Goal: Information Seeking & Learning: Check status

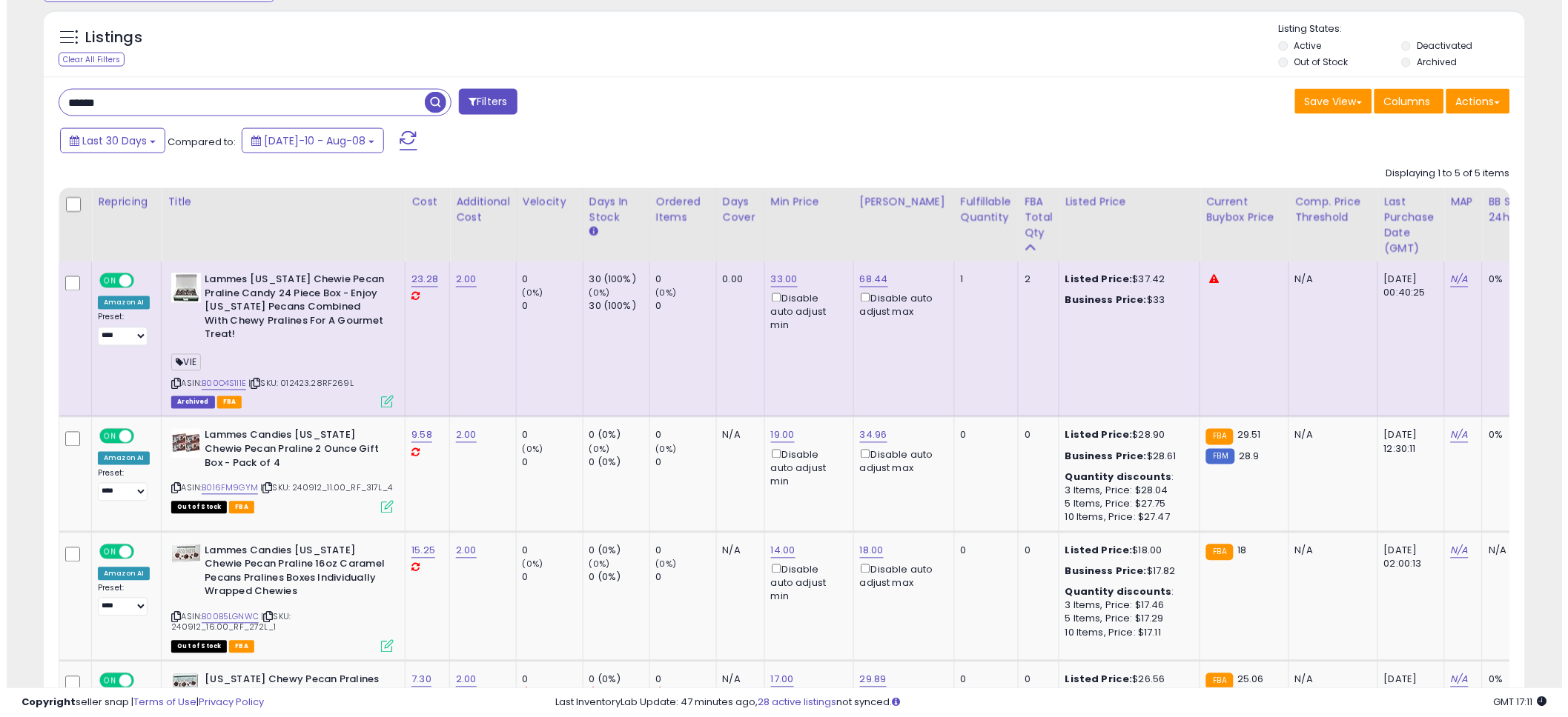
scroll to position [304, 860]
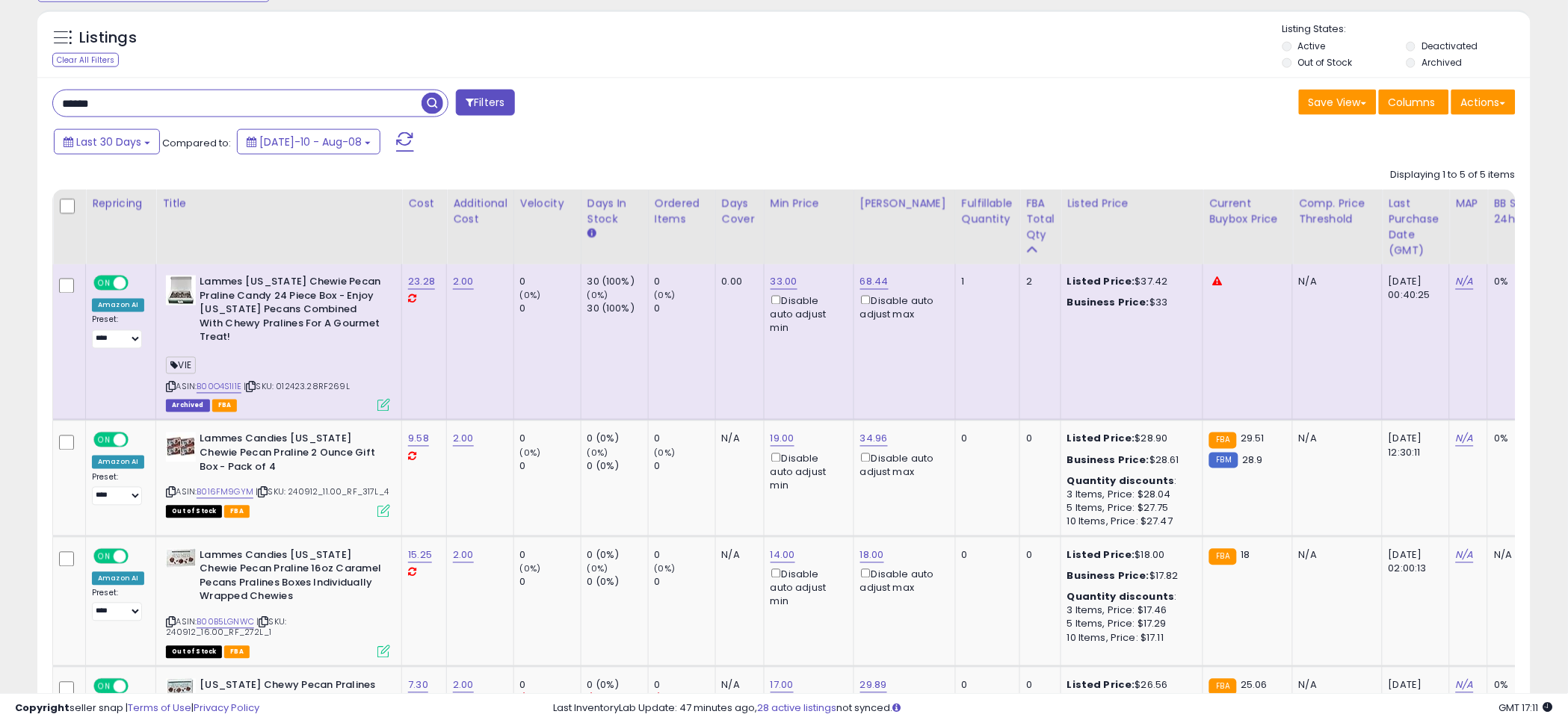
click at [170, 387] on icon at bounding box center [170, 386] width 10 height 8
click at [383, 403] on icon at bounding box center [384, 405] width 12 height 12
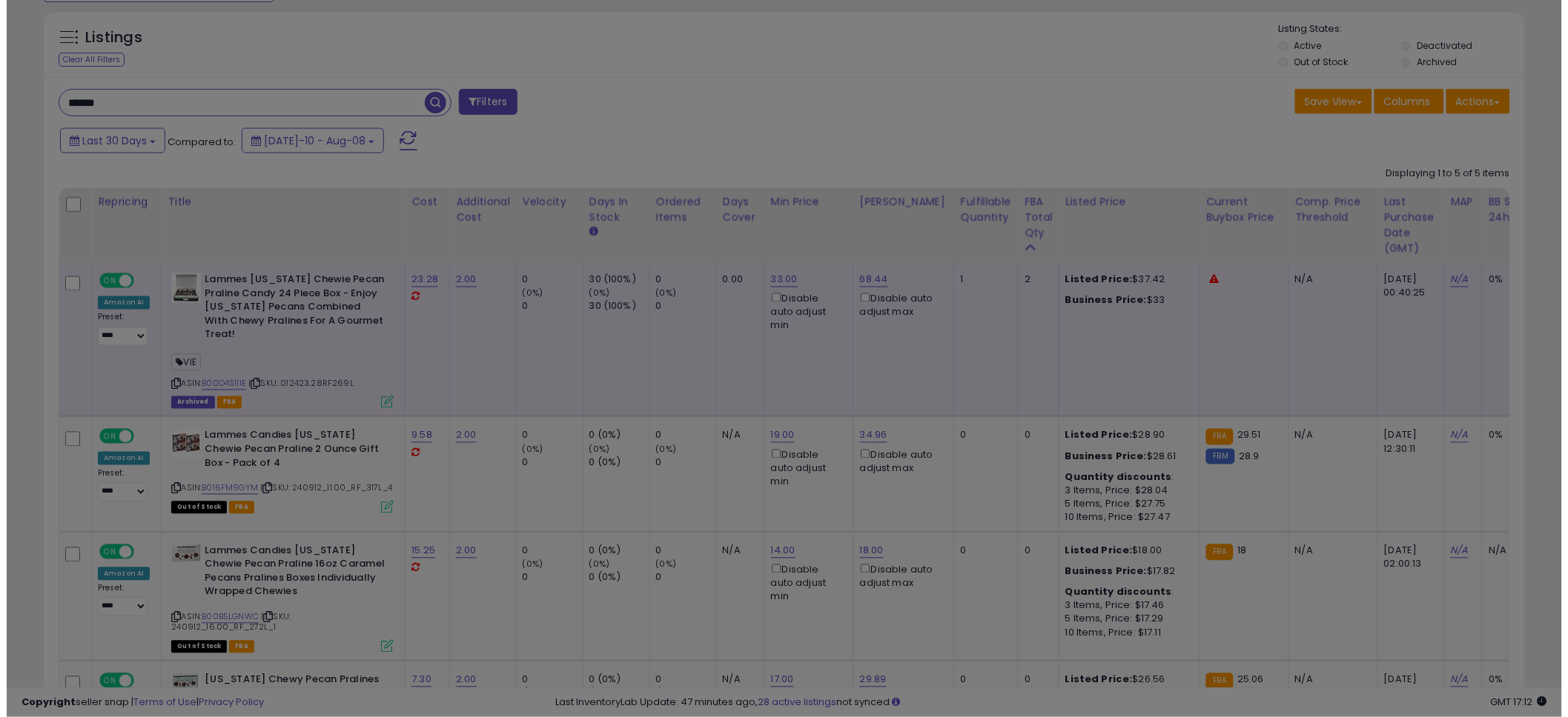
scroll to position [304, 867]
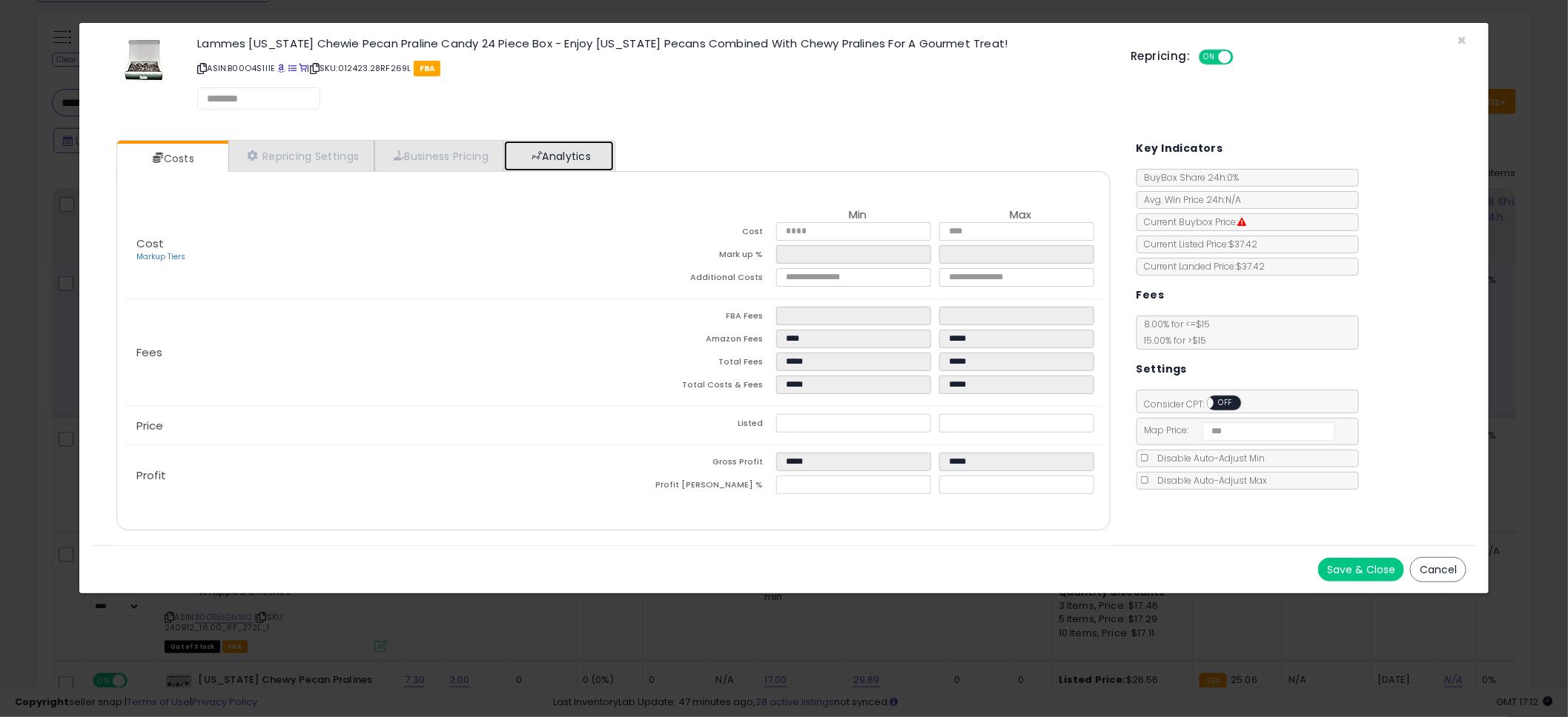
click at [556, 164] on link "Analytics" at bounding box center [559, 155] width 110 height 30
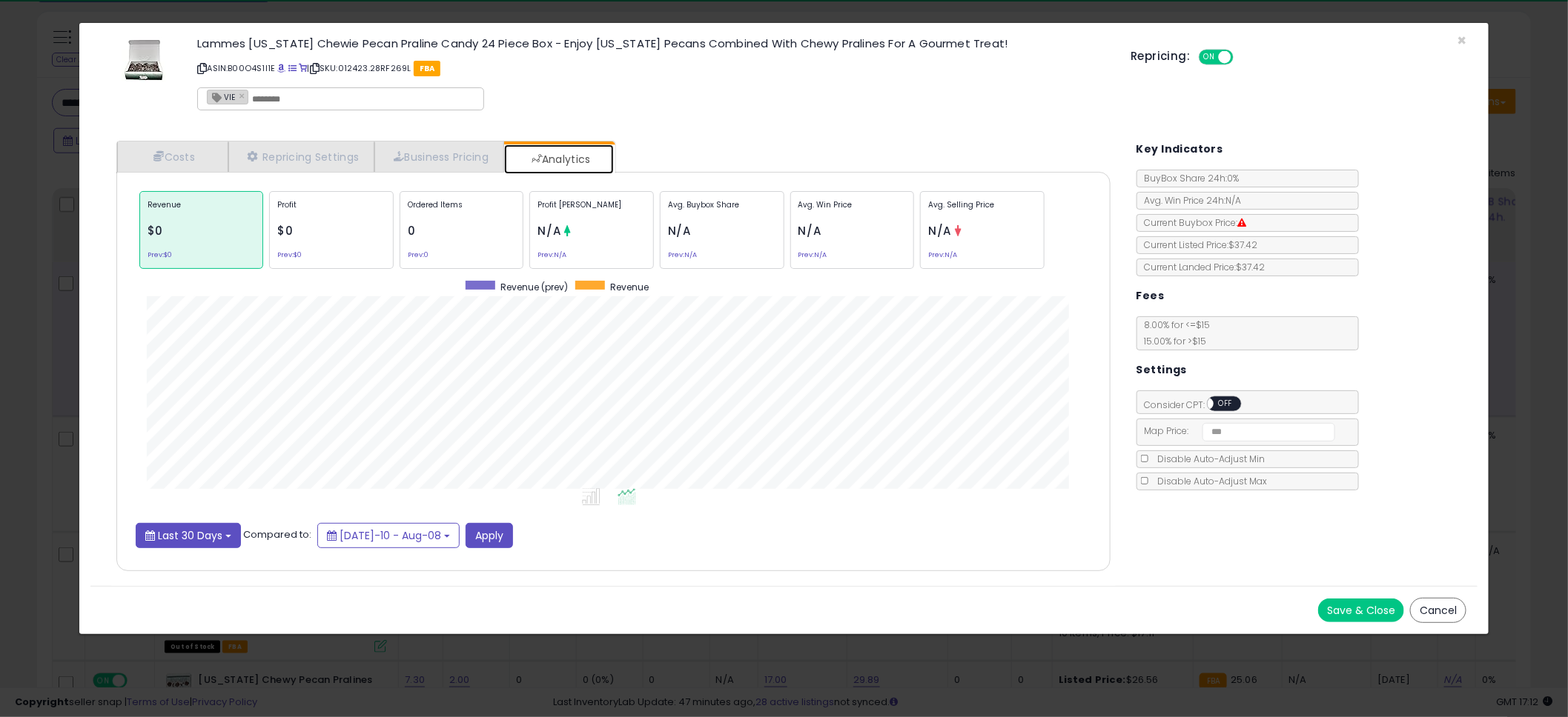
scroll to position [455, 1024]
click at [201, 532] on span "Last 30 Days" at bounding box center [190, 535] width 64 height 15
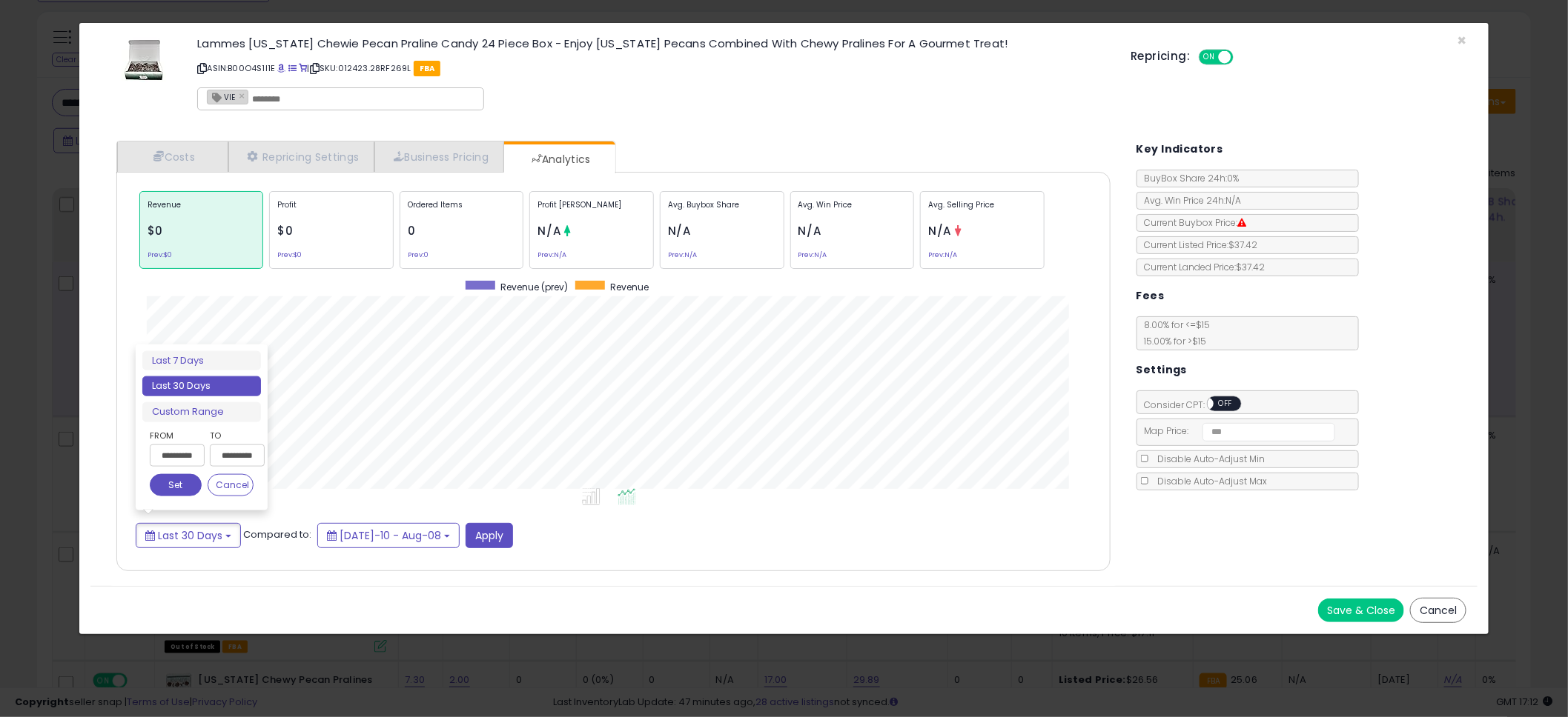
click at [186, 459] on input "**********" at bounding box center [178, 455] width 55 height 22
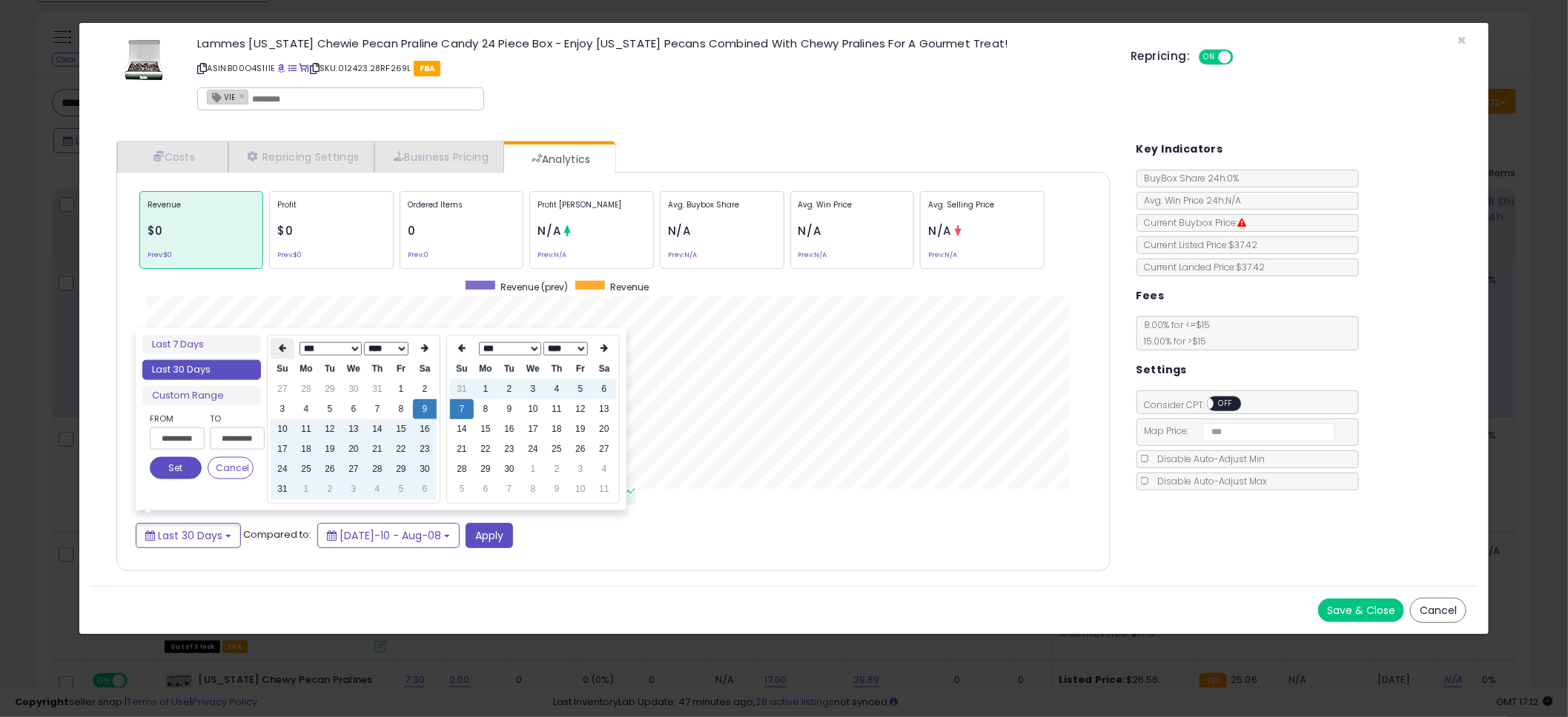
click at [275, 340] on th at bounding box center [282, 348] width 24 height 20
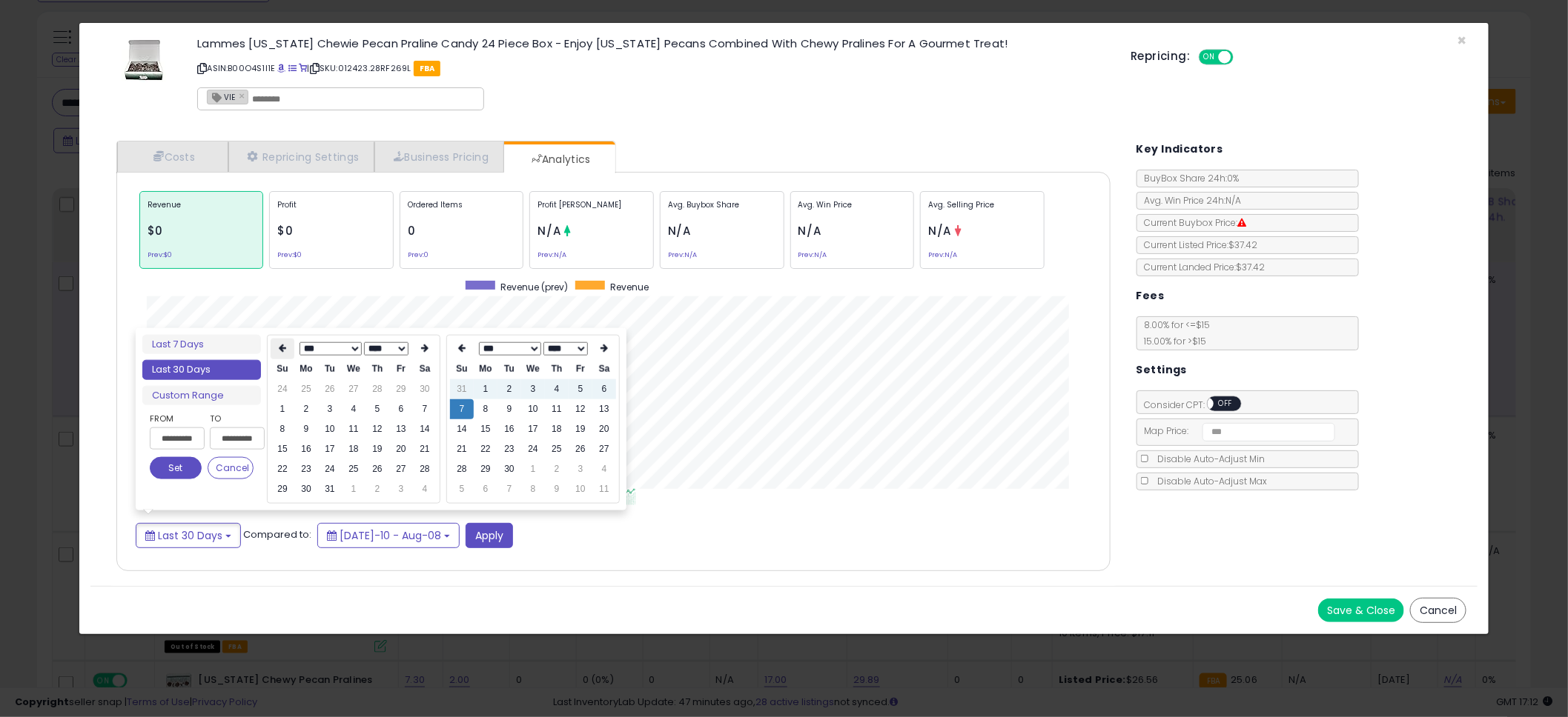
click at [276, 340] on th at bounding box center [282, 348] width 24 height 20
click at [276, 340] on th at bounding box center [282, 348] width 24 height 20
click at [279, 348] on icon at bounding box center [283, 348] width 7 height 9
click at [286, 406] on td "1" at bounding box center [282, 409] width 24 height 20
type input "**********"
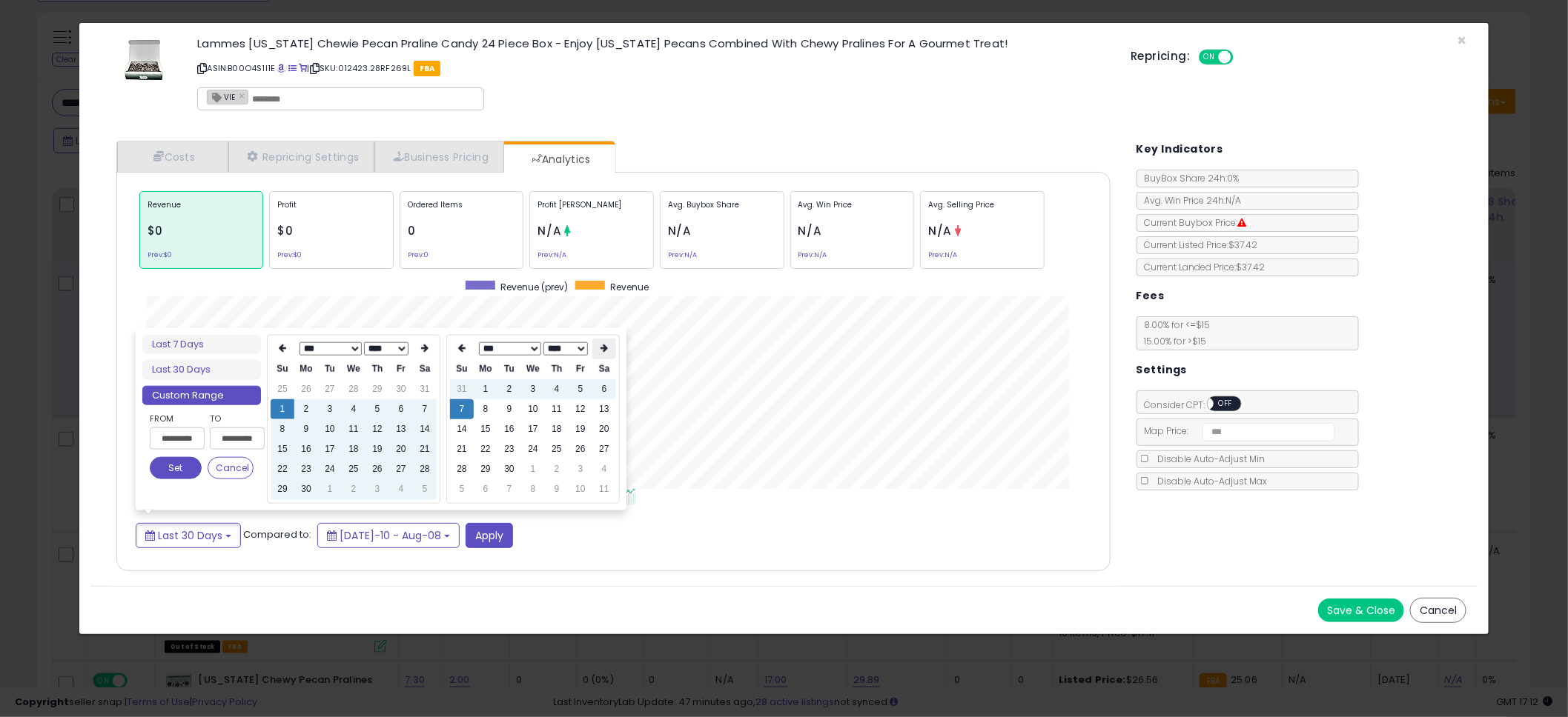
click at [607, 343] on th at bounding box center [603, 348] width 24 height 20
click at [560, 351] on select "**** **** **** **** **** **** ****" at bounding box center [565, 349] width 44 height 13
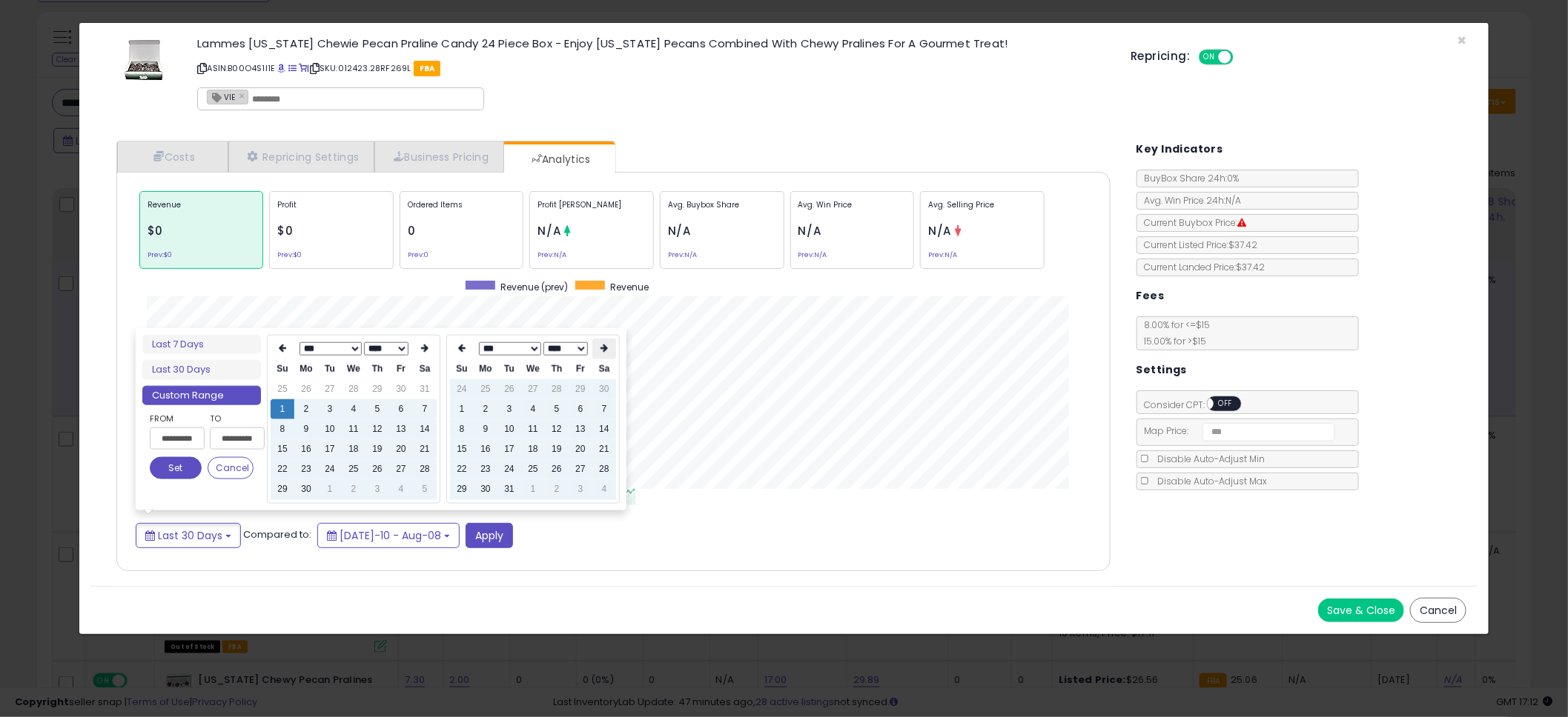
click at [607, 343] on icon at bounding box center [604, 348] width 7 height 9
click at [486, 490] on td "31" at bounding box center [485, 489] width 24 height 20
type input "**********"
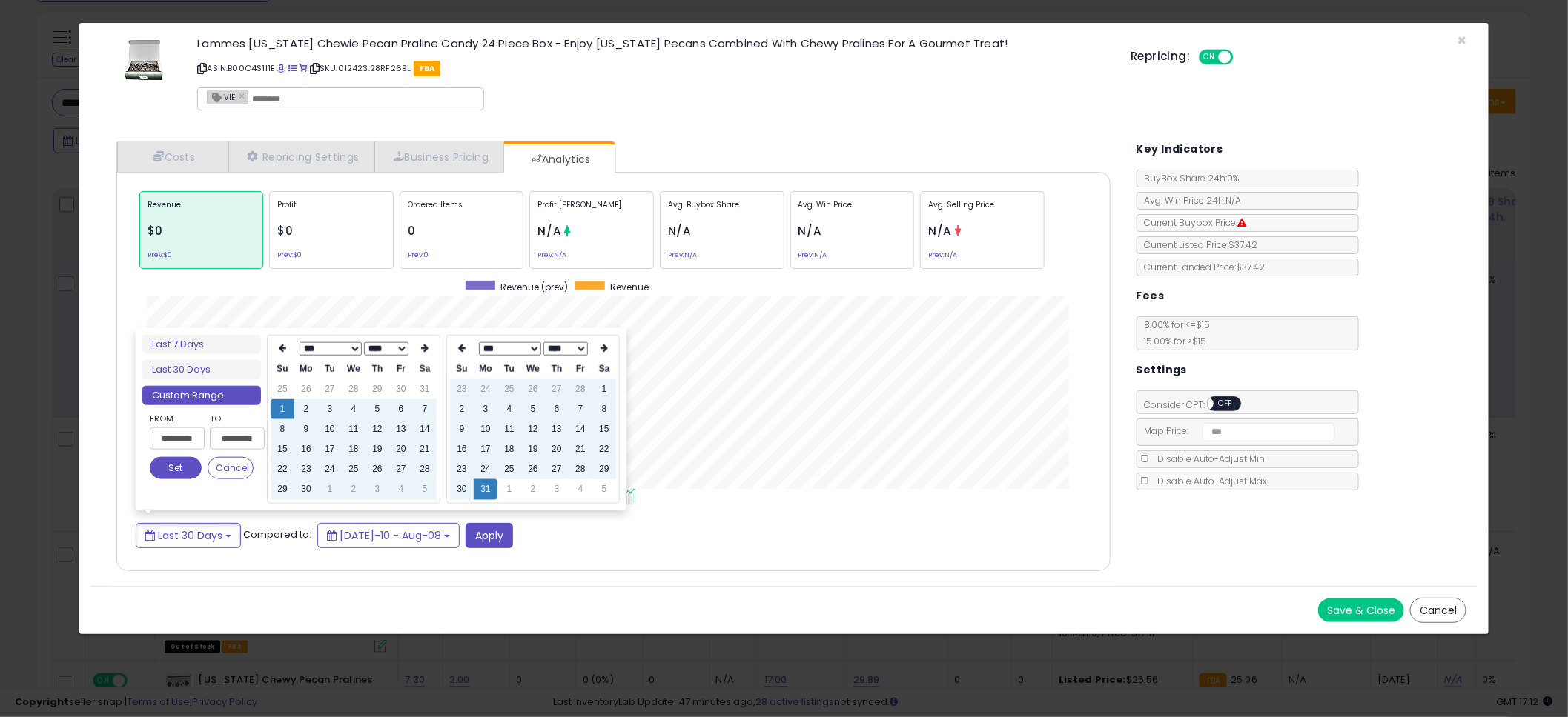
type input "**********"
click at [174, 468] on button "Set" at bounding box center [176, 468] width 52 height 22
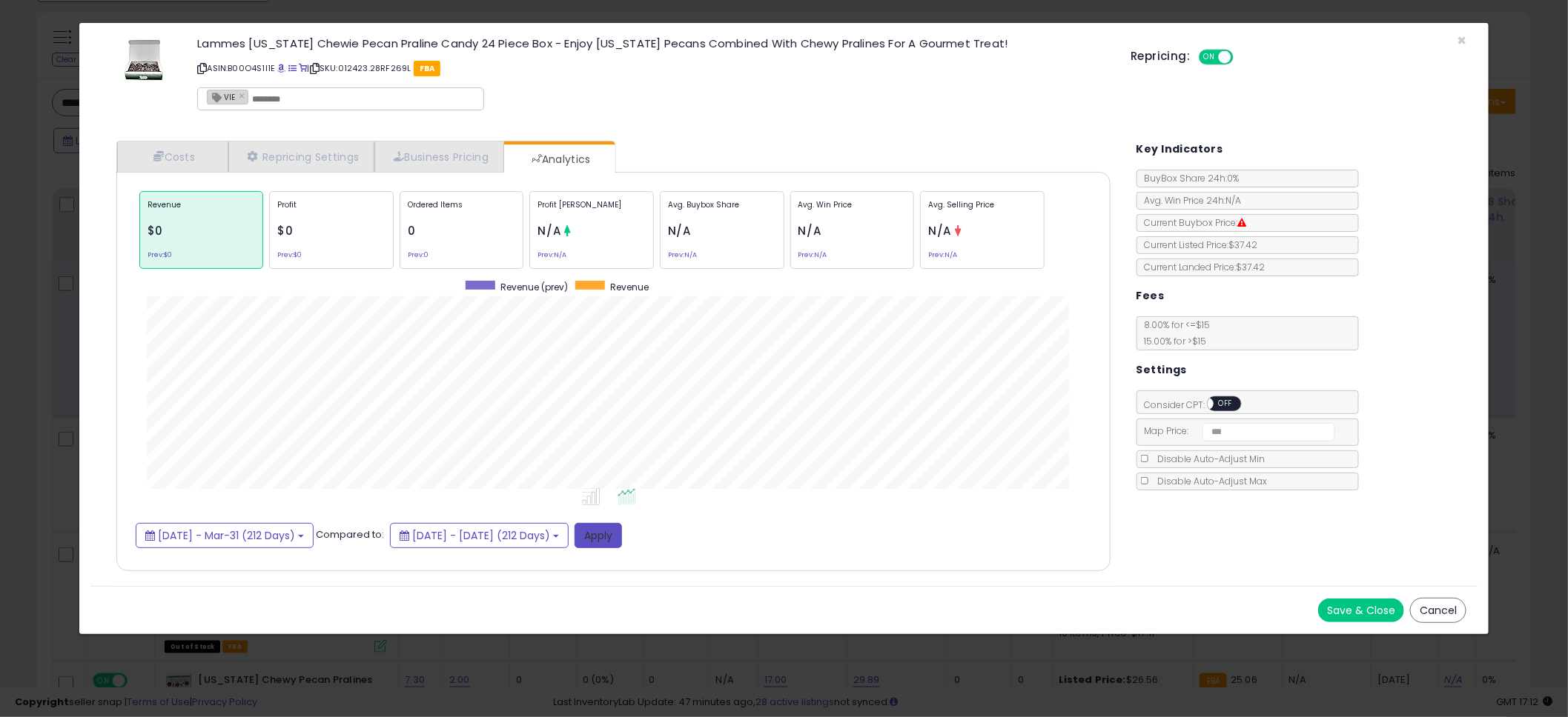
click at [622, 540] on button "Apply" at bounding box center [598, 535] width 48 height 26
click at [791, 135] on div "Costs Repricing Settings Business Pricing Analytics Cost" at bounding box center [613, 358] width 1024 height 457
click at [462, 228] on div "Ordered Items 501 Prev: 50" at bounding box center [461, 230] width 125 height 78
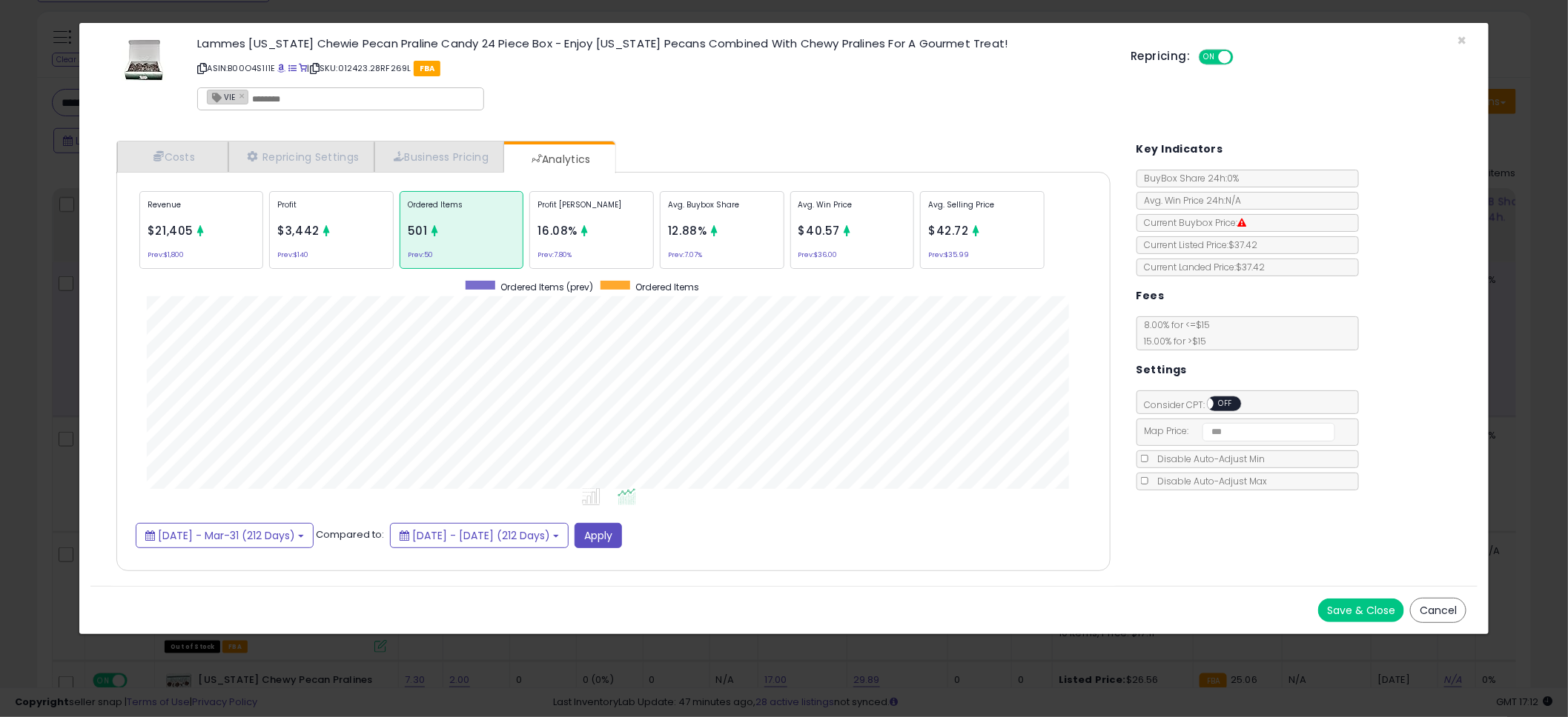
click at [698, 102] on div "Lammes [US_STATE] Chewie Pecan Praline Candy 24 Piece Box - Enjoy [US_STATE] Pe…" at bounding box center [653, 77] width 933 height 85
click at [702, 102] on div "Lammes [US_STATE] Chewie Pecan Praline Candy 24 Piece Box - Enjoy [US_STATE] Pe…" at bounding box center [653, 77] width 933 height 85
click at [712, 101] on div "Lammes [US_STATE] Chewie Pecan Praline Candy 24 Piece Box - Enjoy [US_STATE] Pe…" at bounding box center [653, 77] width 933 height 85
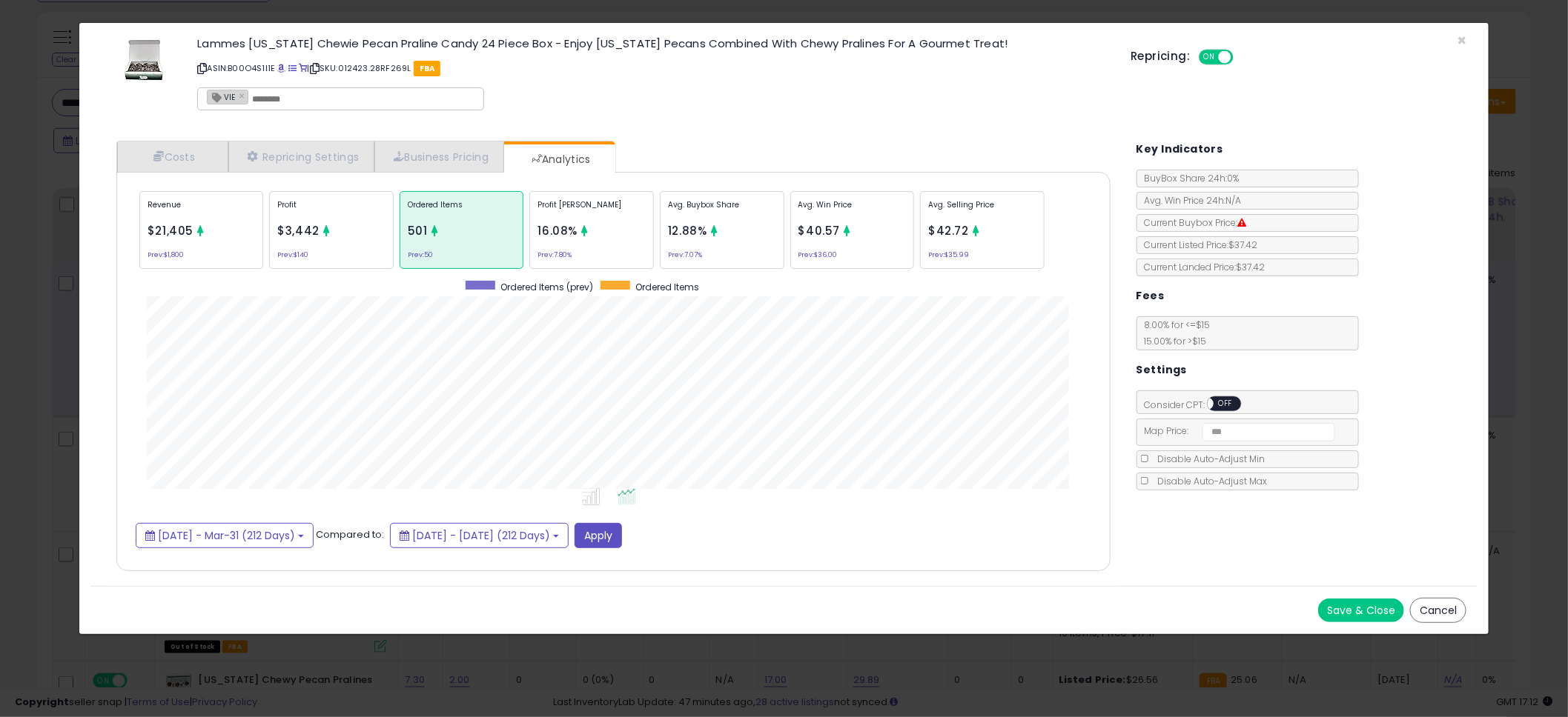
click at [712, 101] on div "Lammes [US_STATE] Chewie Pecan Praline Candy 24 Piece Box - Enjoy [US_STATE] Pe…" at bounding box center [653, 77] width 933 height 85
click at [713, 100] on div "Lammes [US_STATE] Chewie Pecan Praline Candy 24 Piece Box - Enjoy [US_STATE] Pe…" at bounding box center [653, 77] width 933 height 85
click at [784, 83] on div "Lammes [US_STATE] Chewie Pecan Praline Candy 24 Piece Box - Enjoy [US_STATE] Pe…" at bounding box center [653, 77] width 933 height 85
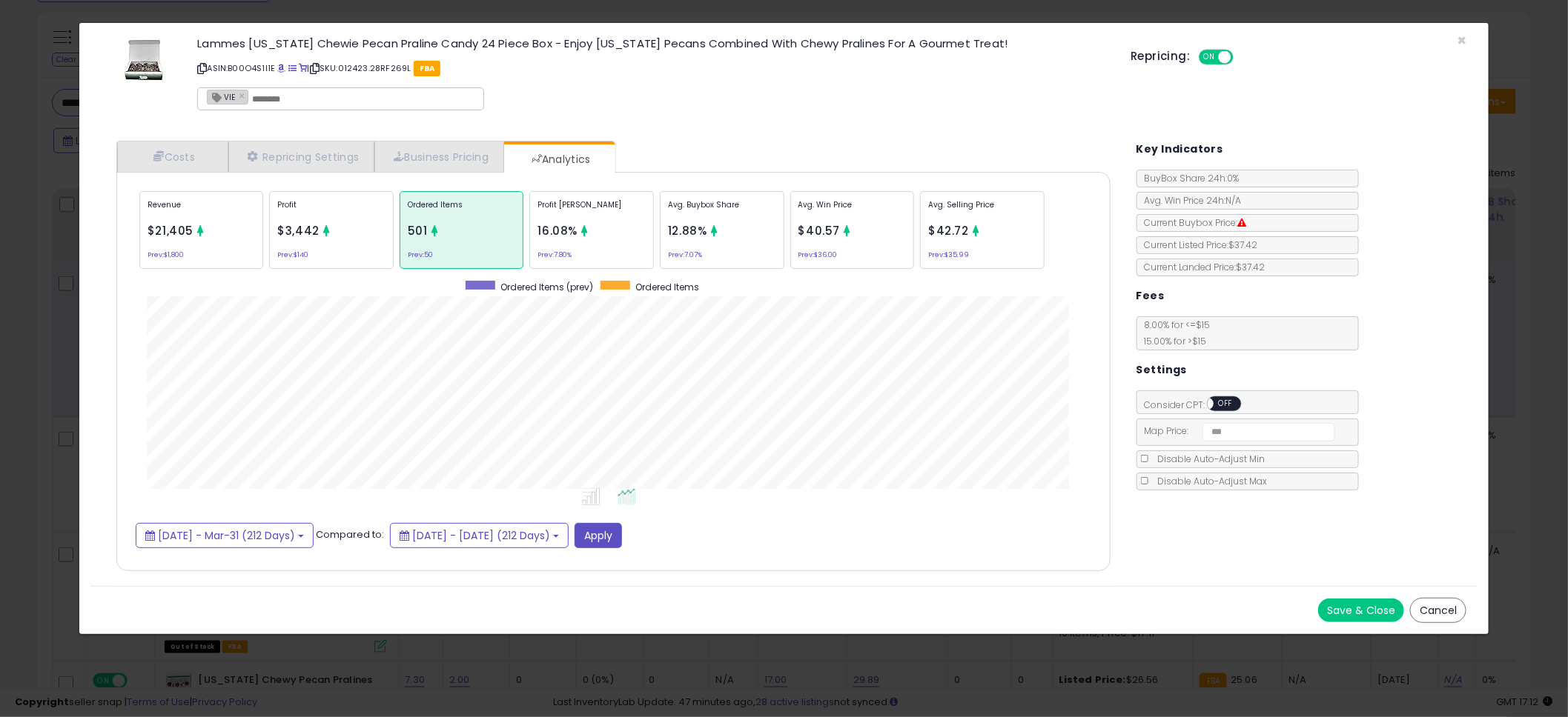
click at [783, 72] on p "ASIN: B00O4S1I1E | SKU: 012423.28RF269L FBA" at bounding box center [652, 68] width 911 height 24
click at [814, 97] on div "Lammes [US_STATE] Chewie Pecan Praline Candy 24 Piece Box - Enjoy [US_STATE] Pe…" at bounding box center [653, 77] width 933 height 85
click at [784, 101] on div "Lammes [US_STATE] Chewie Pecan Praline Candy 24 Piece Box - Enjoy [US_STATE] Pe…" at bounding box center [653, 77] width 933 height 85
click at [776, 102] on div "Lammes [US_STATE] Chewie Pecan Praline Candy 24 Piece Box - Enjoy [US_STATE] Pe…" at bounding box center [653, 77] width 933 height 85
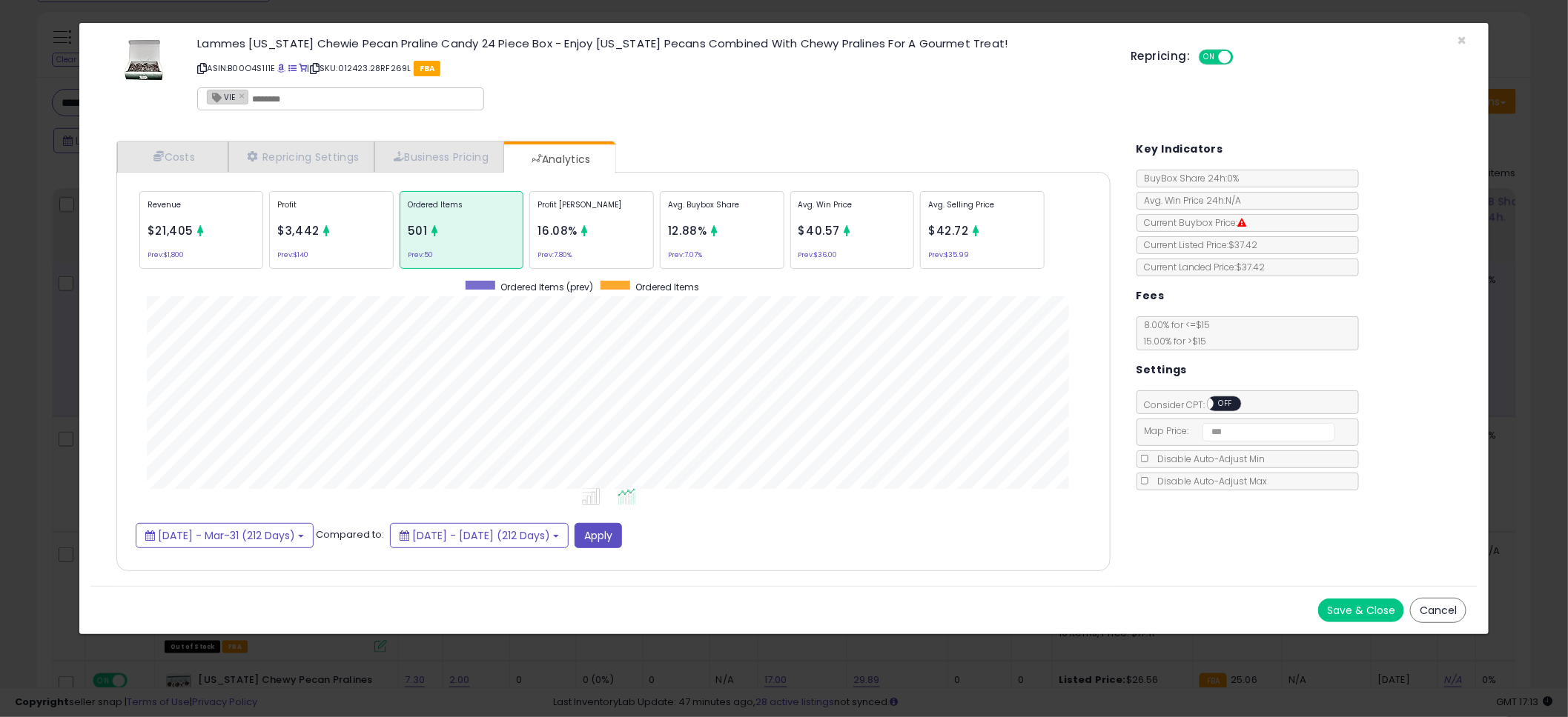
click at [776, 102] on div "Lammes [US_STATE] Chewie Pecan Praline Candy 24 Piece Box - Enjoy [US_STATE] Pe…" at bounding box center [653, 77] width 933 height 85
click at [802, 111] on div "Lammes [US_STATE] Chewie Pecan Praline Candy 24 Piece Box - Enjoy [US_STATE] Pe…" at bounding box center [653, 77] width 933 height 85
click at [754, 79] on p "ASIN: B00O4S1I1E | SKU: 012423.28RF269L FBA" at bounding box center [652, 68] width 911 height 24
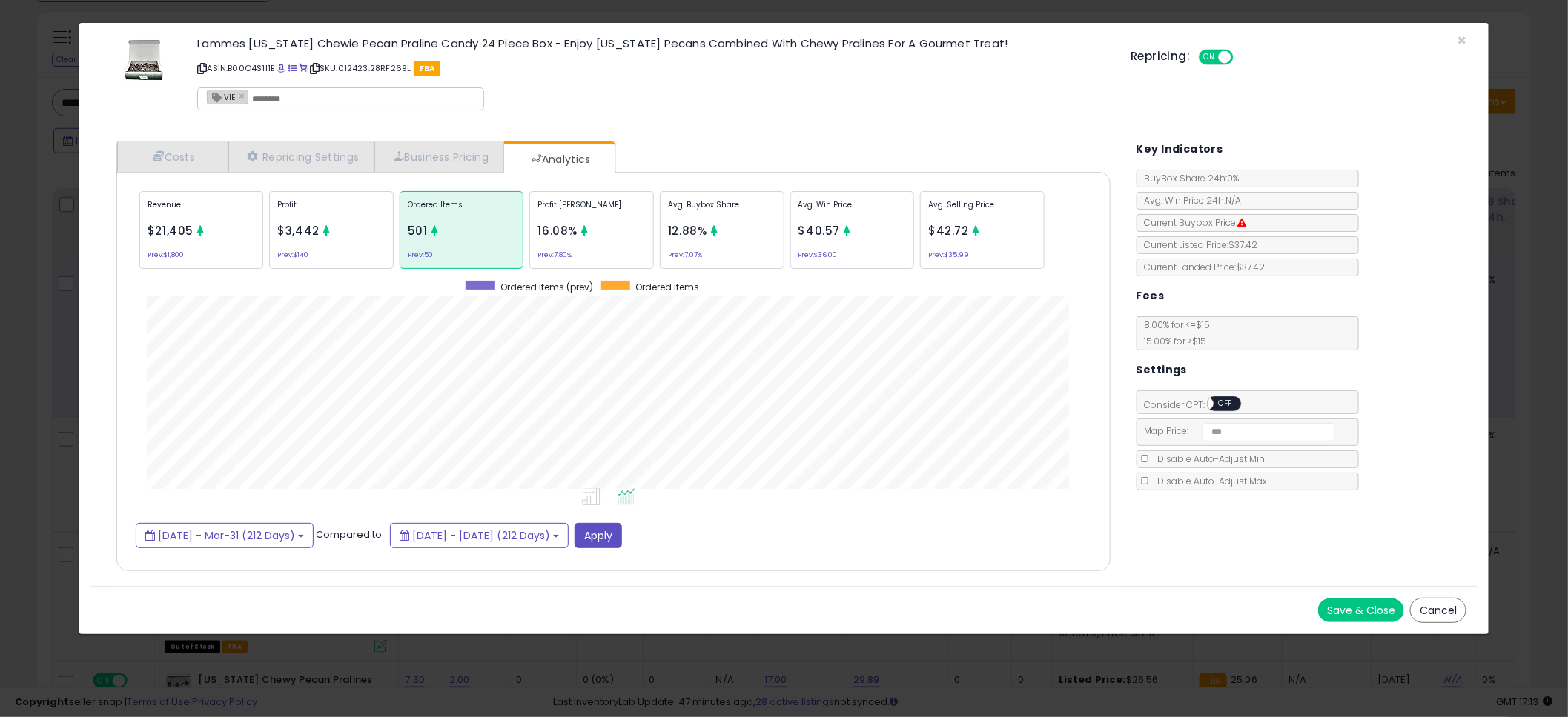
click at [735, 140] on div "Costs Repricing Settings Business Pricing Analytics Cost" at bounding box center [613, 358] width 1024 height 457
click at [744, 127] on div "× Close Lammes [US_STATE] Chewie Pecan Praline Candy 24 Piece Box - Enjoy [US_S…" at bounding box center [784, 76] width 1388 height 107
click at [770, 119] on div "× Close Lammes [US_STATE] Chewie Pecan Praline Candy 24 Piece Box - Enjoy [US_S…" at bounding box center [784, 76] width 1388 height 107
click at [772, 121] on div "× Close Lammes [US_STATE] Chewie Pecan Praline Candy 24 Piece Box - Enjoy [US_S…" at bounding box center [784, 76] width 1388 height 107
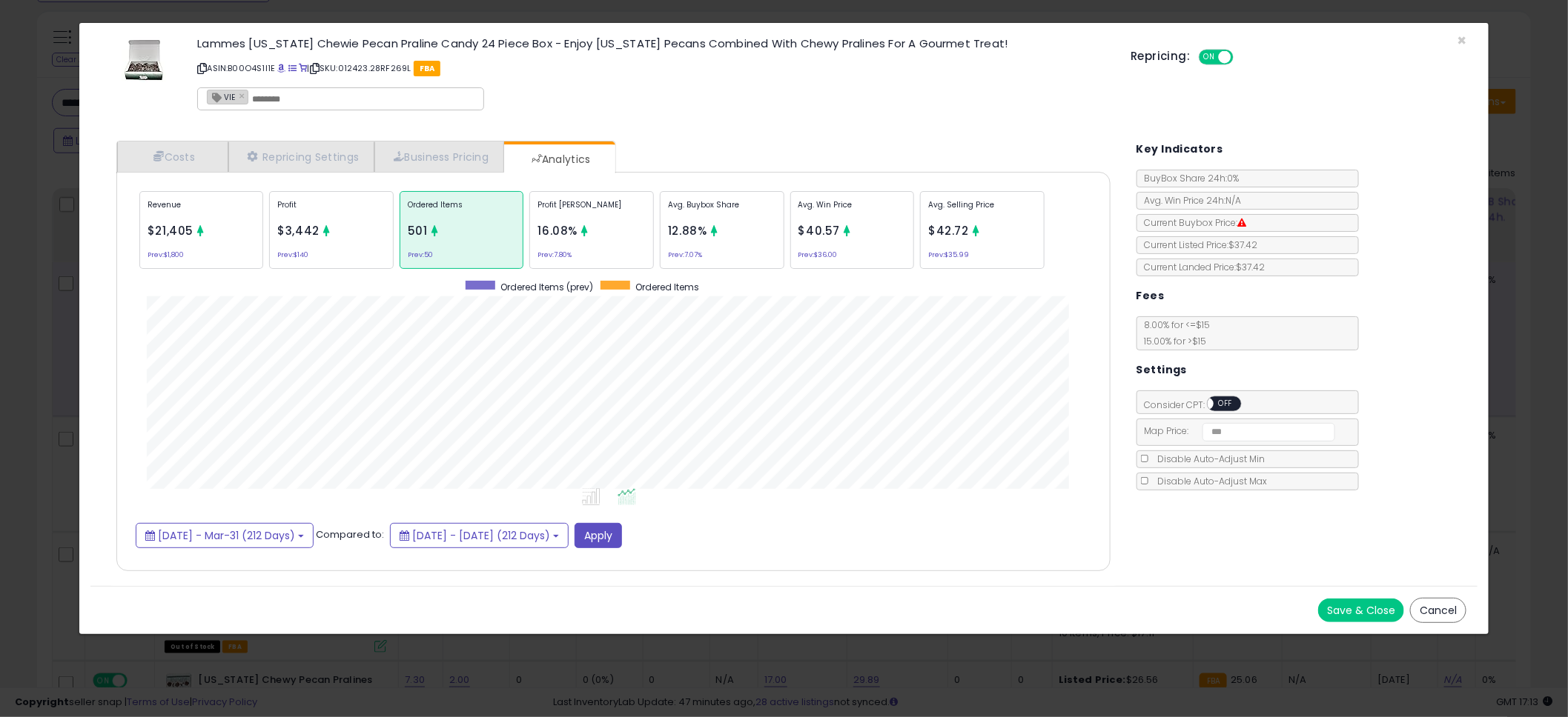
click at [776, 119] on div "× Close Lammes [US_STATE] Chewie Pecan Praline Candy 24 Piece Box - Enjoy [US_S…" at bounding box center [784, 76] width 1388 height 107
click at [67, 292] on div "× Close Lammes [US_STATE] Chewie Pecan Praline Candy 24 Piece Box - Enjoy [US_S…" at bounding box center [784, 358] width 1568 height 717
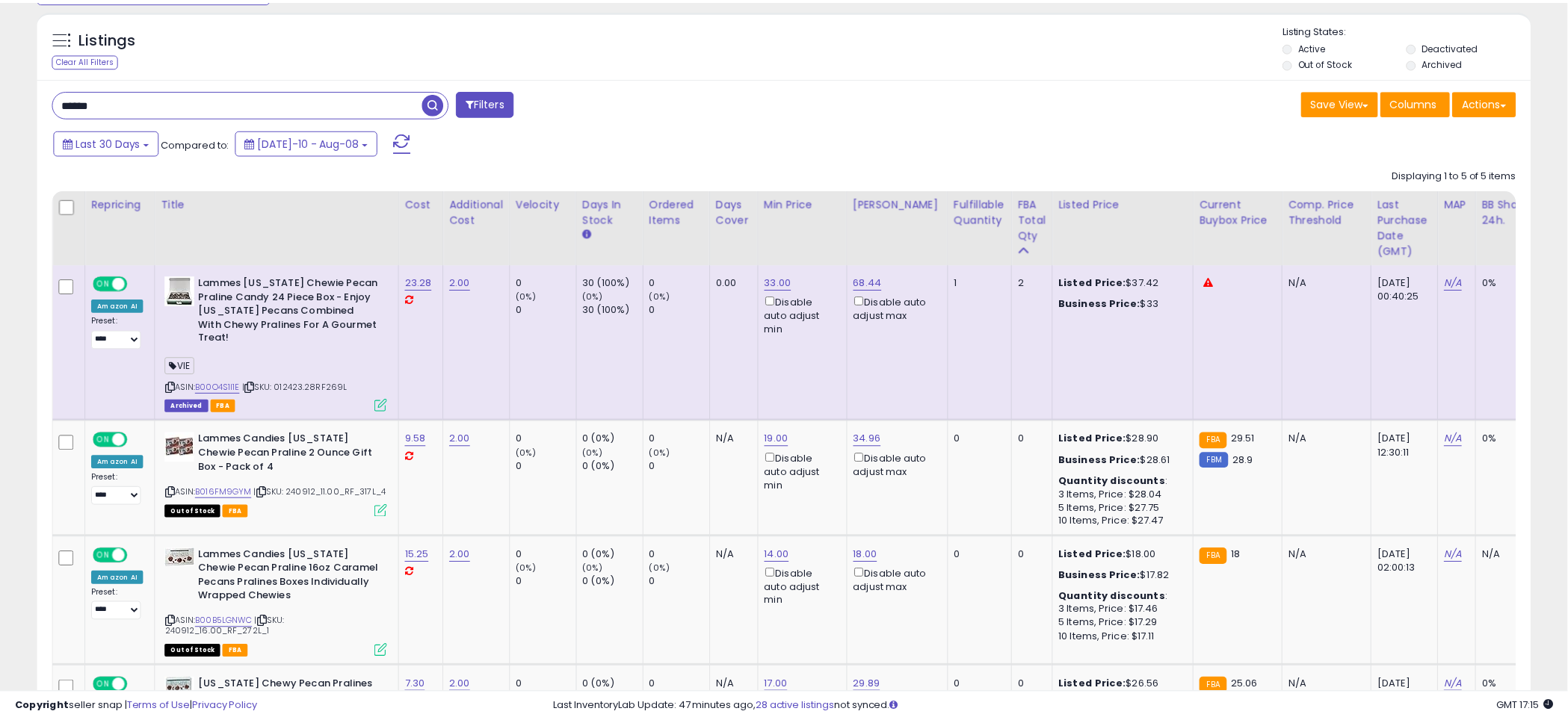
scroll to position [746872, 746320]
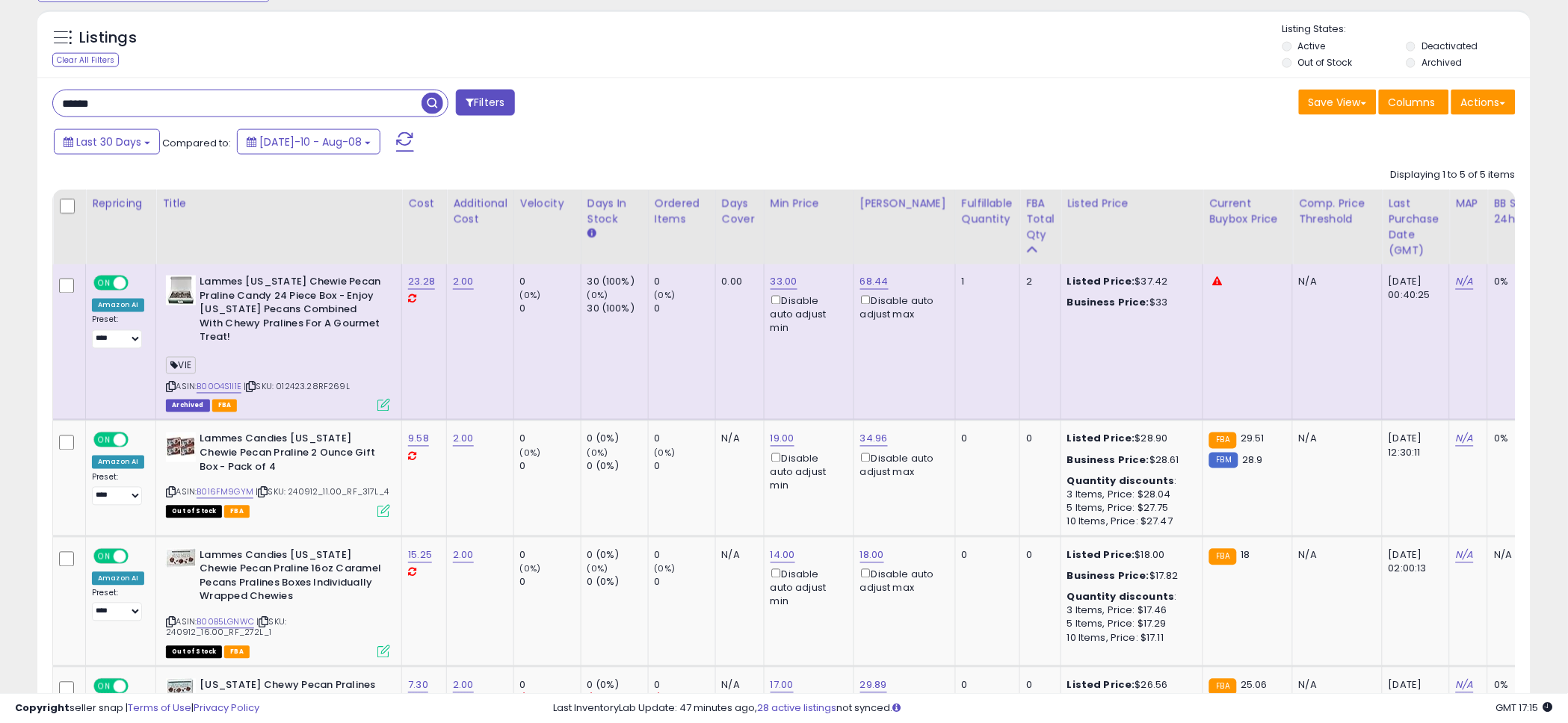
click at [806, 102] on div "Save View Save As New View Update Current View Columns Actions Import Export Vi…" at bounding box center [1155, 104] width 743 height 29
click at [113, 138] on span "Last 30 Days" at bounding box center [109, 142] width 65 height 15
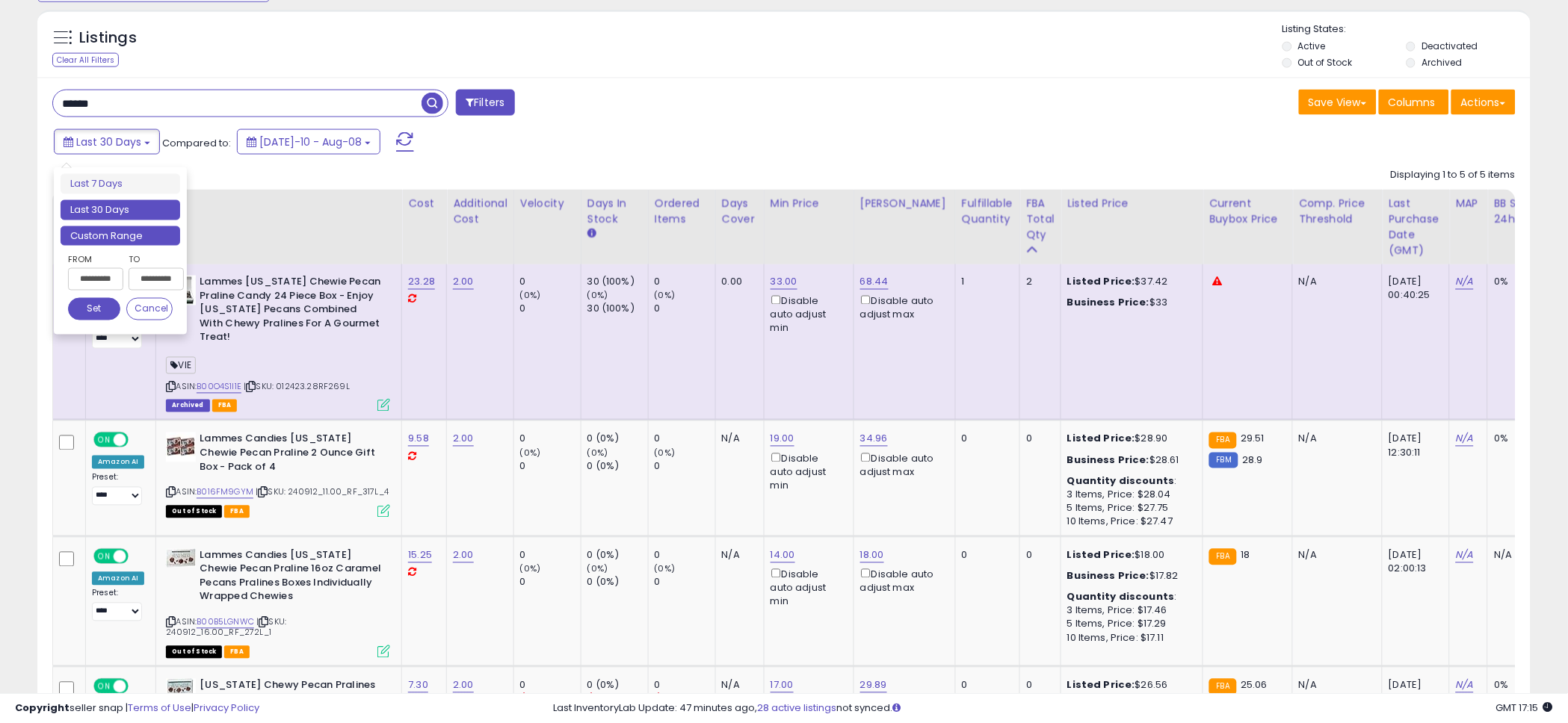
click at [102, 242] on li "Custom Range" at bounding box center [120, 236] width 119 height 20
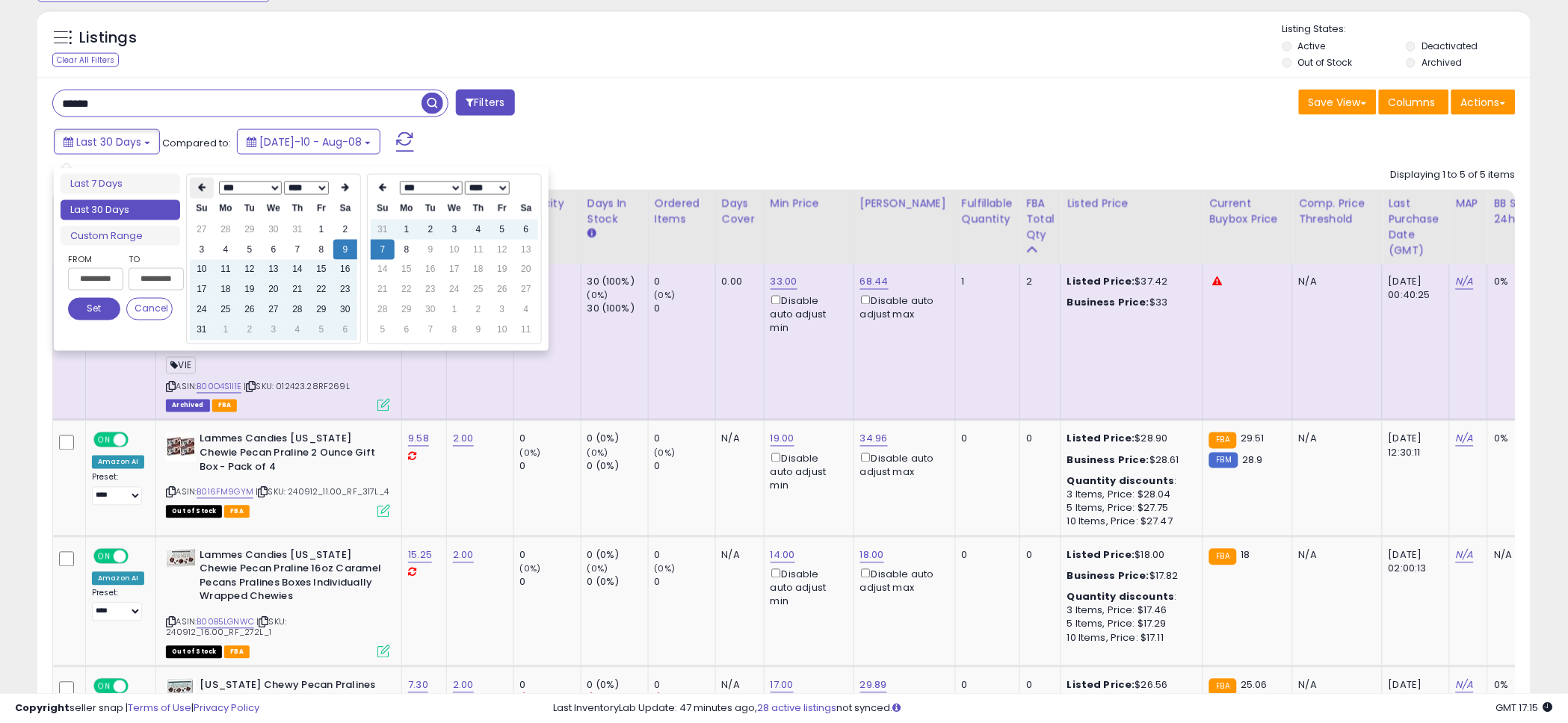
click at [203, 192] on icon at bounding box center [201, 188] width 7 height 9
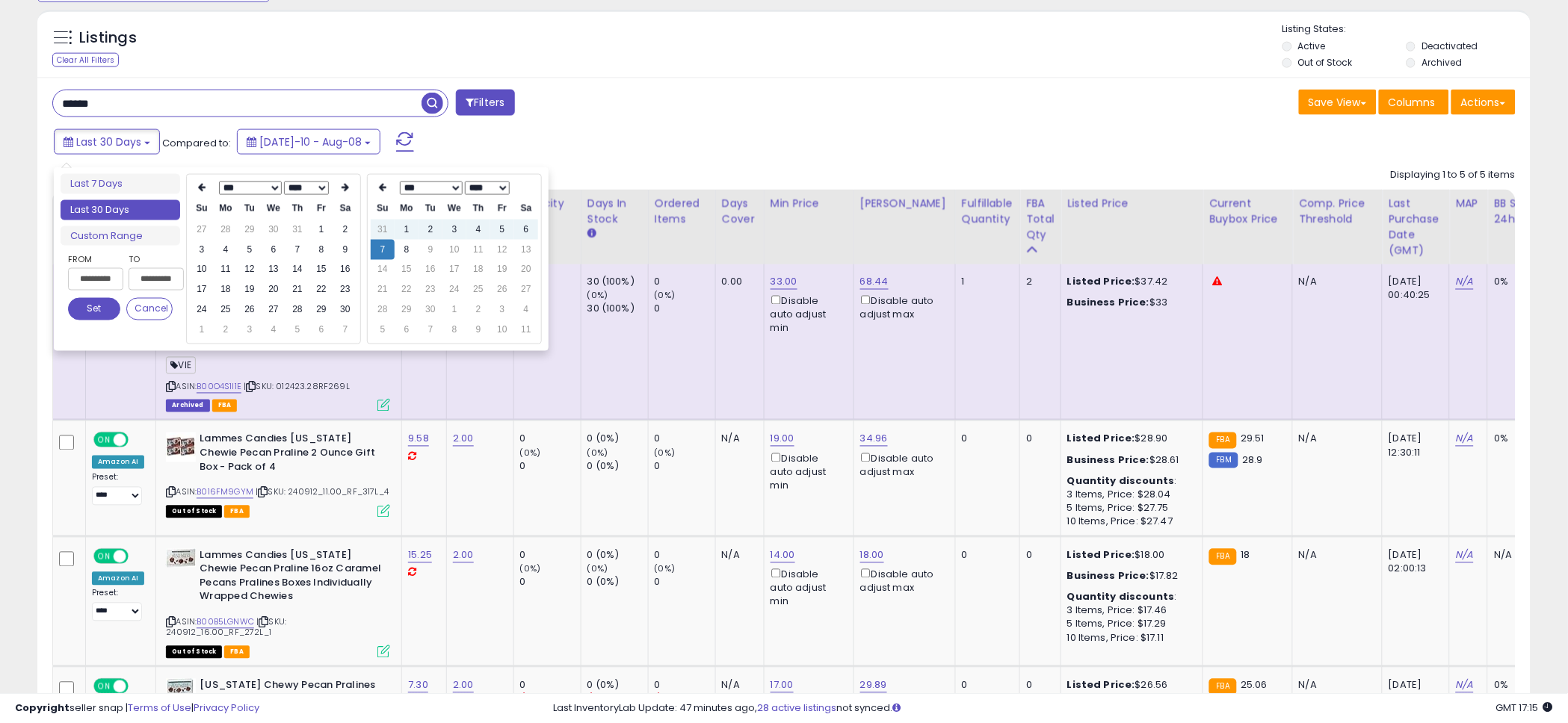
click at [203, 192] on icon at bounding box center [201, 188] width 7 height 9
click at [198, 188] on icon at bounding box center [201, 188] width 7 height 9
click at [244, 229] on td "1" at bounding box center [249, 230] width 24 height 20
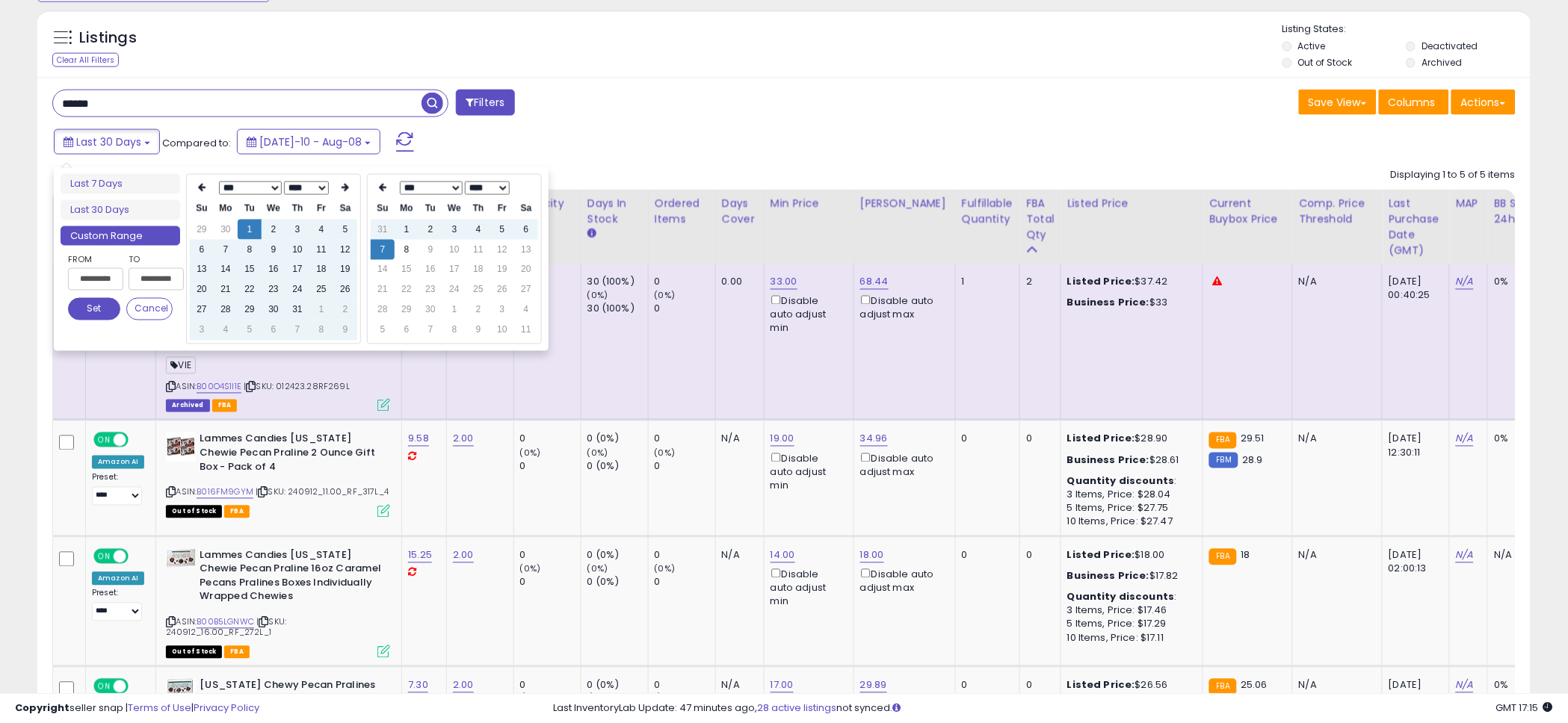
click at [501, 188] on select "****" at bounding box center [487, 188] width 45 height 13
click at [417, 192] on select "*** *** ***" at bounding box center [431, 188] width 62 height 13
click at [382, 191] on icon at bounding box center [382, 188] width 7 height 9
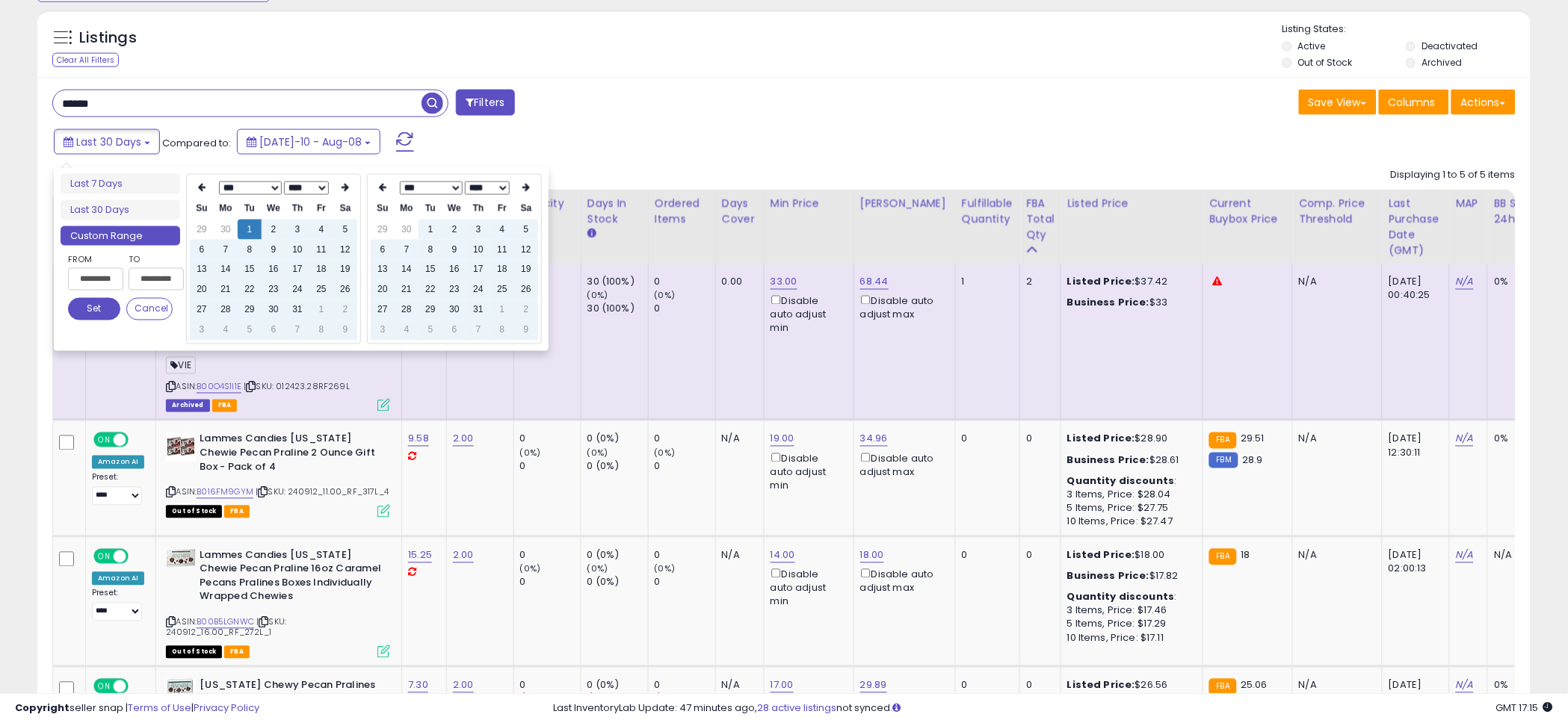
click at [382, 191] on icon at bounding box center [382, 188] width 7 height 9
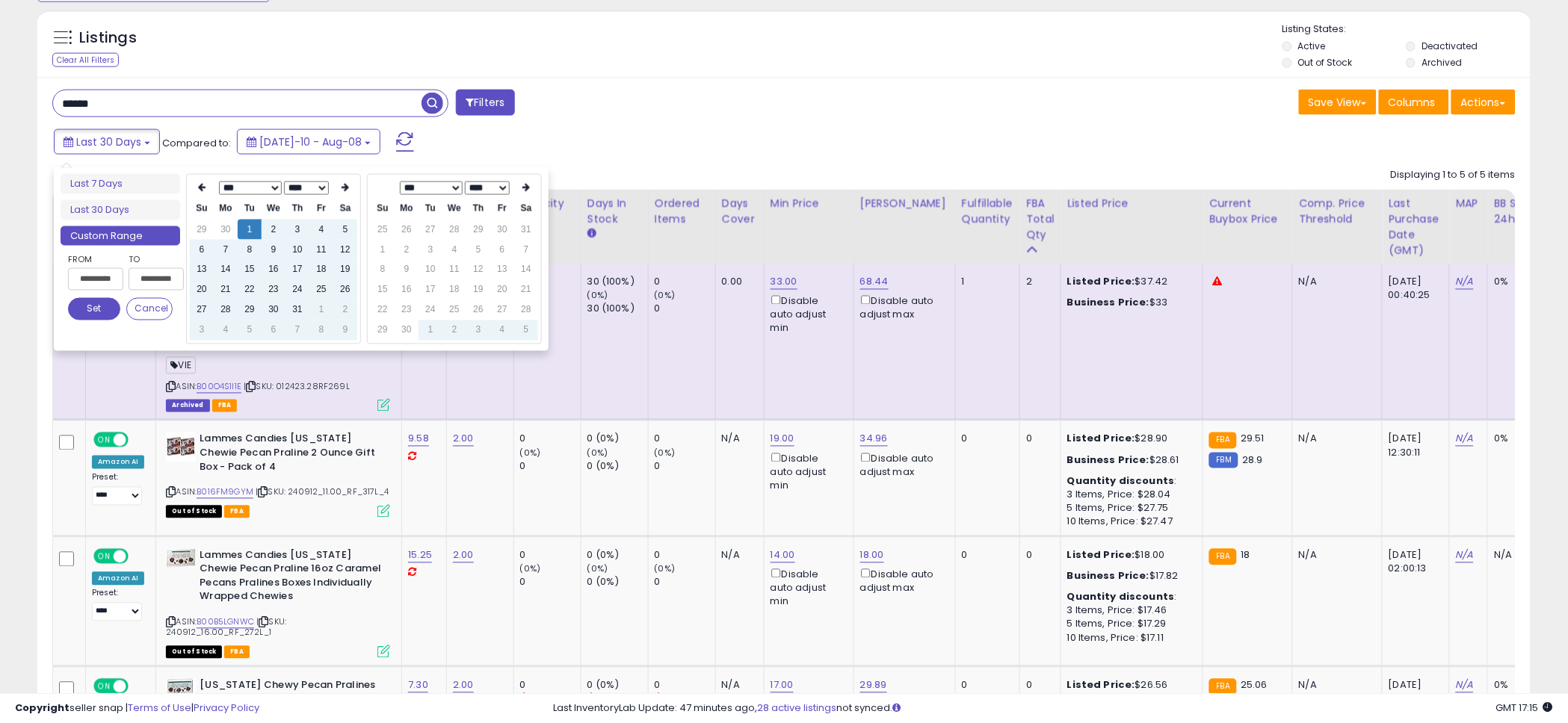
click at [382, 191] on th at bounding box center [382, 188] width 24 height 20
click at [253, 224] on td "1" at bounding box center [249, 230] width 24 height 20
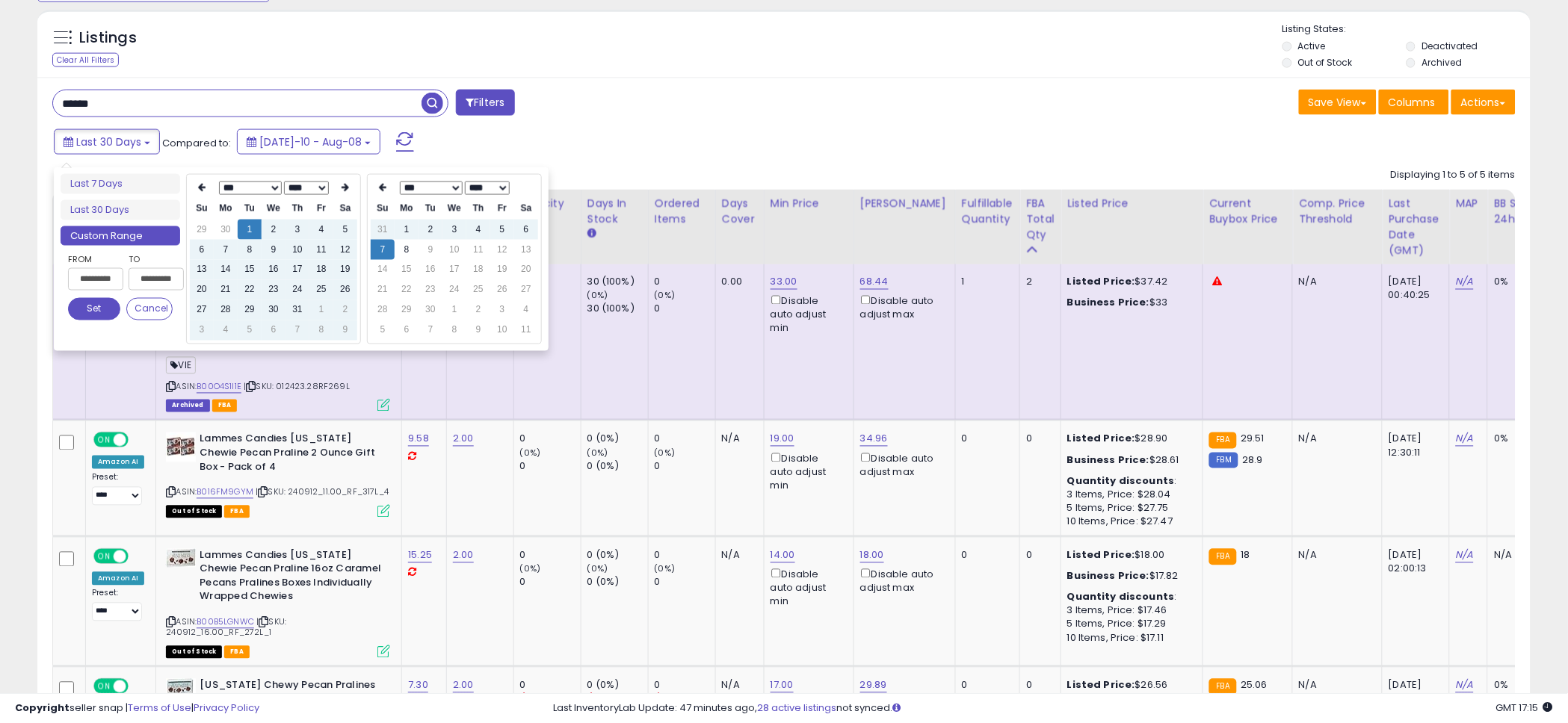
click at [492, 190] on select "****" at bounding box center [487, 188] width 45 height 13
click at [377, 193] on th at bounding box center [382, 188] width 24 height 20
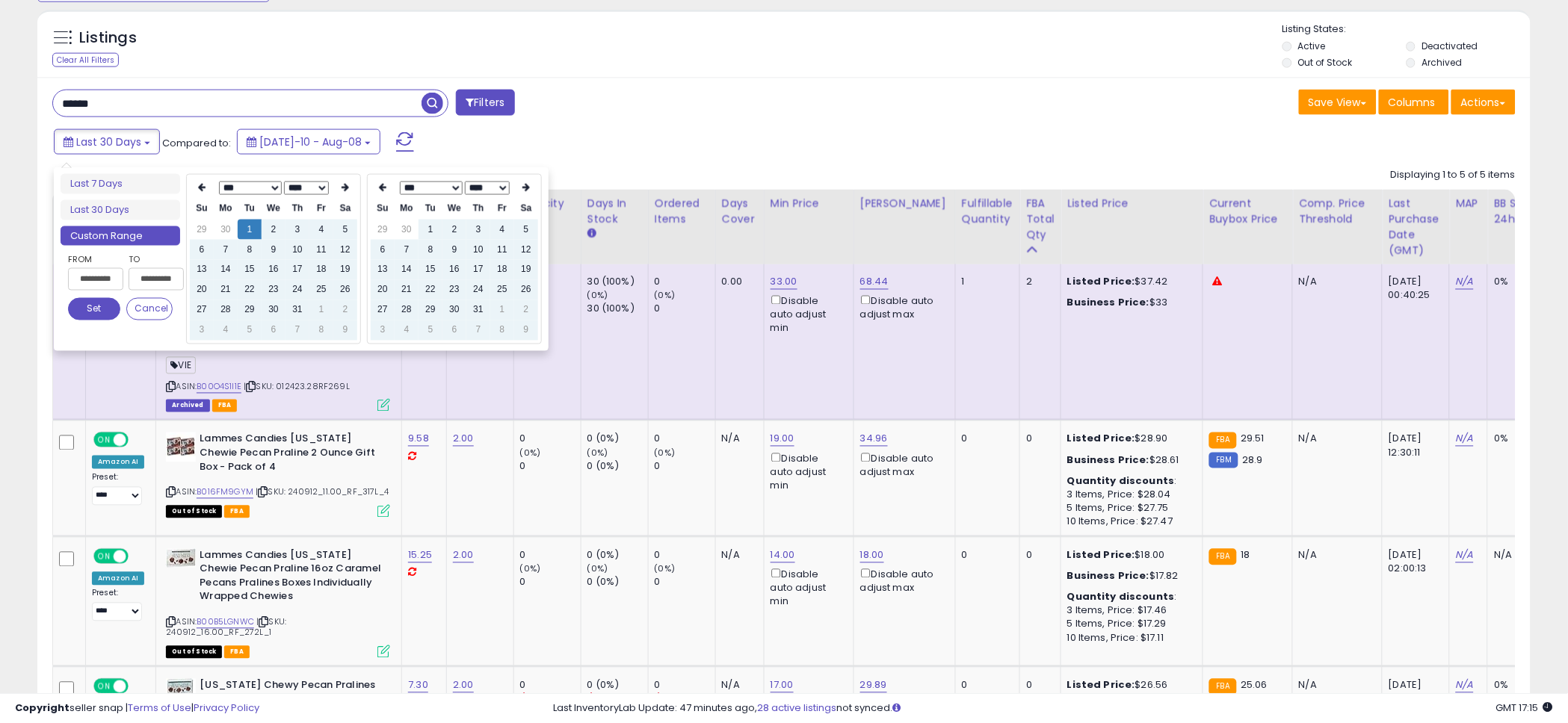
click at [380, 192] on icon at bounding box center [382, 188] width 7 height 9
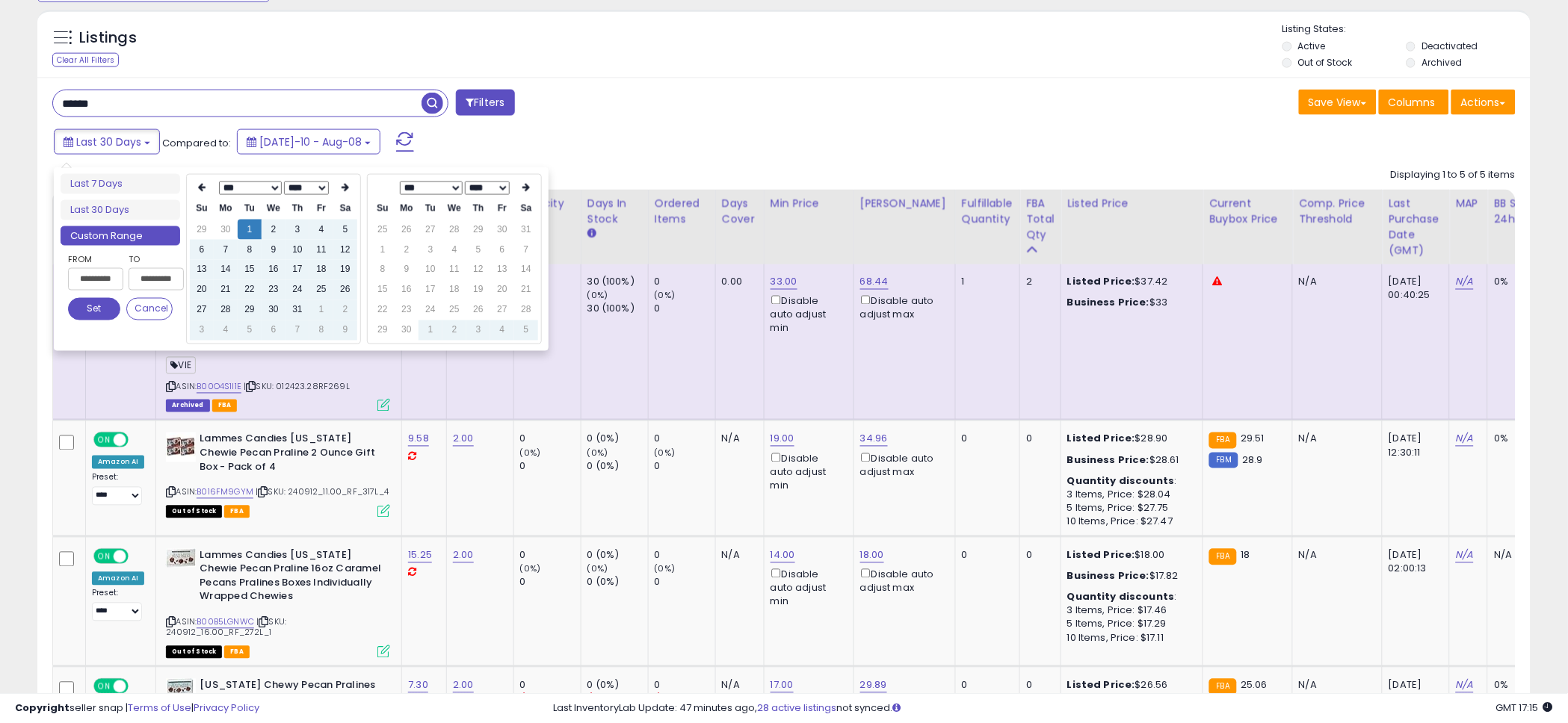
click at [380, 192] on th at bounding box center [382, 188] width 24 height 20
click at [198, 185] on icon at bounding box center [201, 188] width 7 height 9
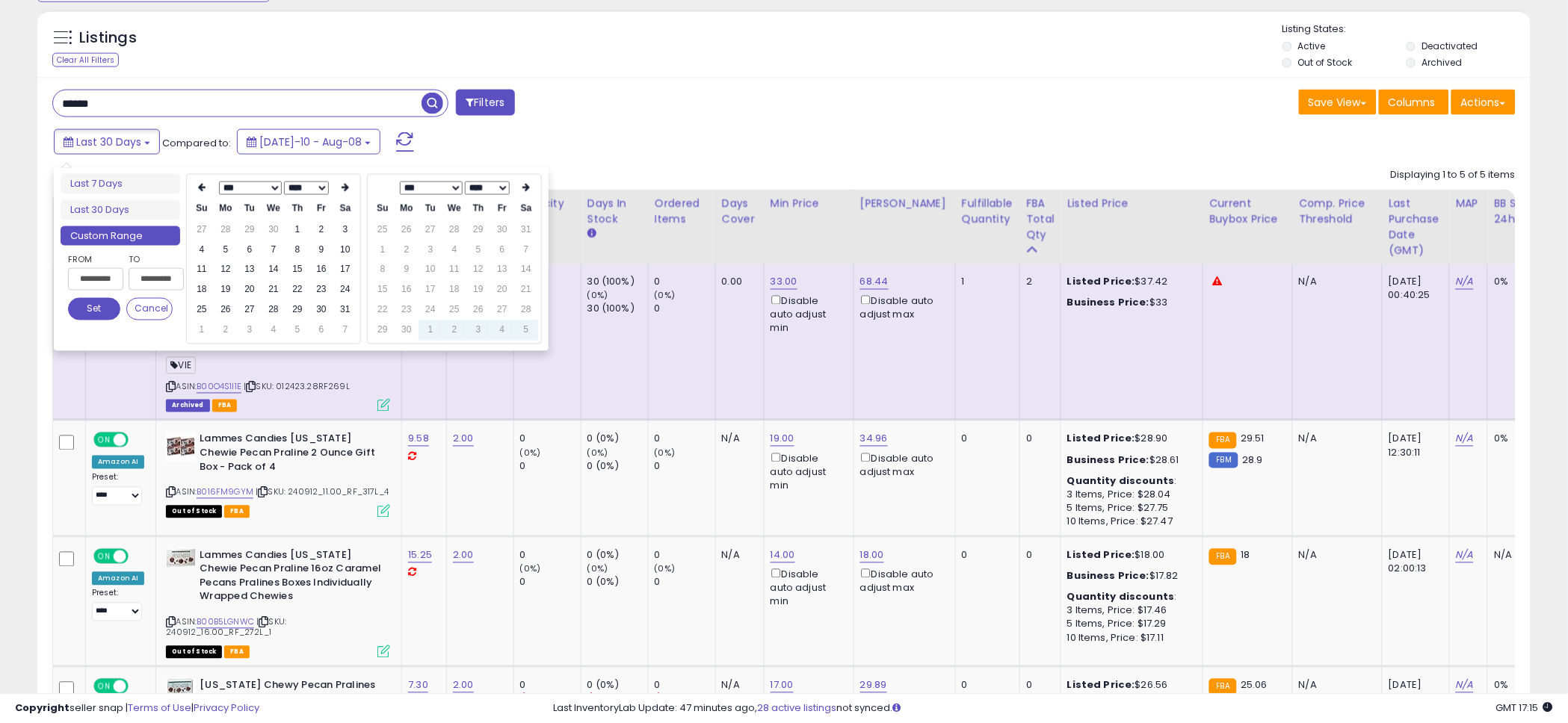
click at [198, 185] on icon at bounding box center [201, 188] width 7 height 9
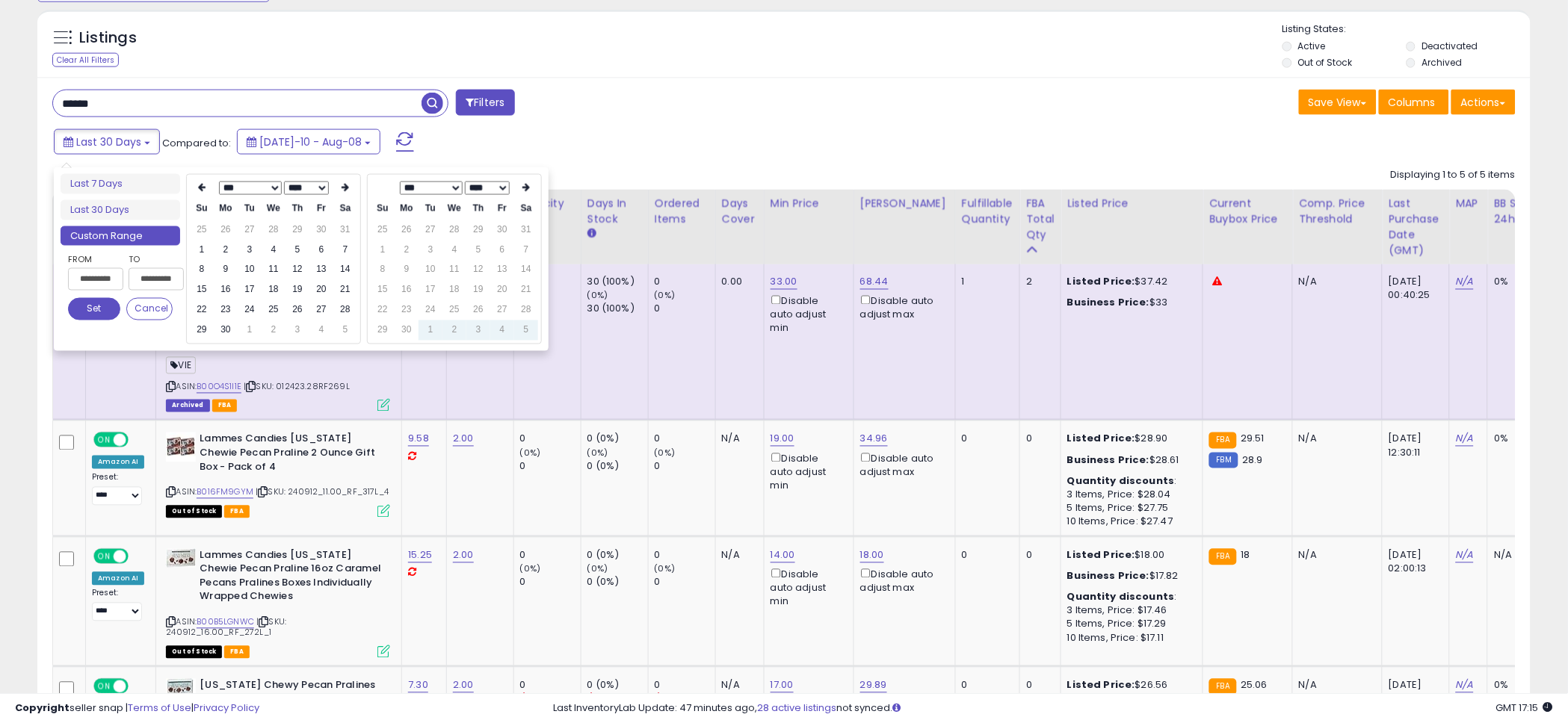
click at [198, 185] on icon at bounding box center [201, 188] width 7 height 9
click at [351, 188] on th at bounding box center [345, 188] width 24 height 20
click at [202, 248] on td "1" at bounding box center [201, 249] width 24 height 20
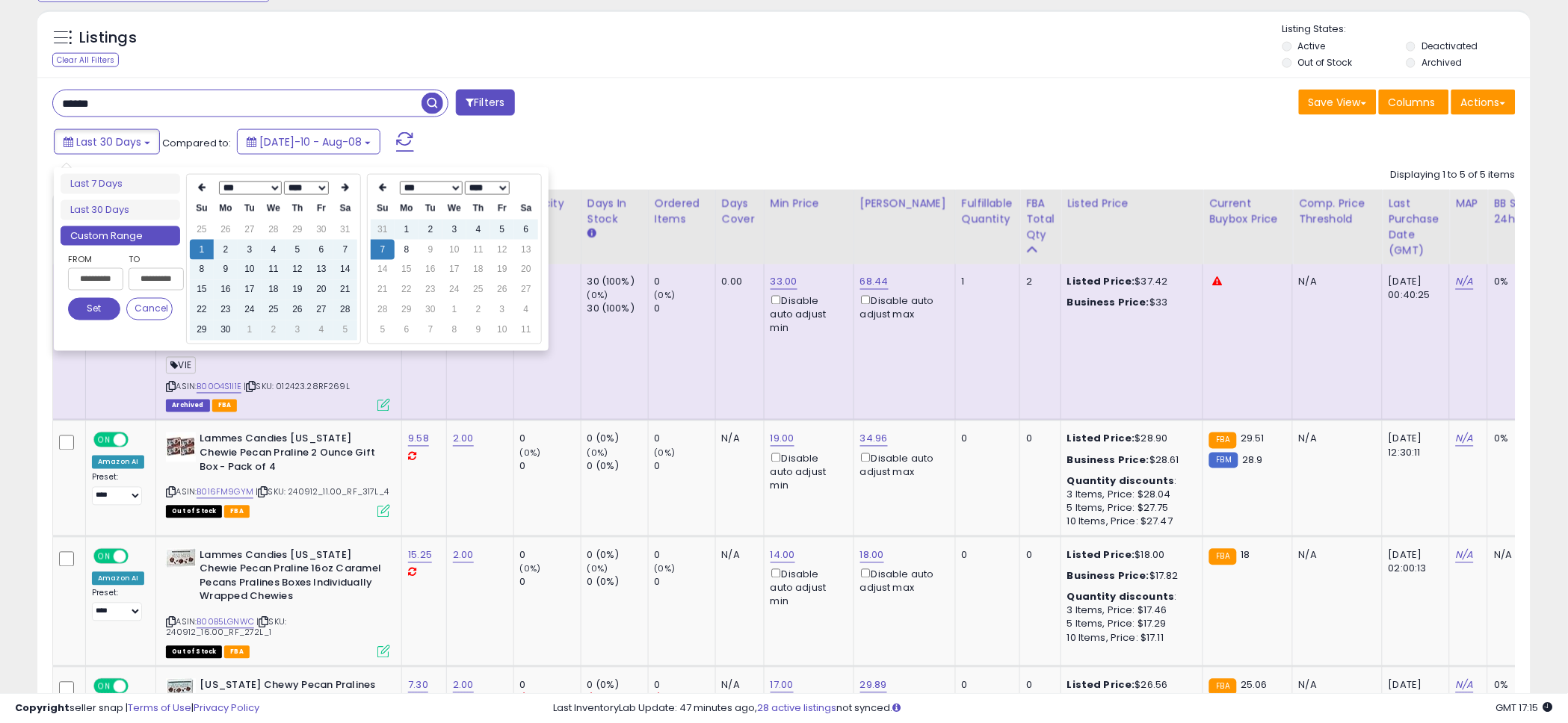
type input "**********"
click at [457, 191] on select "*** *** *** *** *** *** *** *** ***" at bounding box center [431, 188] width 62 height 13
click at [480, 191] on select "**** ****" at bounding box center [487, 188] width 45 height 13
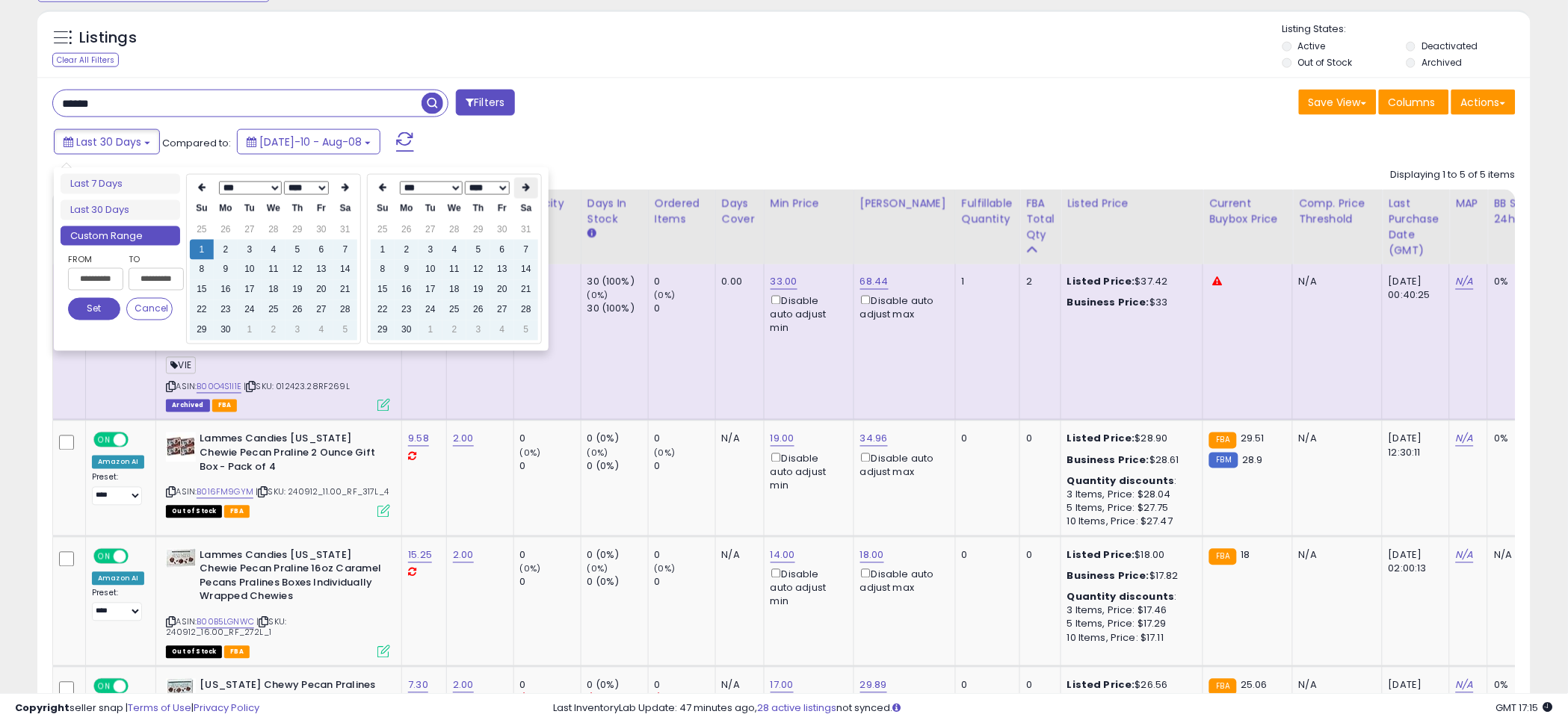
click at [520, 188] on th at bounding box center [525, 188] width 24 height 20
click at [519, 188] on th at bounding box center [525, 188] width 24 height 20
click at [387, 185] on th at bounding box center [382, 188] width 24 height 20
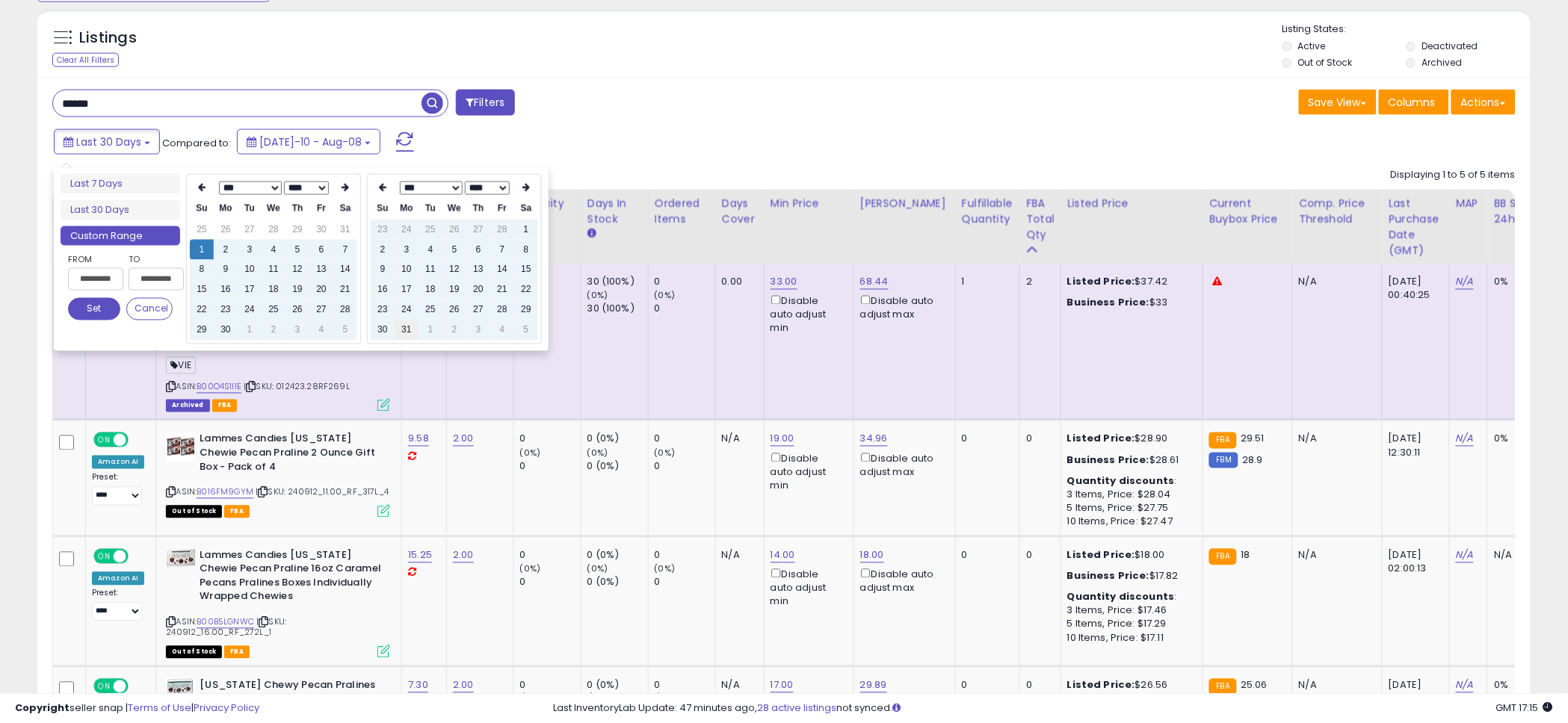
click at [407, 327] on td "31" at bounding box center [406, 330] width 24 height 20
type input "**********"
click at [84, 315] on button "Set" at bounding box center [93, 309] width 53 height 22
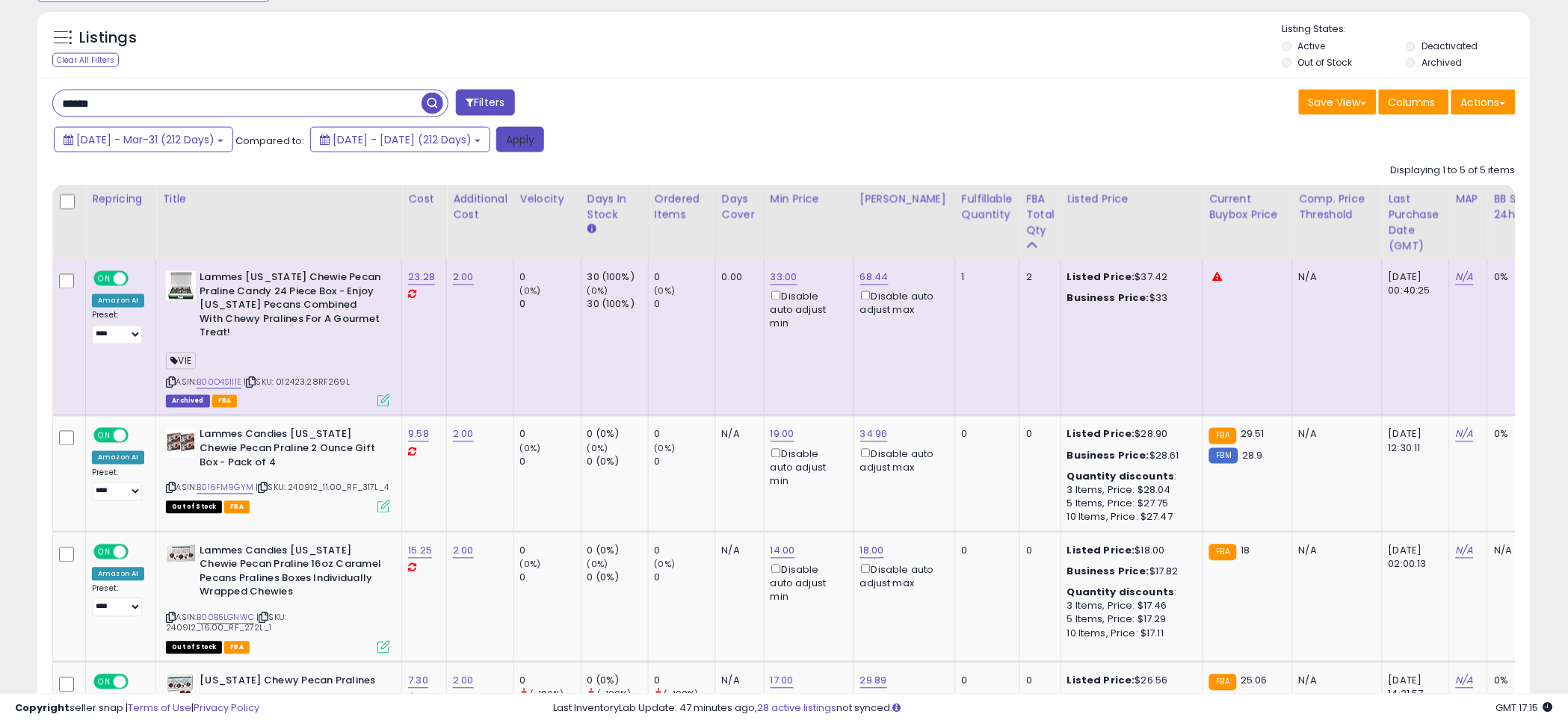
click at [544, 142] on button "Apply" at bounding box center [520, 140] width 48 height 26
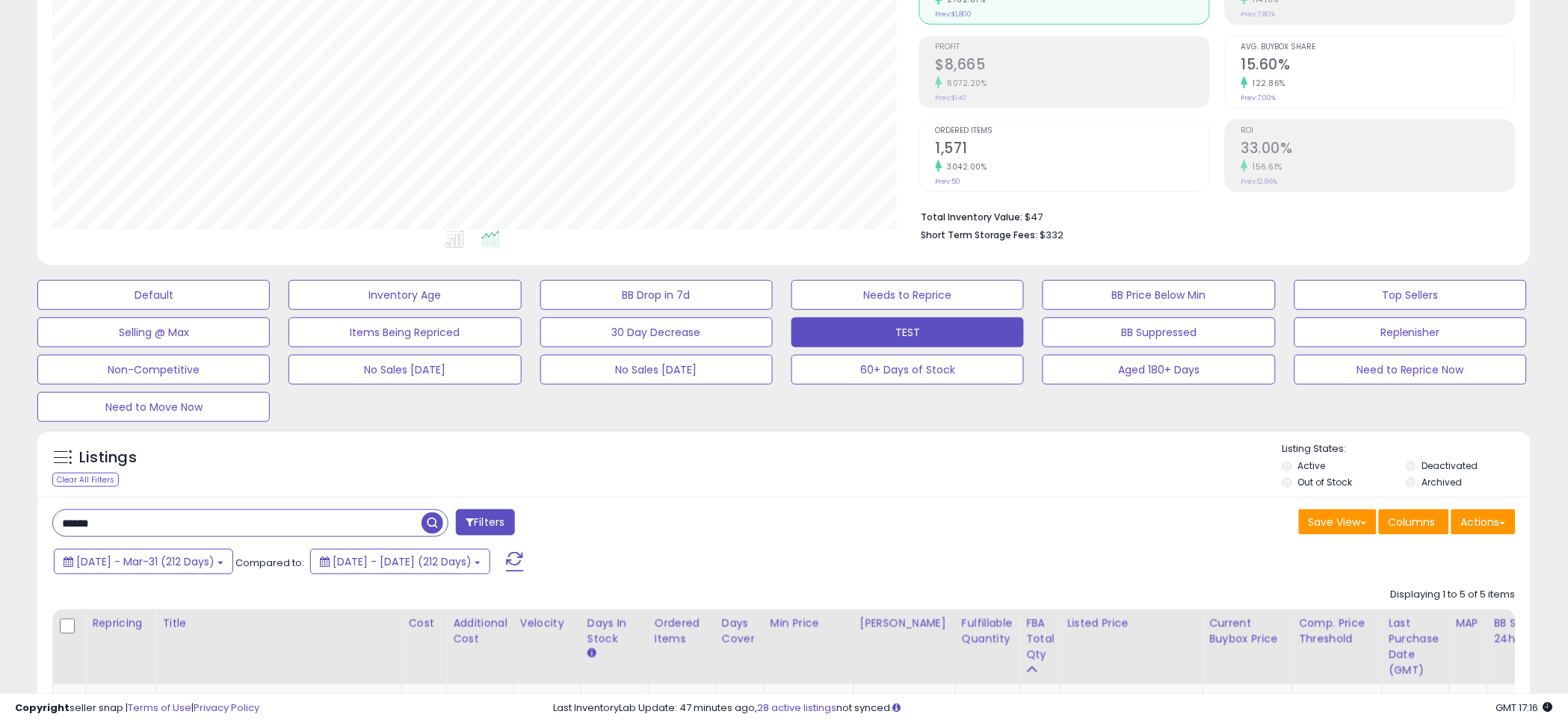
scroll to position [345, 0]
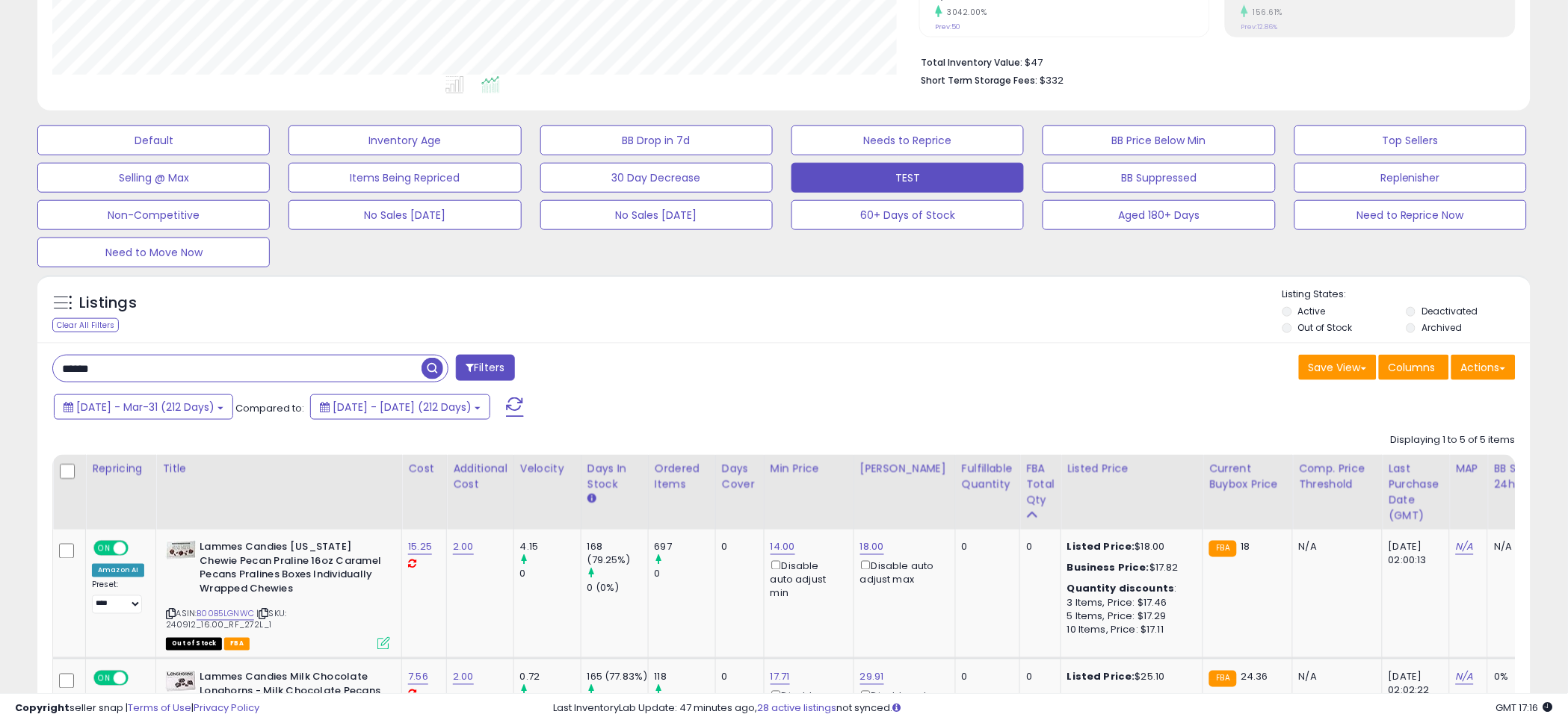
click at [788, 319] on div "Listings Clear All Filters Listing States:" at bounding box center [784, 313] width 1493 height 51
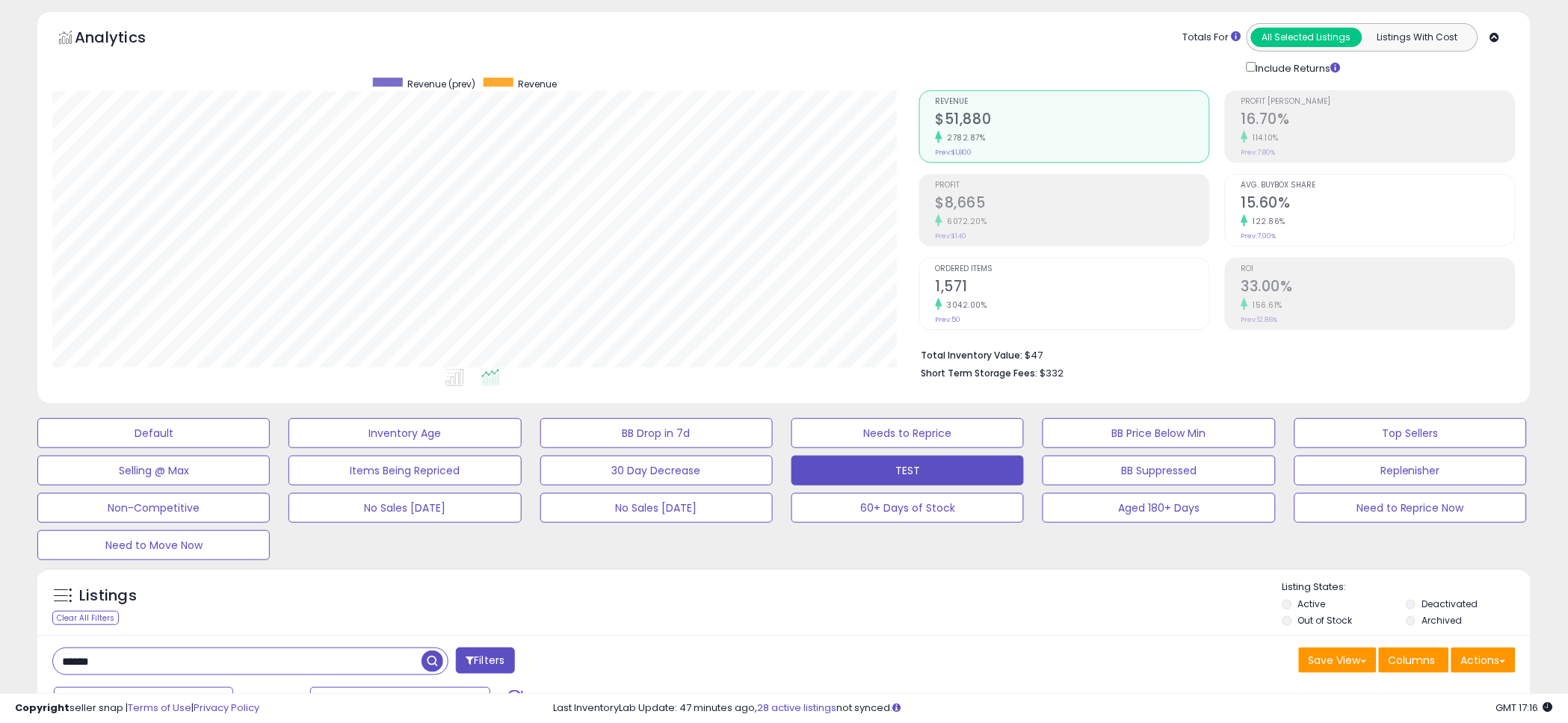
scroll to position [633, 0]
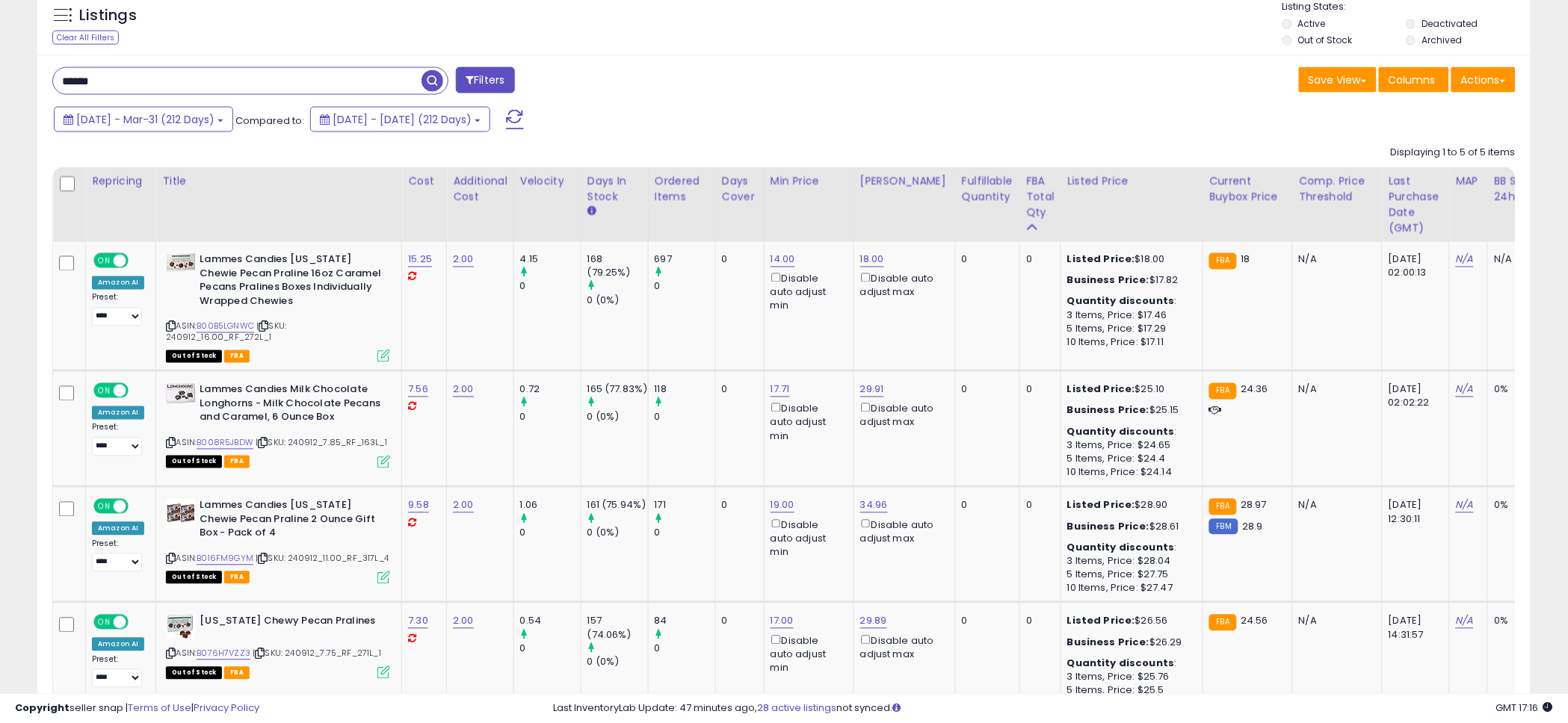
click at [744, 88] on div "****** Filters" at bounding box center [412, 83] width 743 height 30
click at [727, 134] on div "[DATE] - Mar-31 (212 Days) Compared to: [DATE] - [DATE] (212 Days)" at bounding box center [598, 121] width 1098 height 34
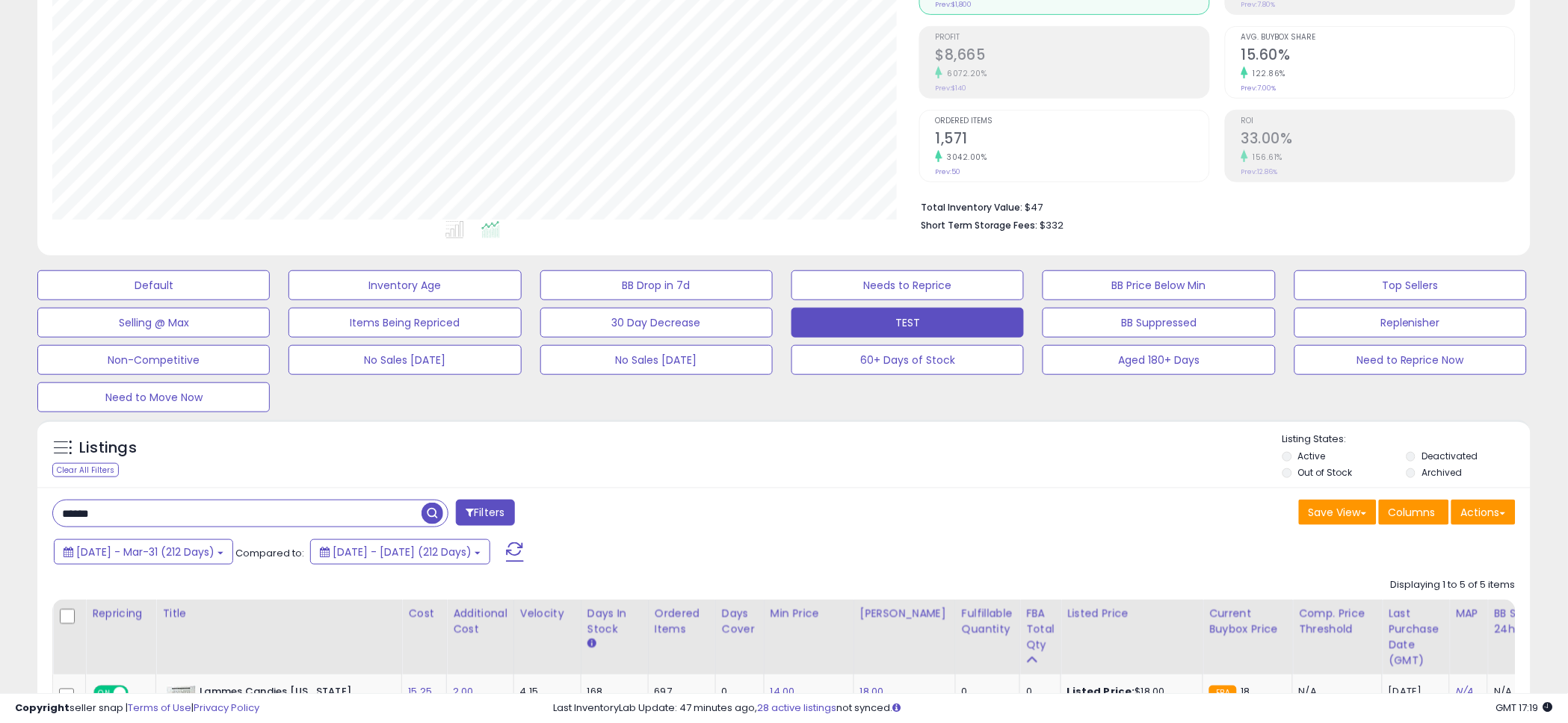
scroll to position [199, 0]
click at [782, 372] on div "No Sales [DATE]" at bounding box center [658, 362] width 251 height 30
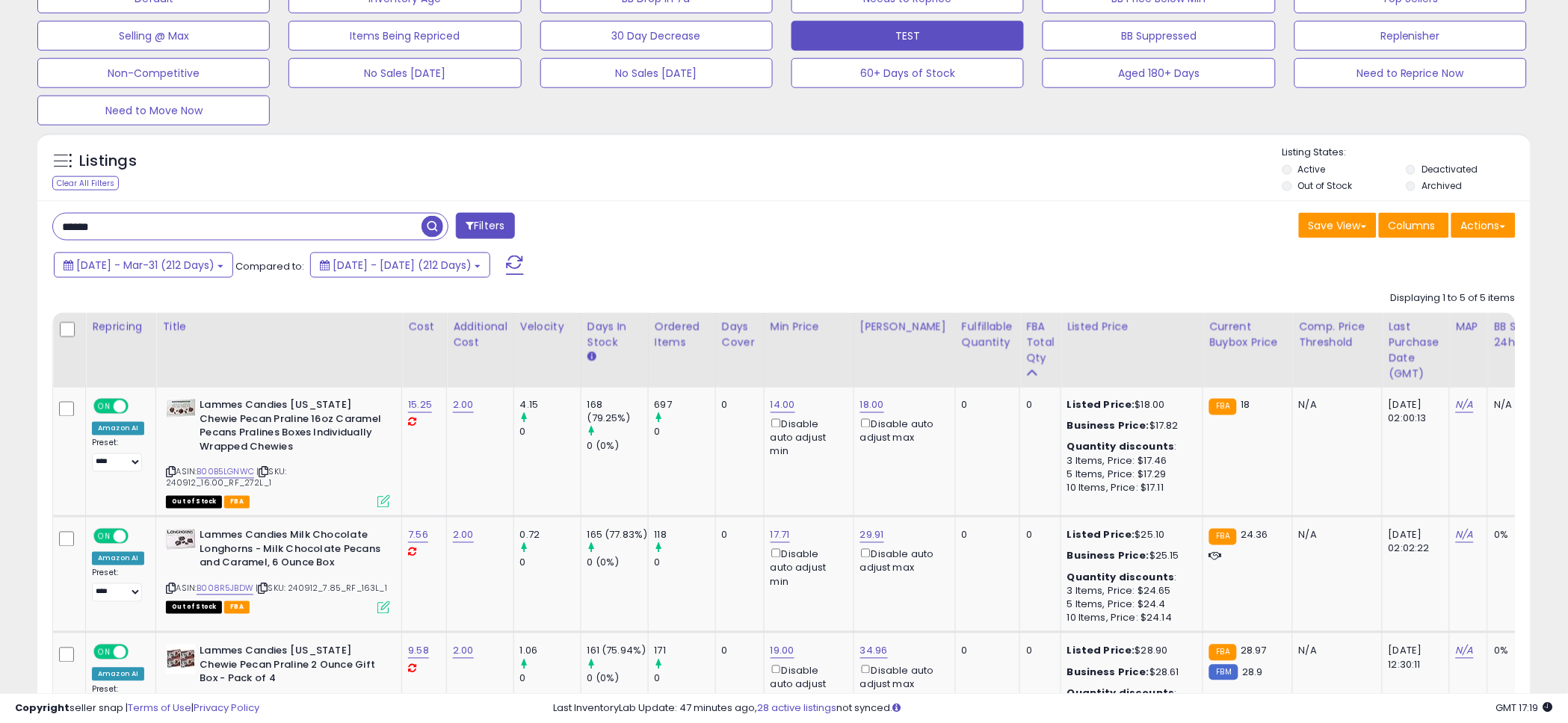
scroll to position [496, 0]
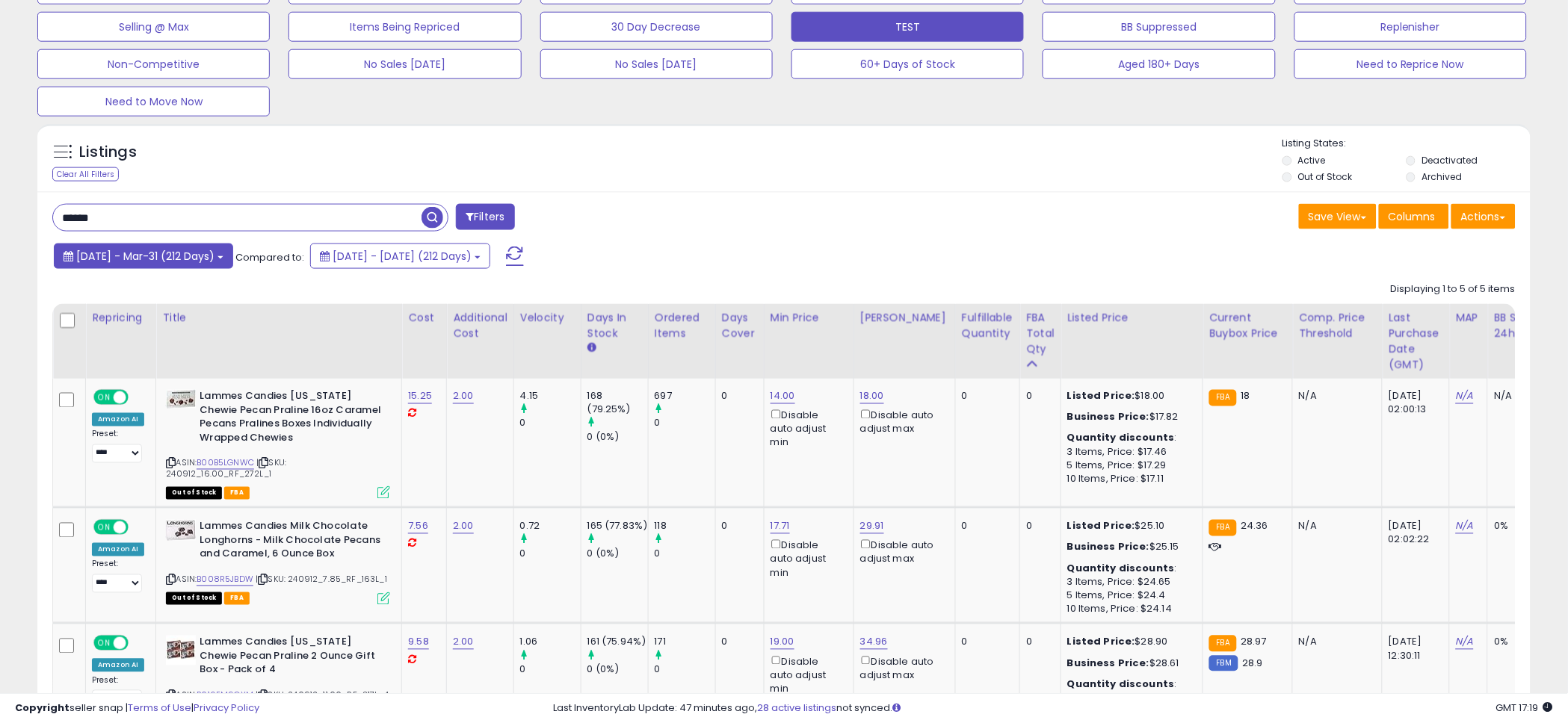
click at [215, 258] on span "[DATE] - Mar-31 (212 Days)" at bounding box center [145, 256] width 138 height 15
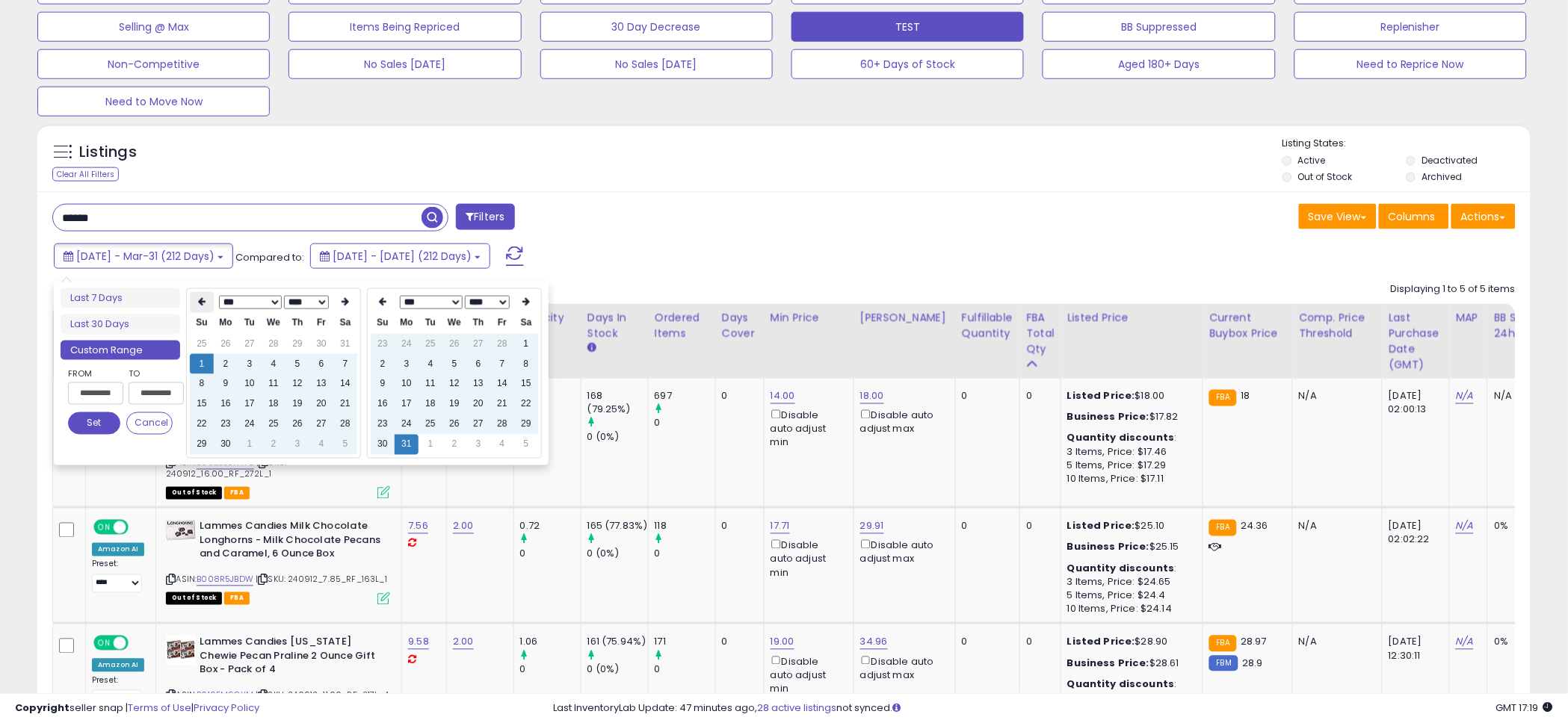
click at [202, 302] on icon at bounding box center [201, 303] width 7 height 9
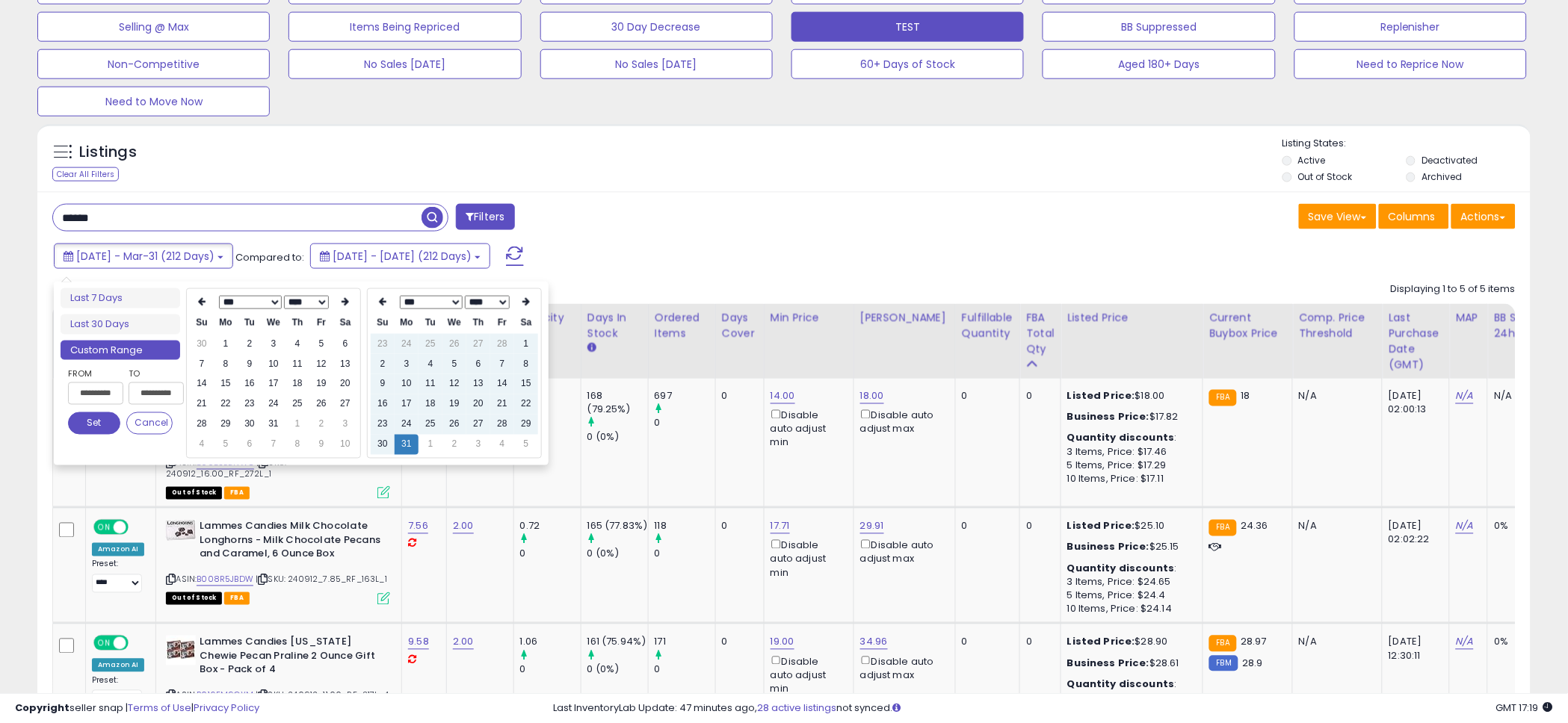
click at [202, 302] on icon at bounding box center [201, 303] width 7 height 9
click at [202, 292] on th at bounding box center [201, 302] width 24 height 20
click at [200, 305] on icon at bounding box center [201, 303] width 7 height 9
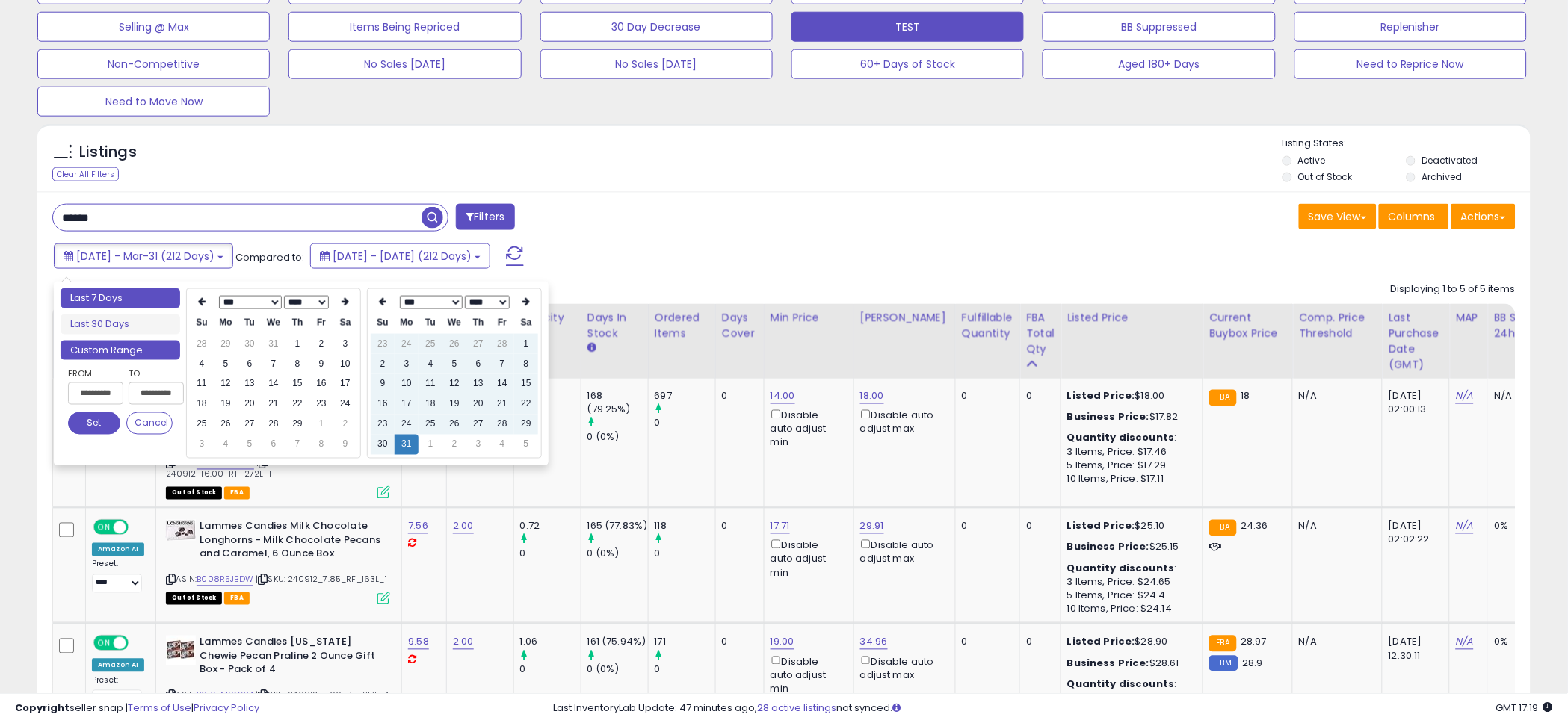
type input "**********"
click at [199, 304] on icon at bounding box center [201, 303] width 7 height 9
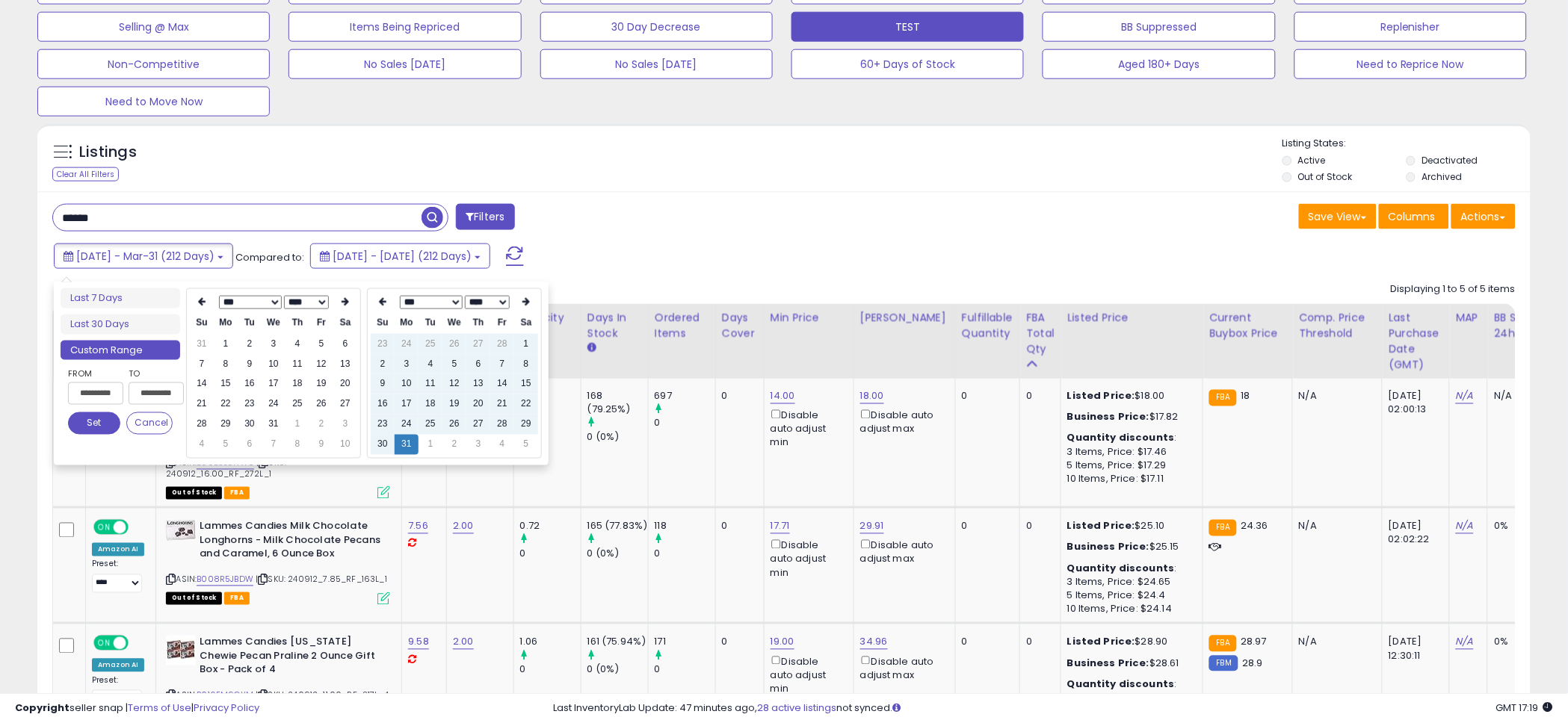
click at [199, 304] on icon at bounding box center [201, 303] width 7 height 9
click at [335, 303] on th at bounding box center [345, 302] width 24 height 20
click at [223, 339] on td "1" at bounding box center [225, 344] width 24 height 20
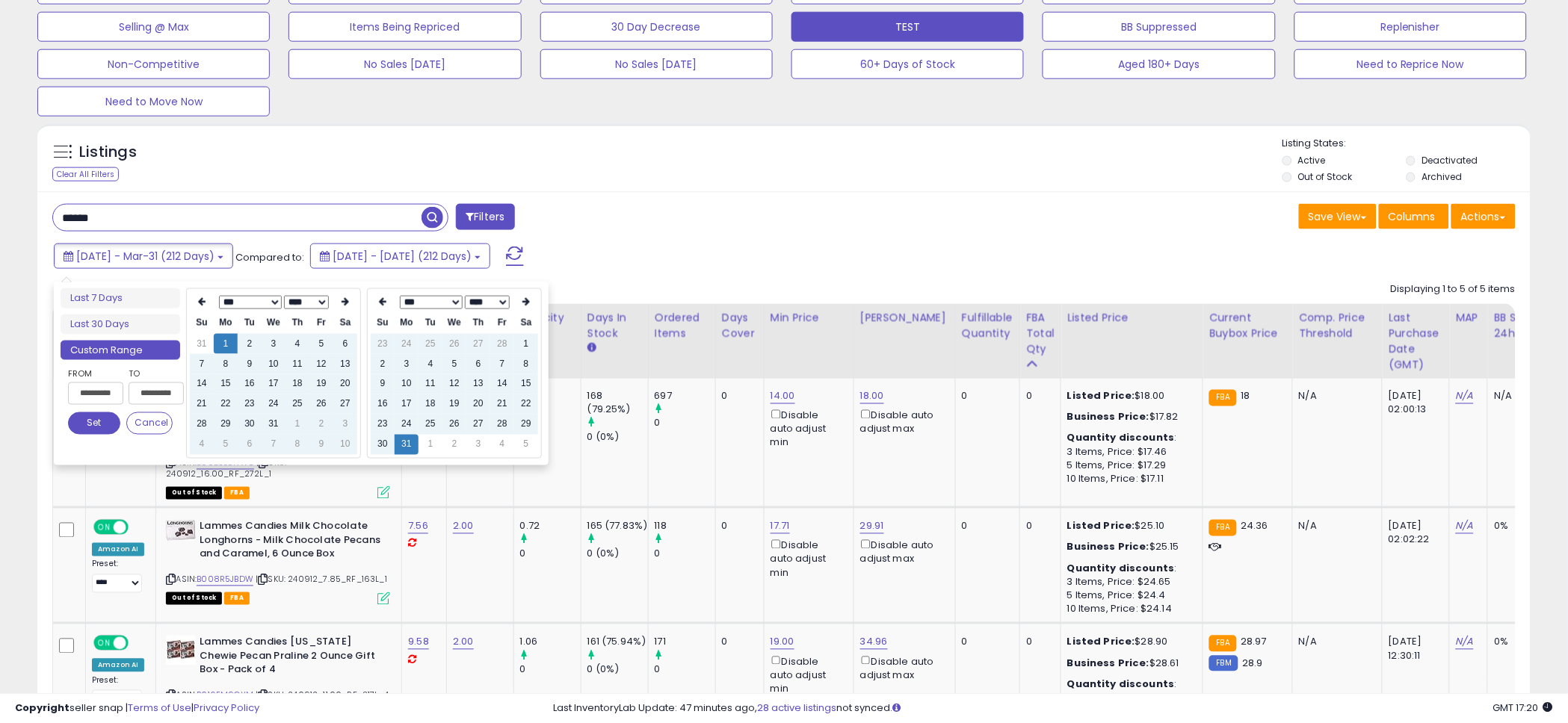
type input "**********"
click at [382, 305] on icon at bounding box center [382, 303] width 7 height 9
click at [525, 305] on icon at bounding box center [526, 303] width 7 height 9
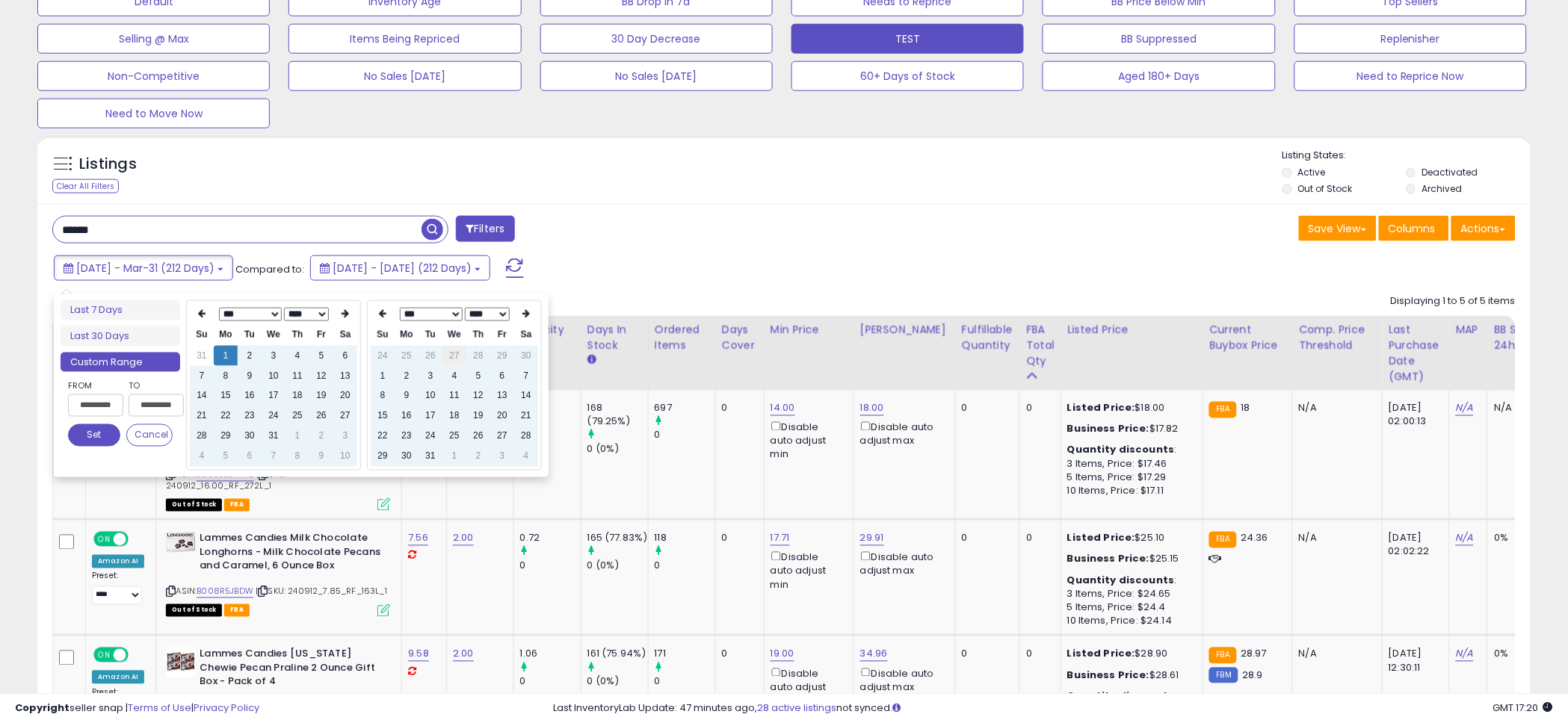
scroll to position [469, 0]
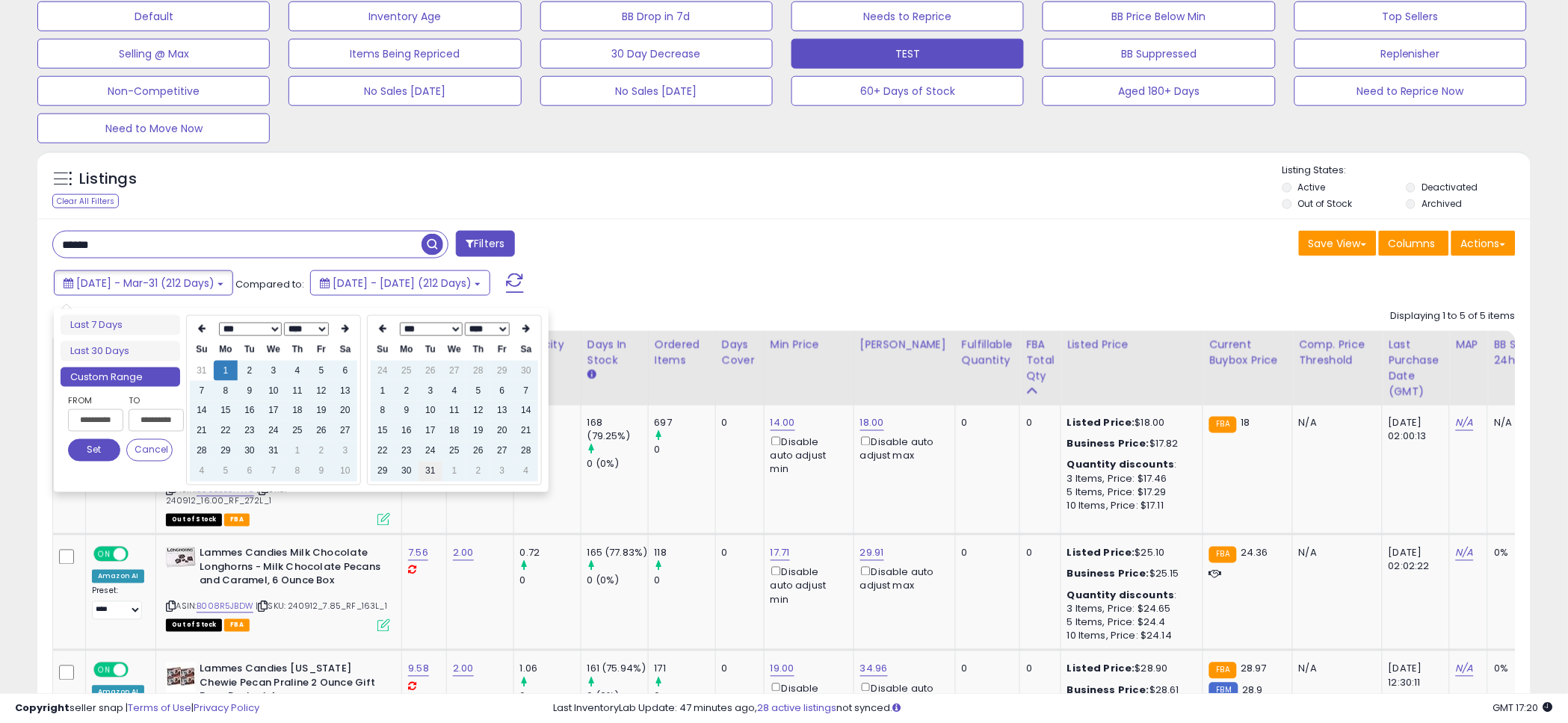
click at [430, 467] on td "31" at bounding box center [430, 472] width 24 height 20
type input "**********"
click at [221, 365] on td "1" at bounding box center [225, 370] width 24 height 20
type input "**********"
click at [104, 448] on button "Set" at bounding box center [93, 450] width 53 height 22
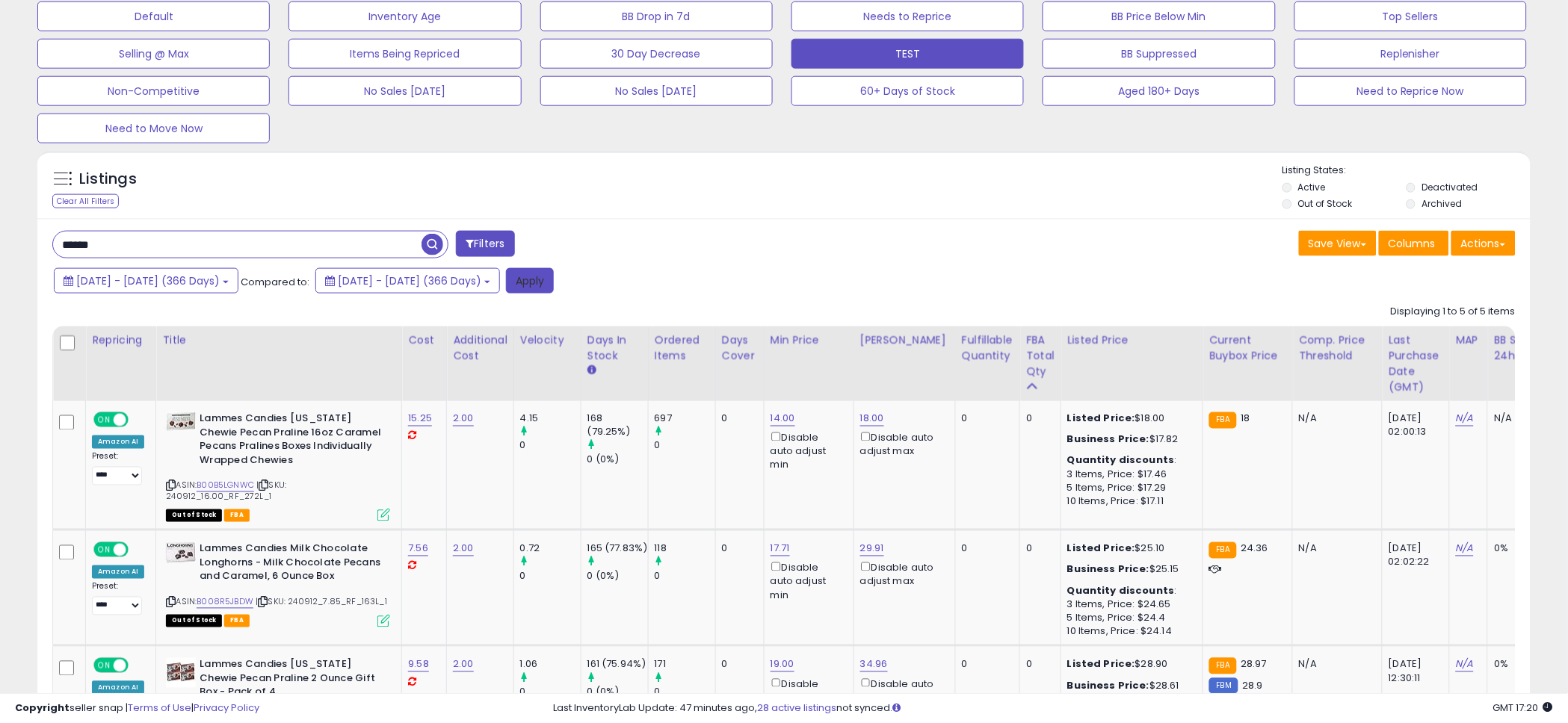
click at [554, 288] on button "Apply" at bounding box center [530, 280] width 48 height 26
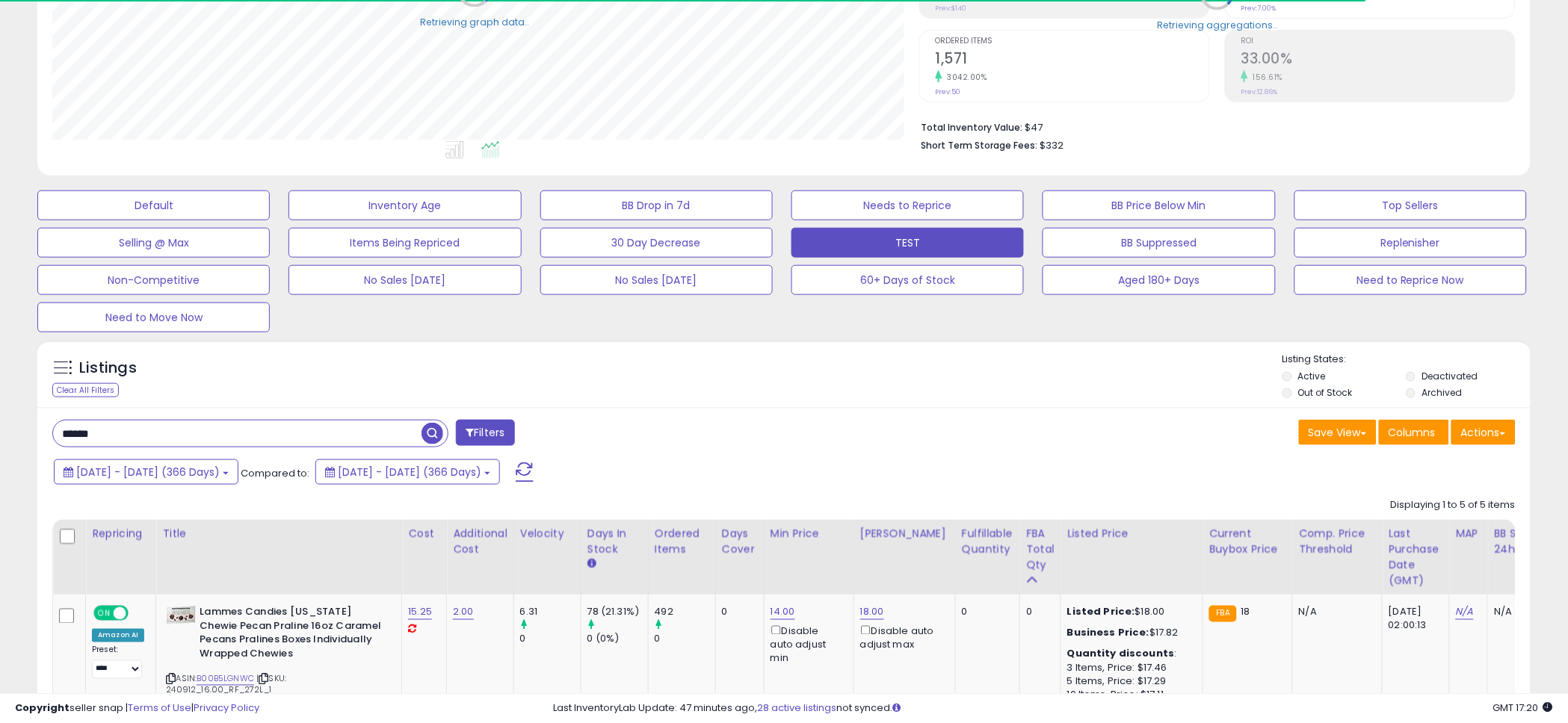
scroll to position [746872, 746320]
click at [785, 361] on div "Listings Clear All Filters Listing States:" at bounding box center [784, 378] width 1493 height 51
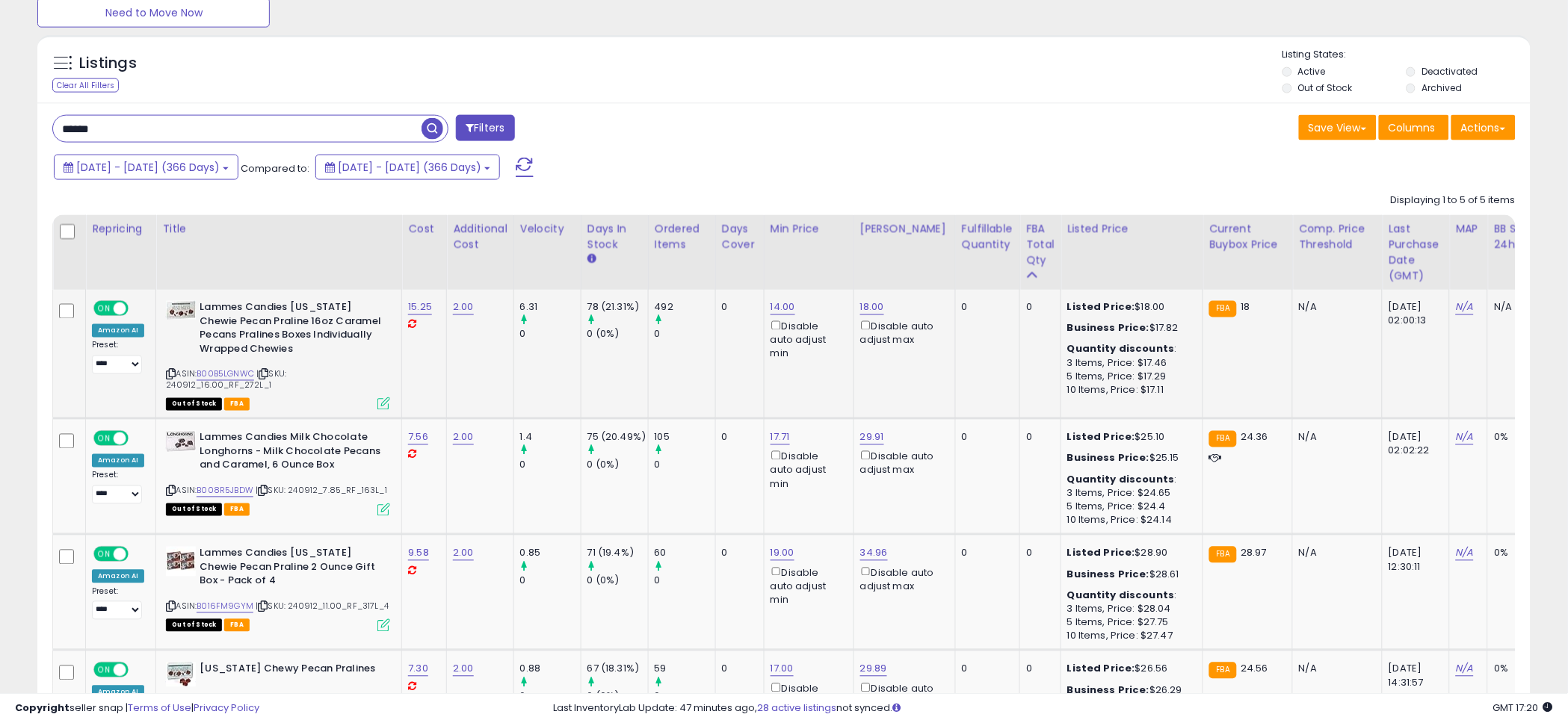
scroll to position [588, 0]
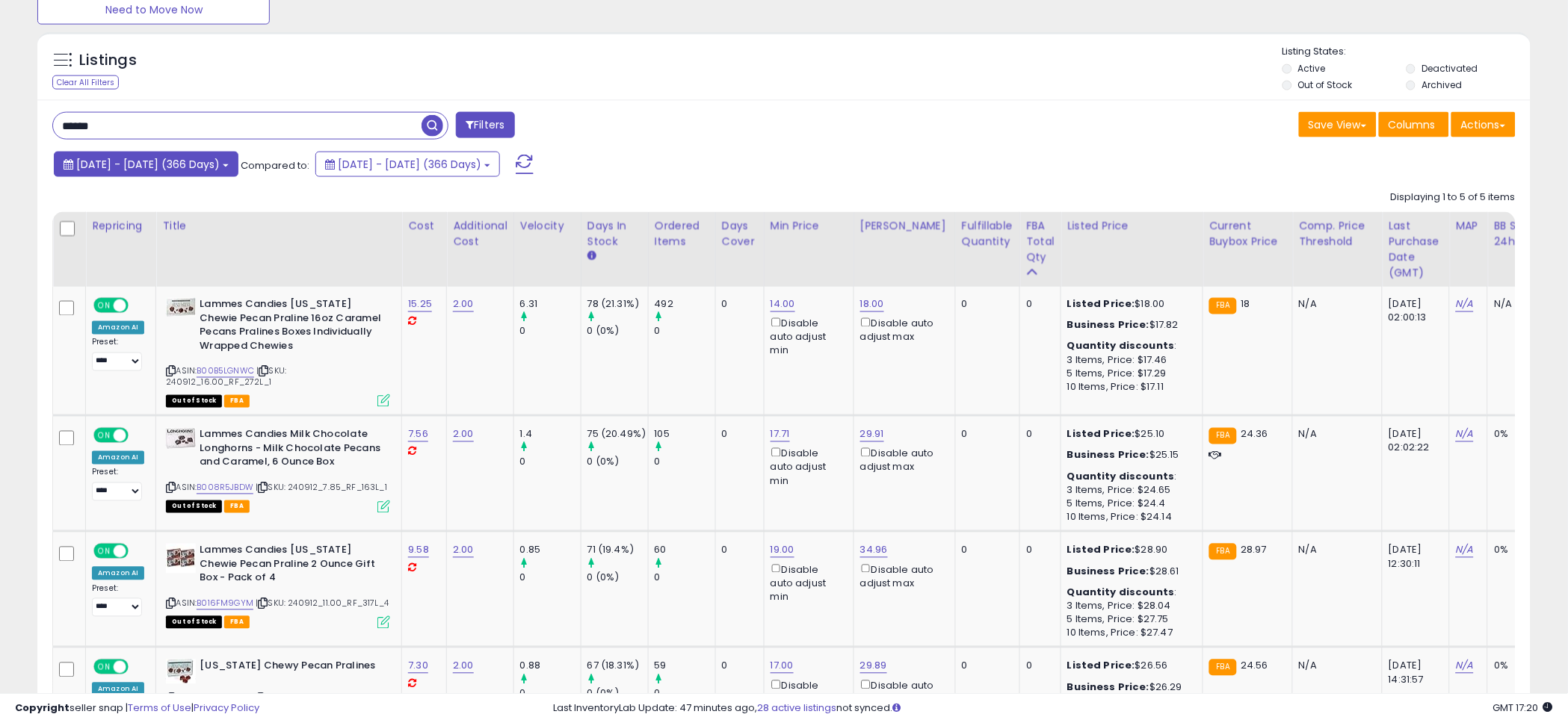
click at [220, 167] on span "[DATE] - [DATE] (366 Days)" at bounding box center [148, 164] width 143 height 15
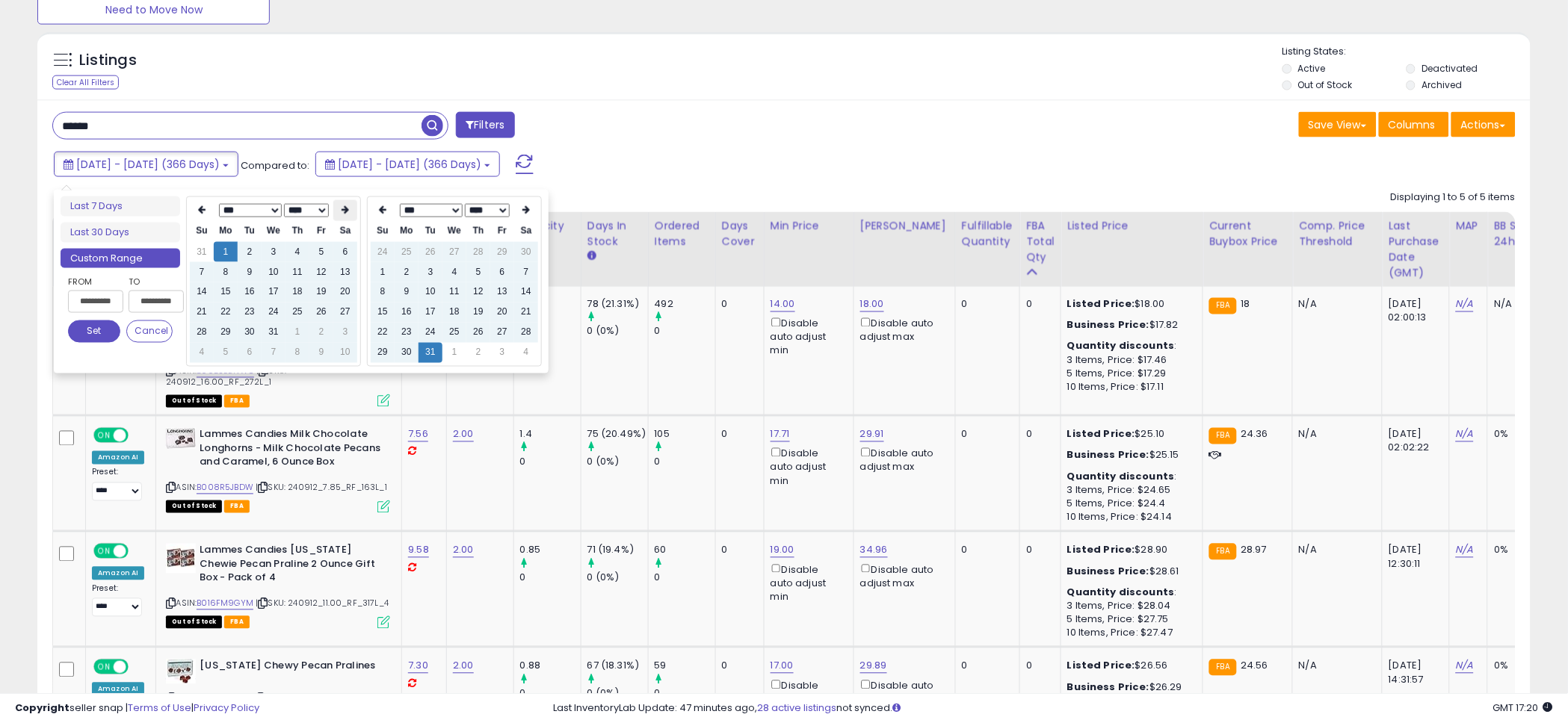
click at [341, 214] on icon at bounding box center [345, 211] width 7 height 9
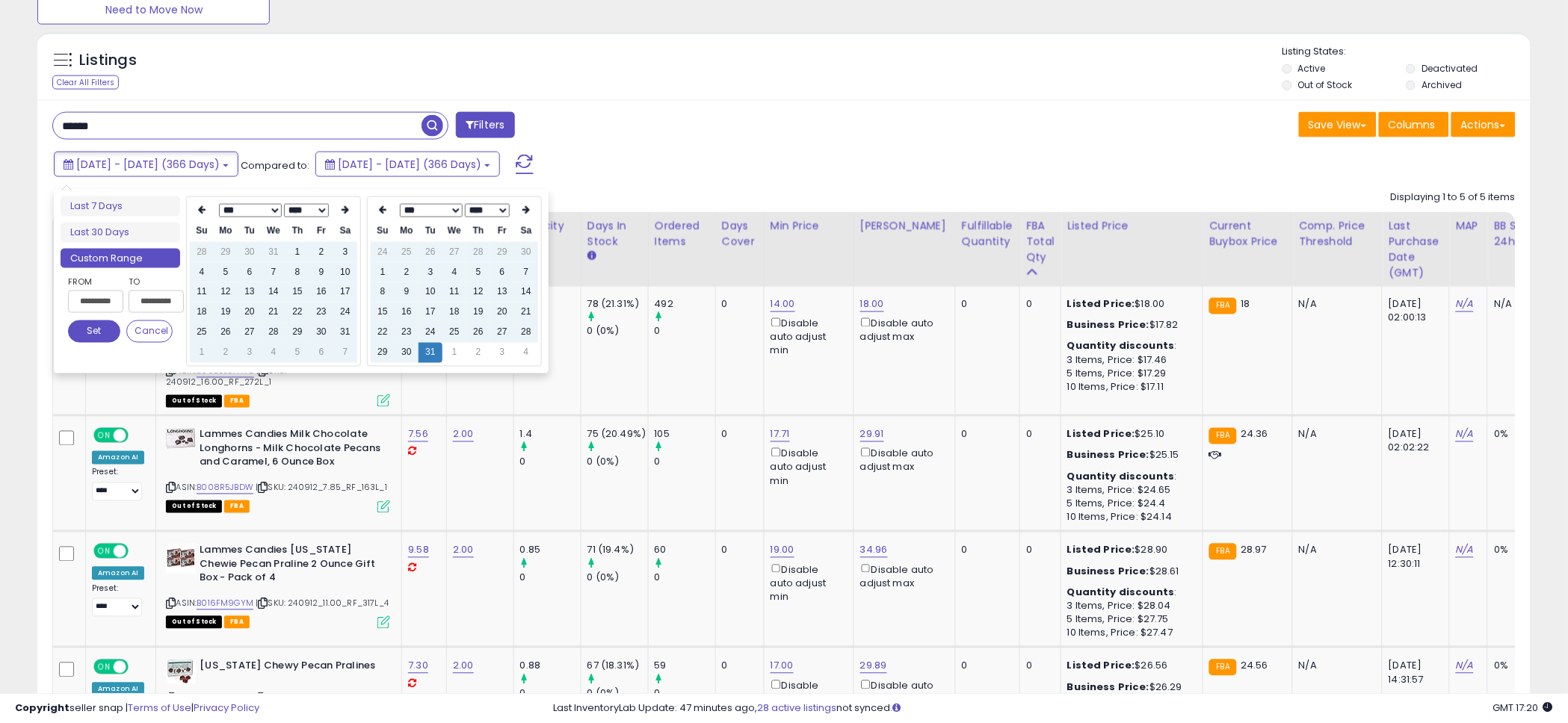
click at [341, 214] on icon at bounding box center [345, 211] width 7 height 9
click at [250, 269] on td "8" at bounding box center [249, 272] width 24 height 20
type input "**********"
click at [528, 212] on icon at bounding box center [526, 211] width 7 height 9
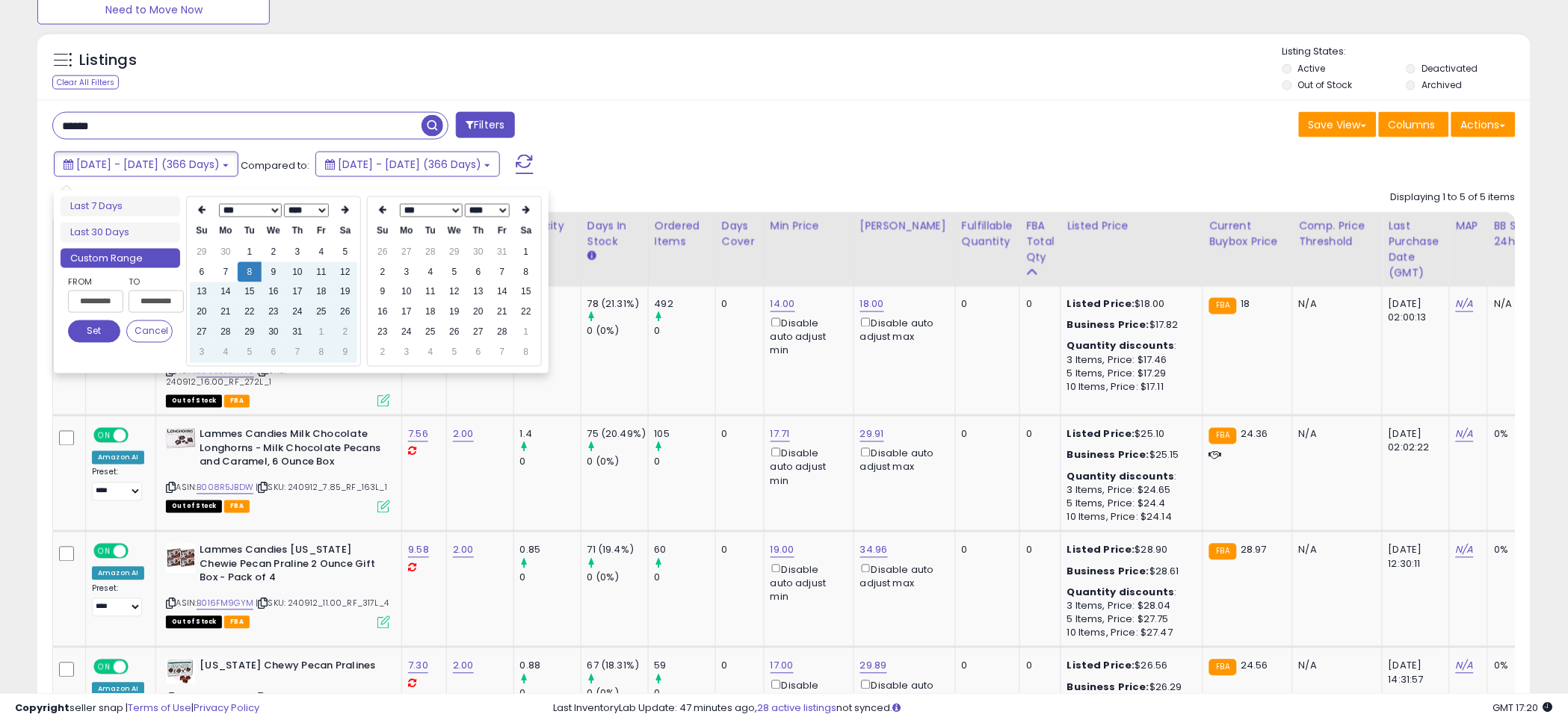
click at [528, 212] on icon at bounding box center [526, 211] width 7 height 9
click at [459, 335] on td "30" at bounding box center [454, 333] width 24 height 20
type input "**********"
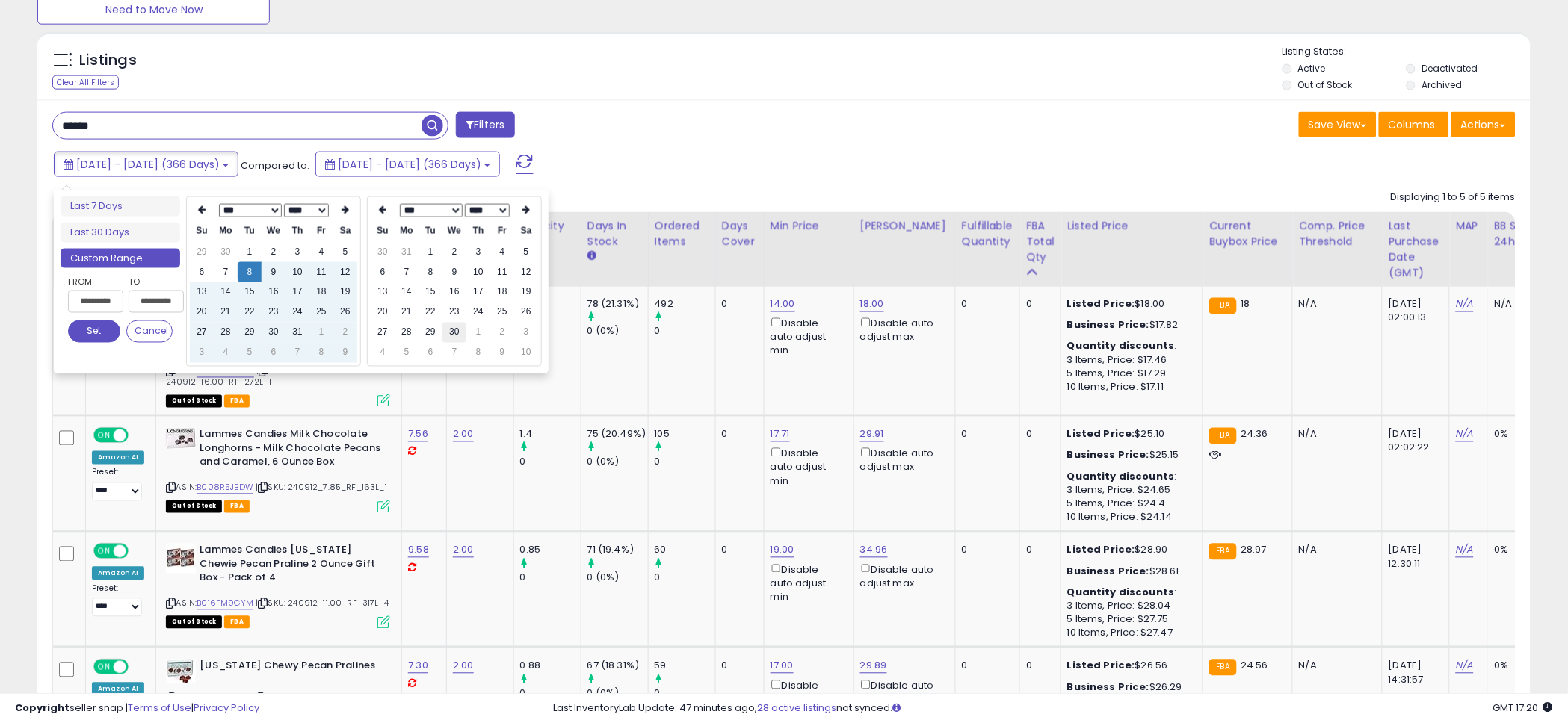
type input "**********"
click at [103, 333] on button "Set" at bounding box center [93, 331] width 53 height 22
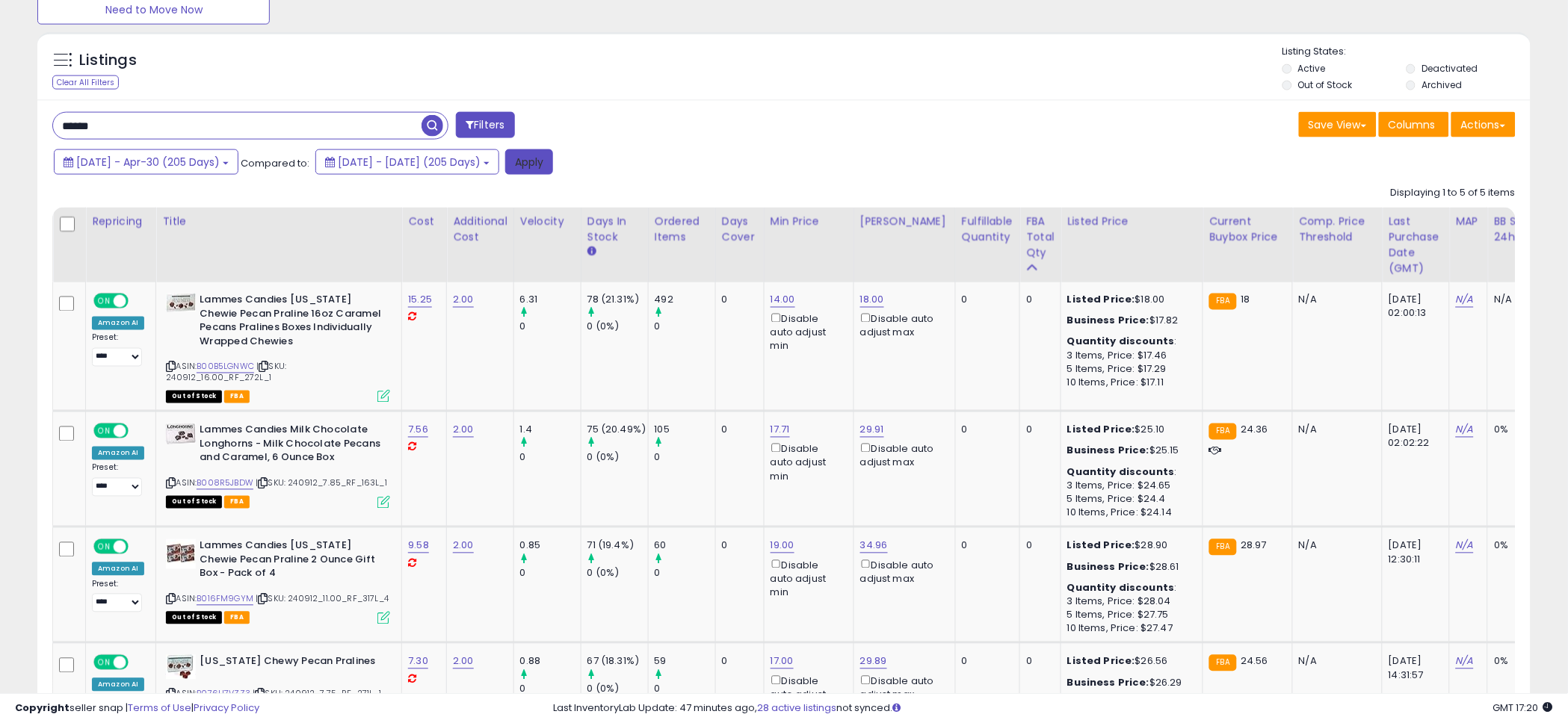
click at [553, 167] on button "Apply" at bounding box center [529, 162] width 48 height 26
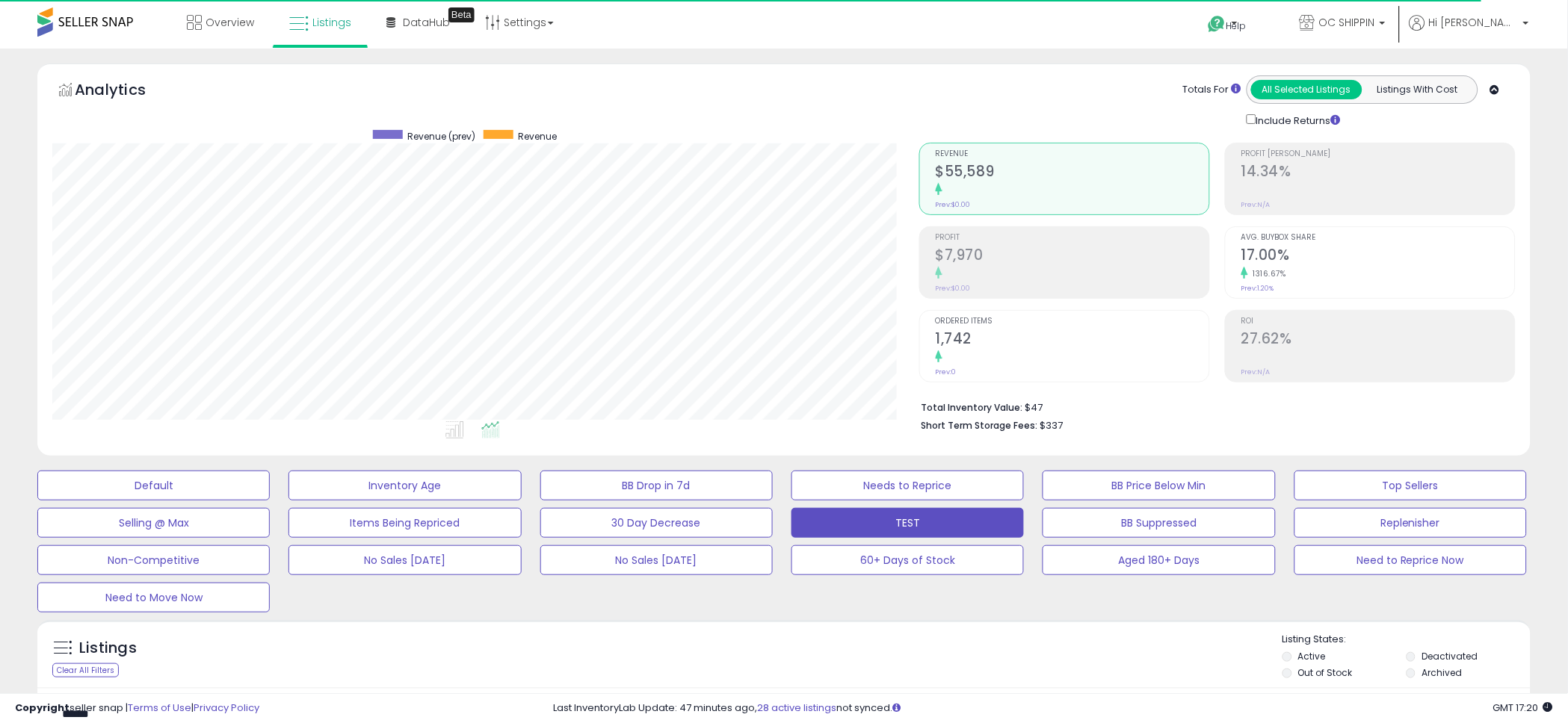
scroll to position [306, 866]
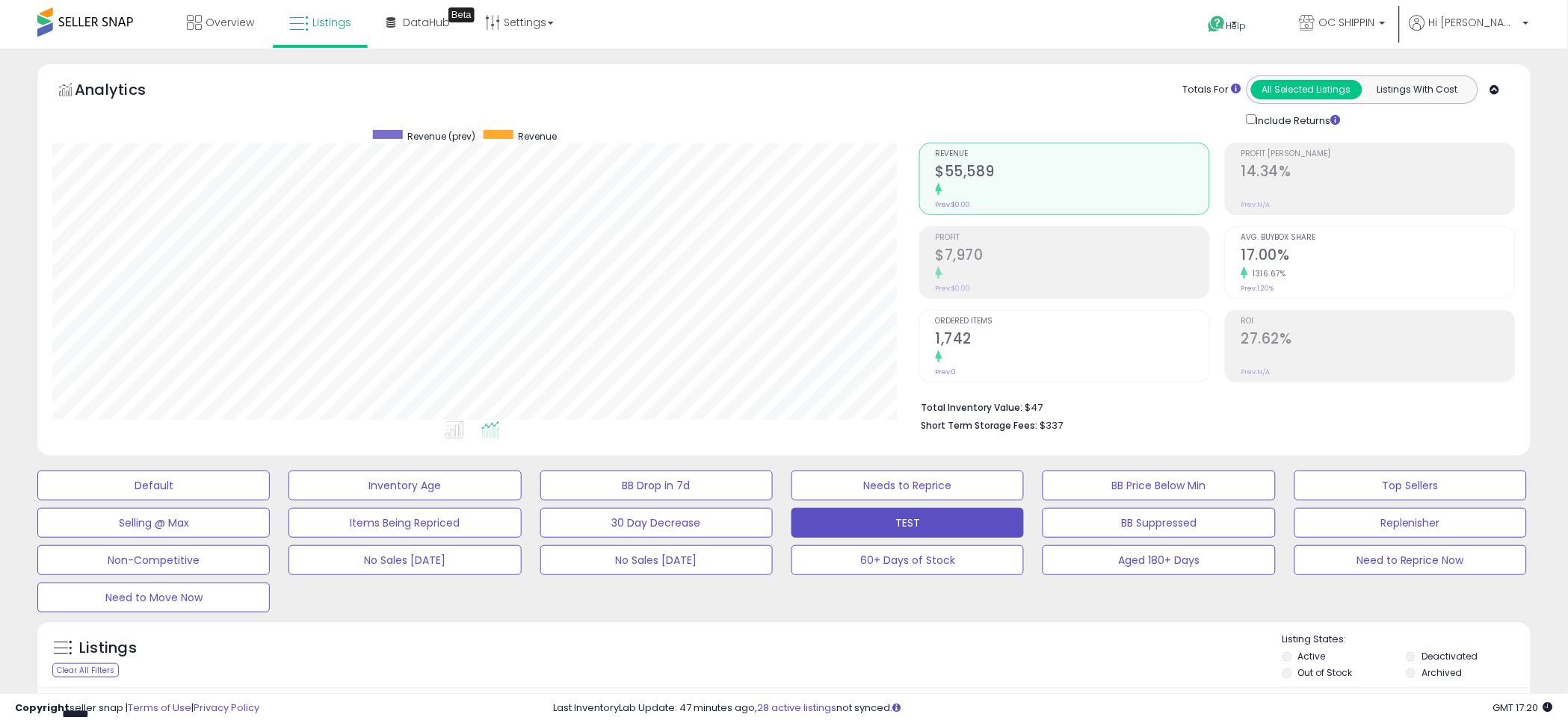
click at [776, 429] on ul at bounding box center [458, 433] width 878 height 27
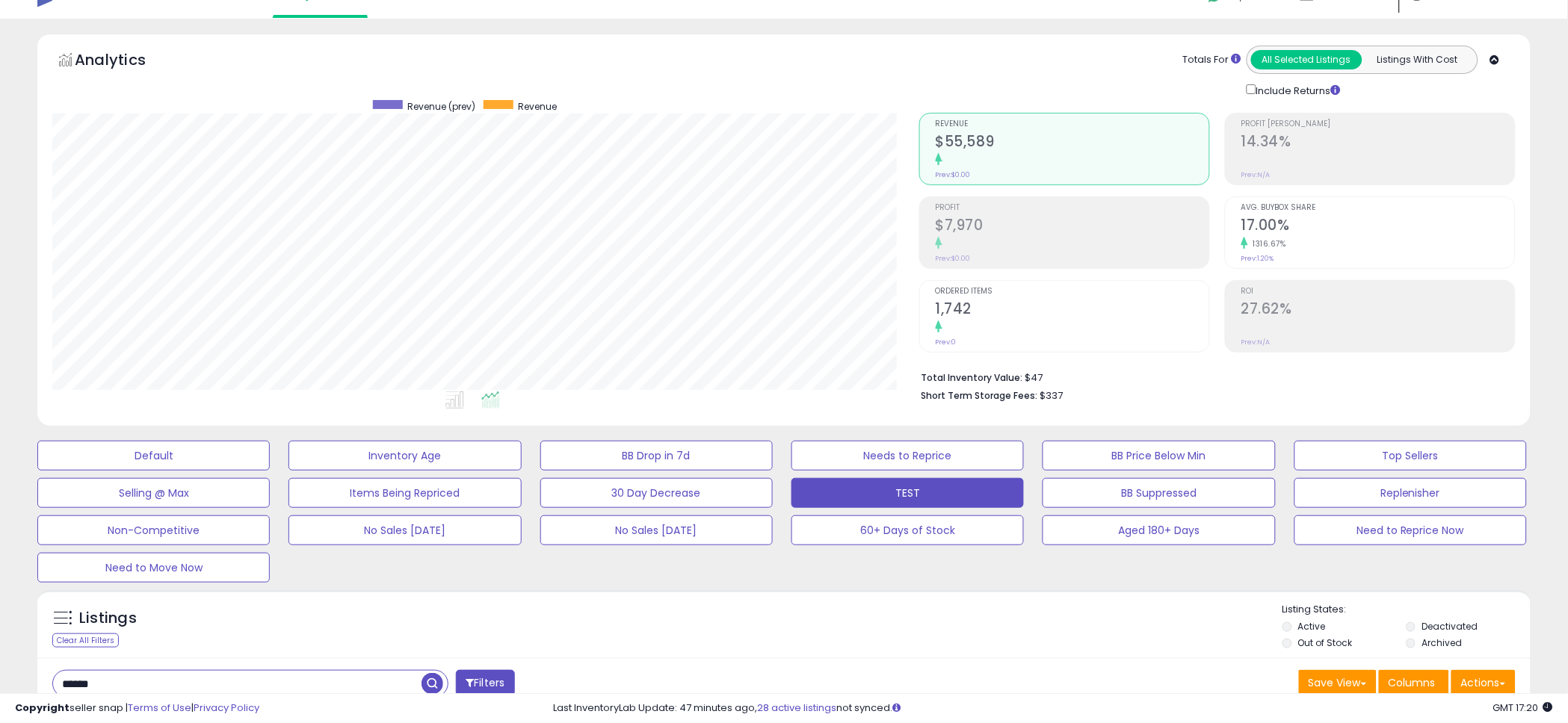
scroll to position [28, 0]
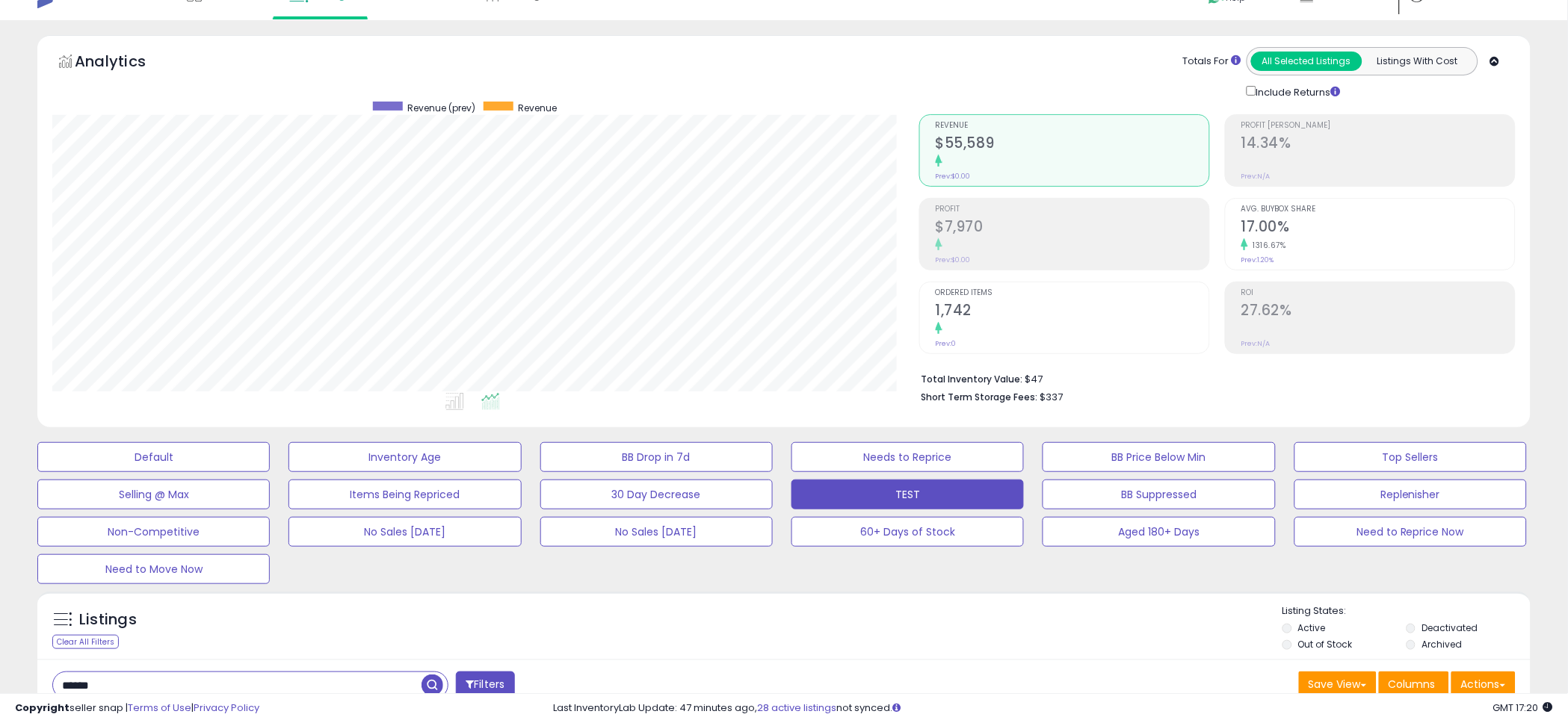
click at [775, 431] on div "Analytics Totals For All Selected Listings Listings With Cost Include Returns" at bounding box center [784, 234] width 1515 height 400
click at [775, 413] on ul at bounding box center [458, 404] width 878 height 27
click at [781, 432] on div "Analytics Totals For All Selected Listings Listings With Cost Include Returns" at bounding box center [784, 234] width 1515 height 400
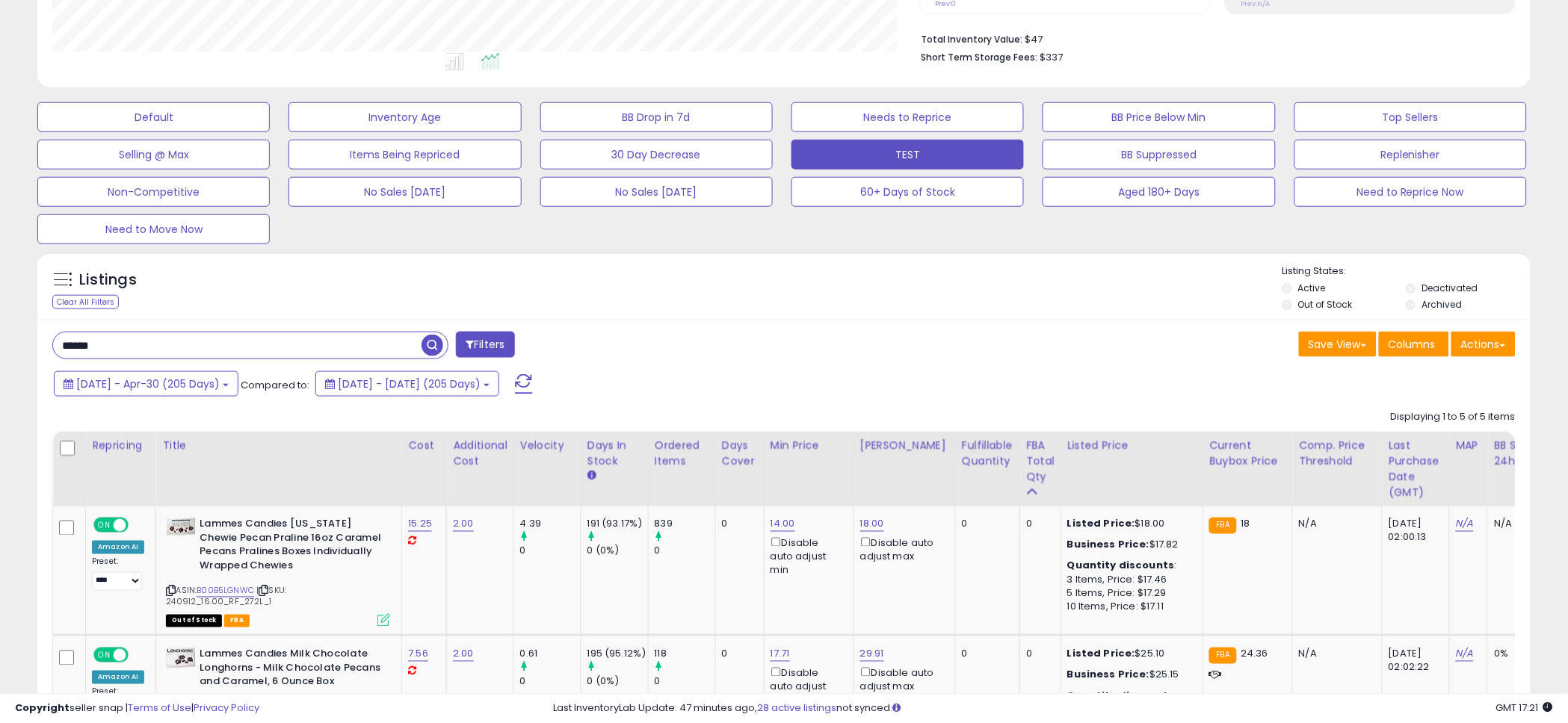
scroll to position [378, 0]
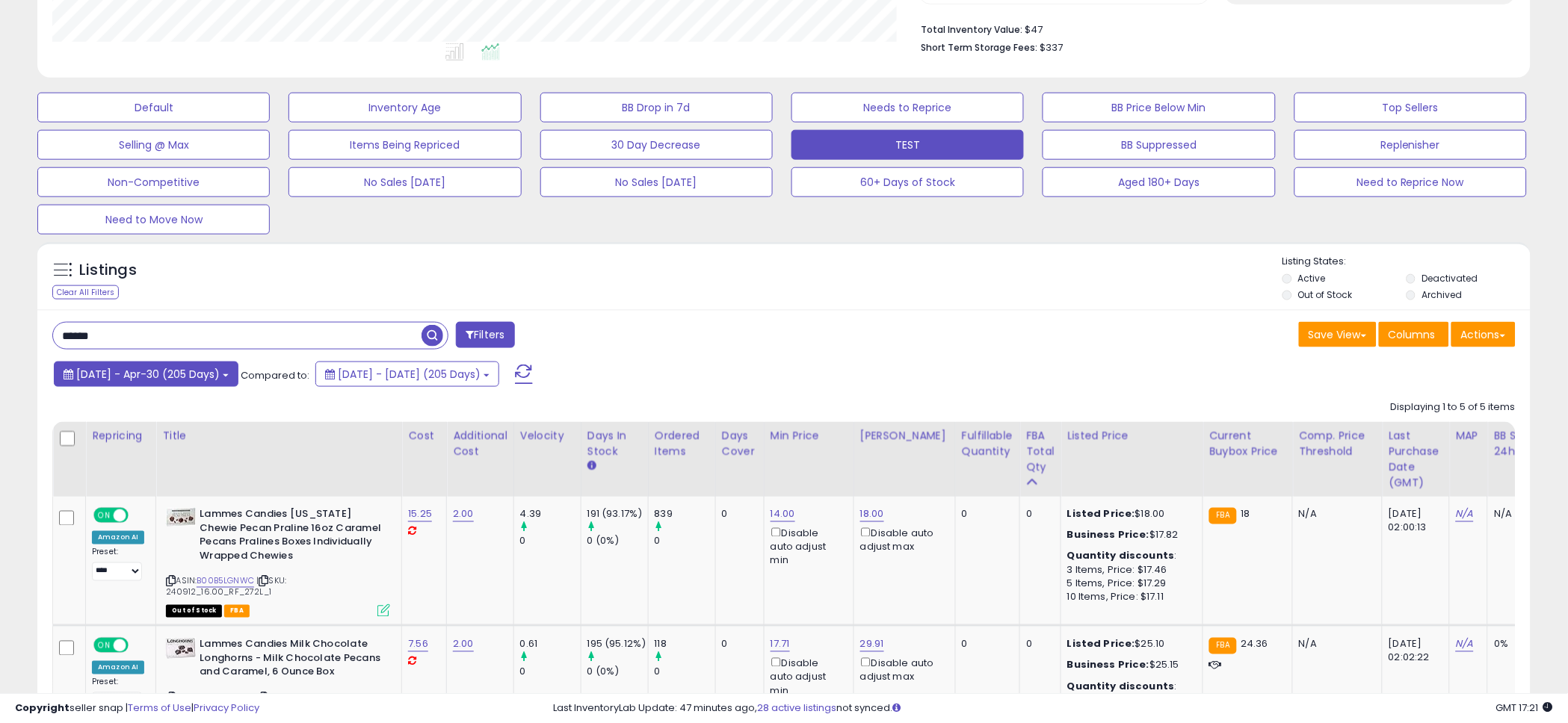
click at [230, 383] on button "[DATE] - Apr-30 (205 Days)" at bounding box center [145, 374] width 184 height 26
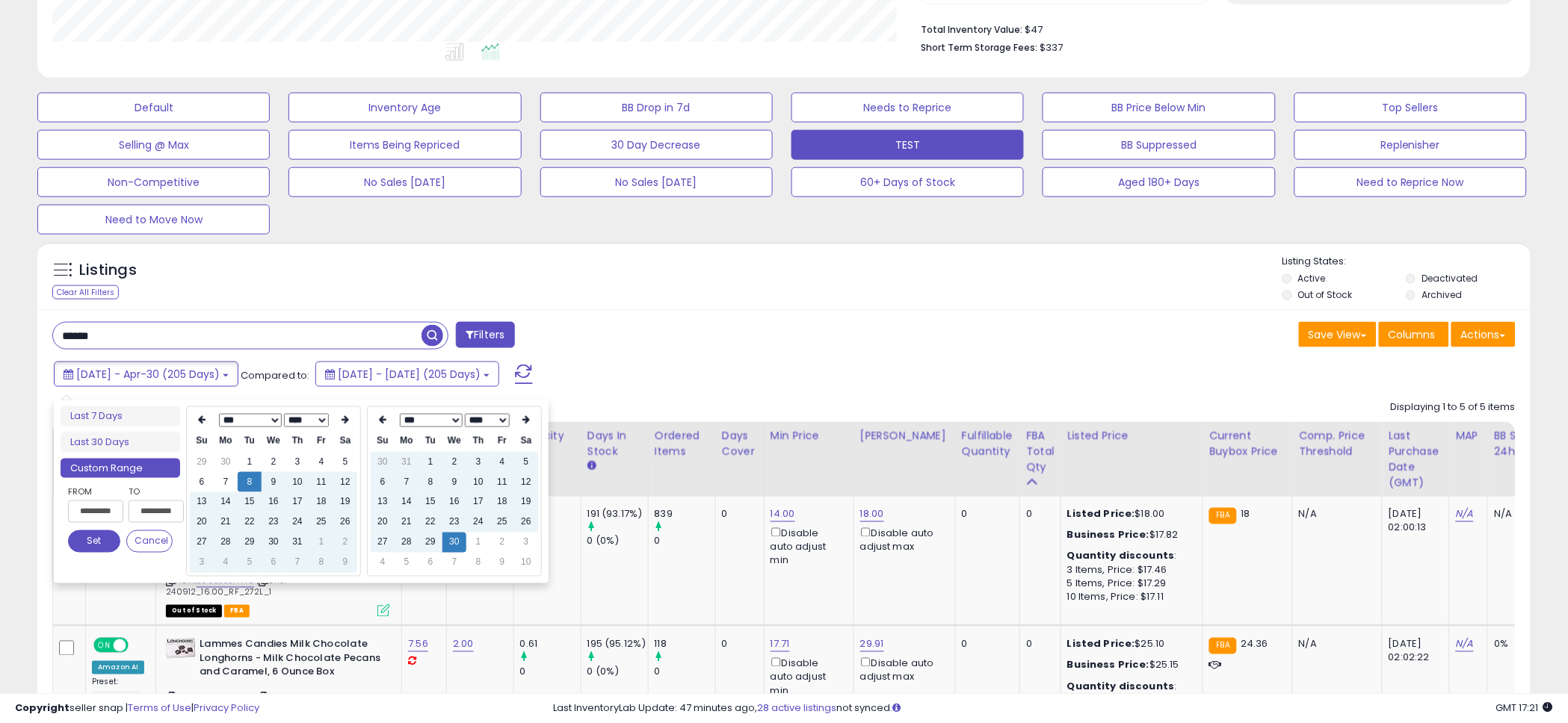
click at [309, 420] on select "**** **** **** **** **** **** **** **** **** **** **** **** **** **** **** ****…" at bounding box center [306, 420] width 45 height 13
click at [202, 480] on td "1" at bounding box center [201, 482] width 24 height 20
type input "**********"
click at [500, 422] on select "**** **** ****" at bounding box center [487, 420] width 45 height 13
click at [436, 540] on td "30" at bounding box center [430, 542] width 24 height 20
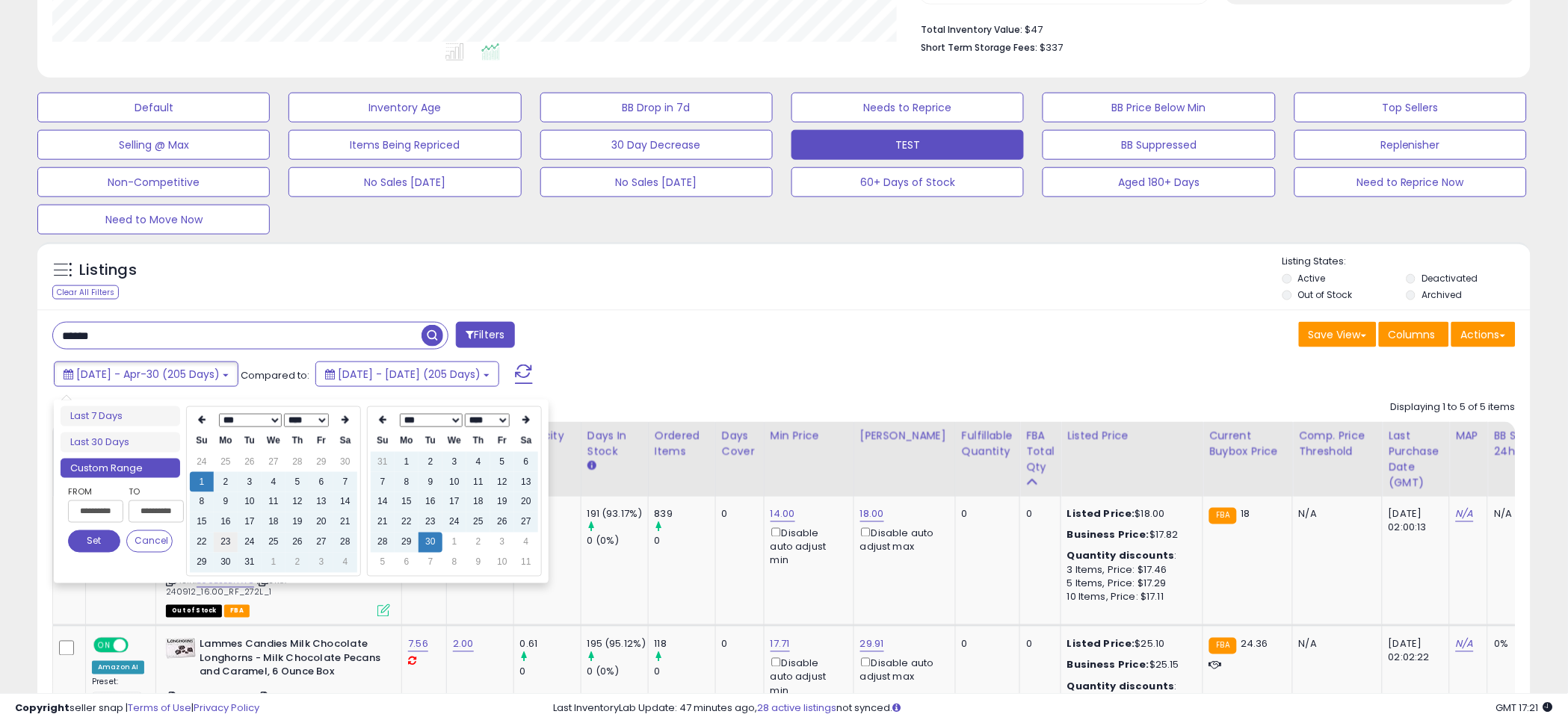
type input "**********"
click at [100, 539] on button "Set" at bounding box center [93, 541] width 53 height 22
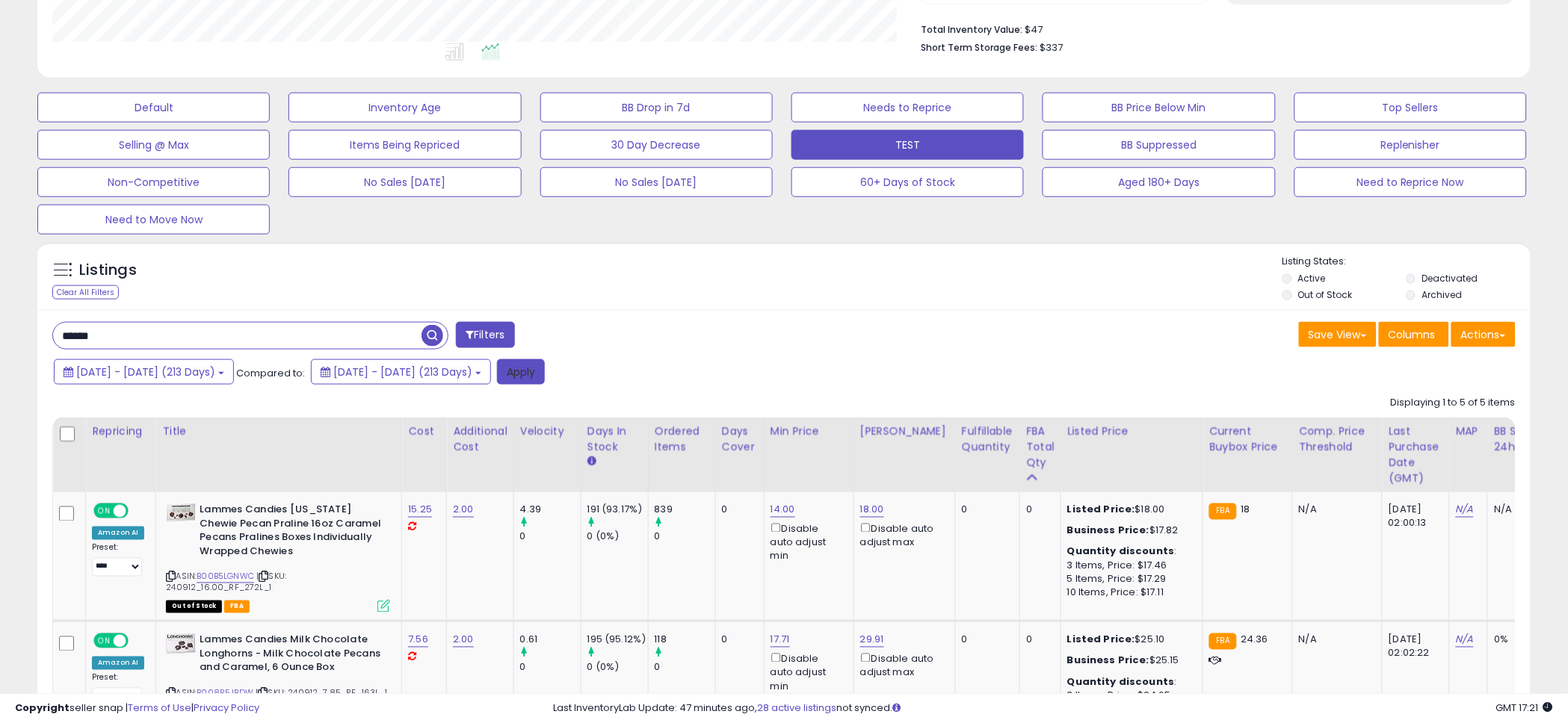
click at [545, 373] on button "Apply" at bounding box center [521, 372] width 48 height 26
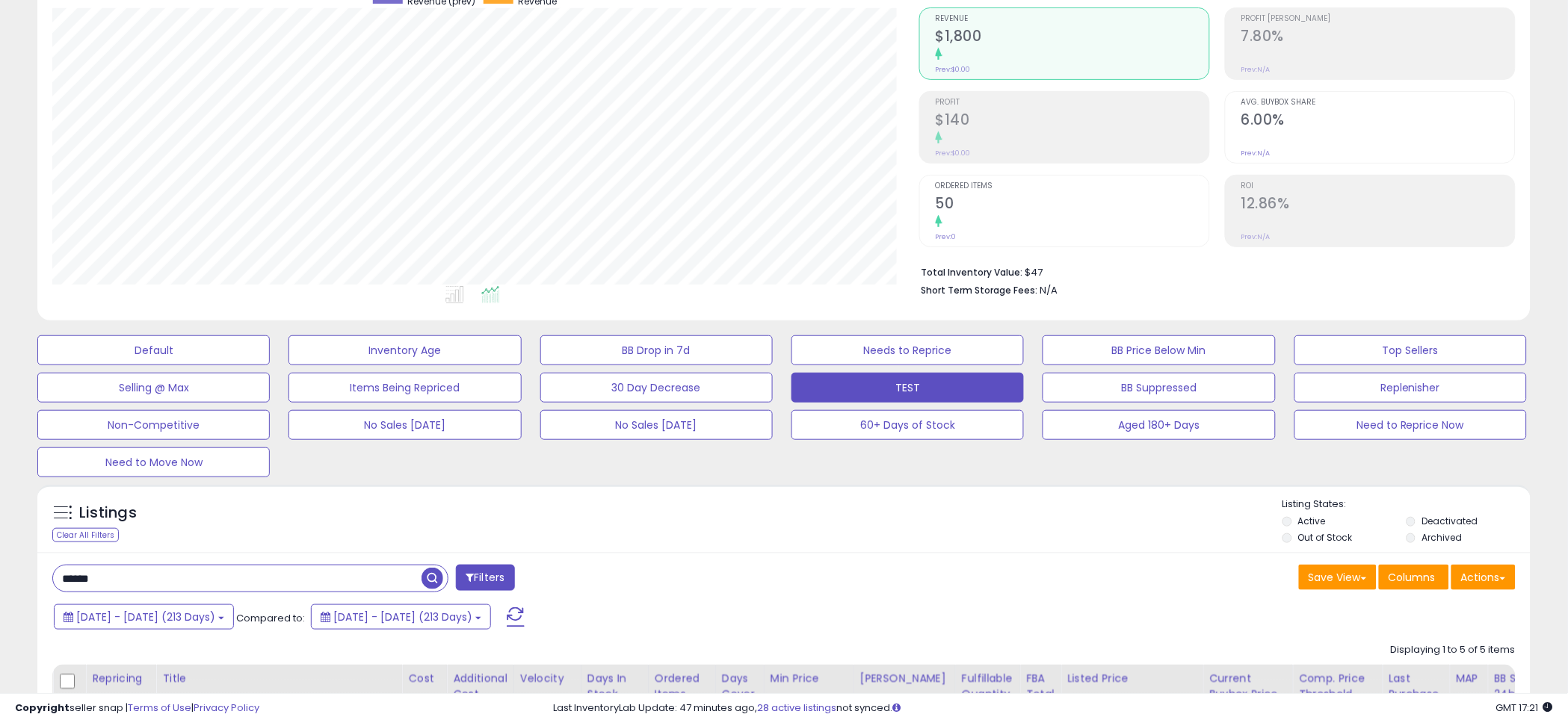
scroll to position [134, 0]
click at [768, 525] on div "Listings Clear All Filters Listing States:" at bounding box center [784, 524] width 1493 height 51
click at [771, 518] on div "Listings Clear All Filters Listing States:" at bounding box center [784, 524] width 1493 height 51
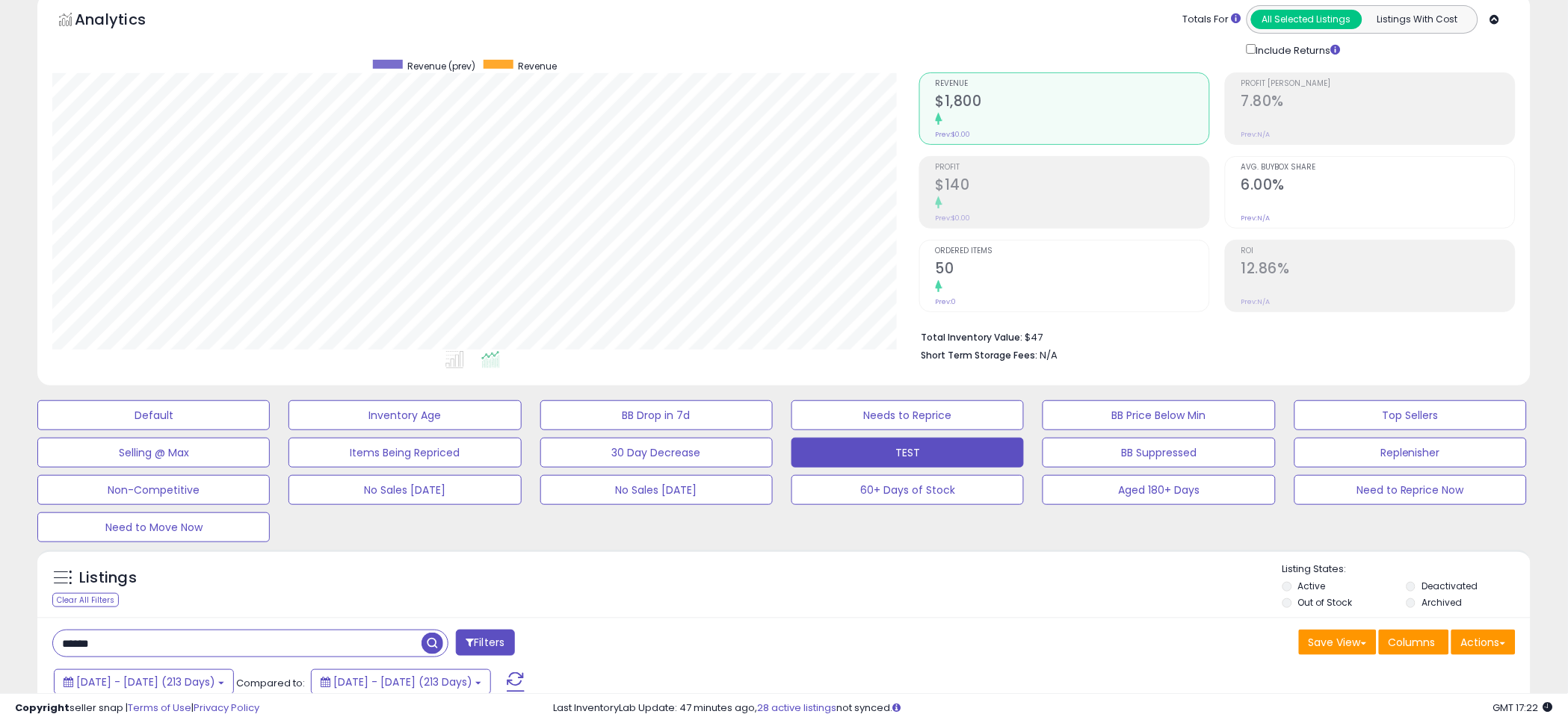
scroll to position [0, 0]
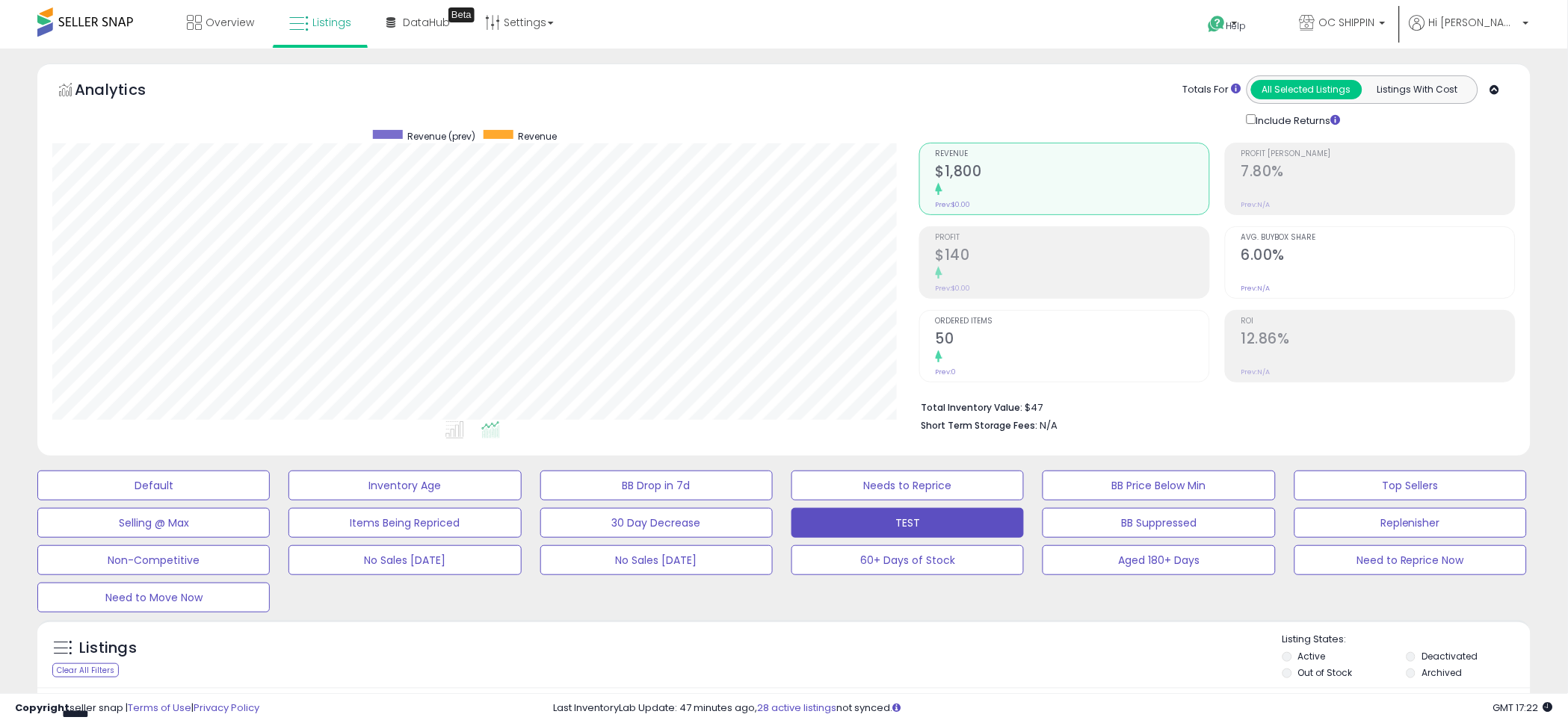
click at [788, 610] on div "Default Inventory Age BB Drop in 7d Needs to Reprice BB Price Below Min Top Sel…" at bounding box center [784, 538] width 1531 height 150
click at [866, 72] on div "Analytics Totals For All Selected Listings Listings With Cost Include Returns" at bounding box center [784, 259] width 1493 height 393
click at [787, 95] on div "Analytics Totals For All Selected Listings Listings With Cost Include Returns" at bounding box center [784, 102] width 1463 height 53
